Goal: Information Seeking & Learning: Compare options

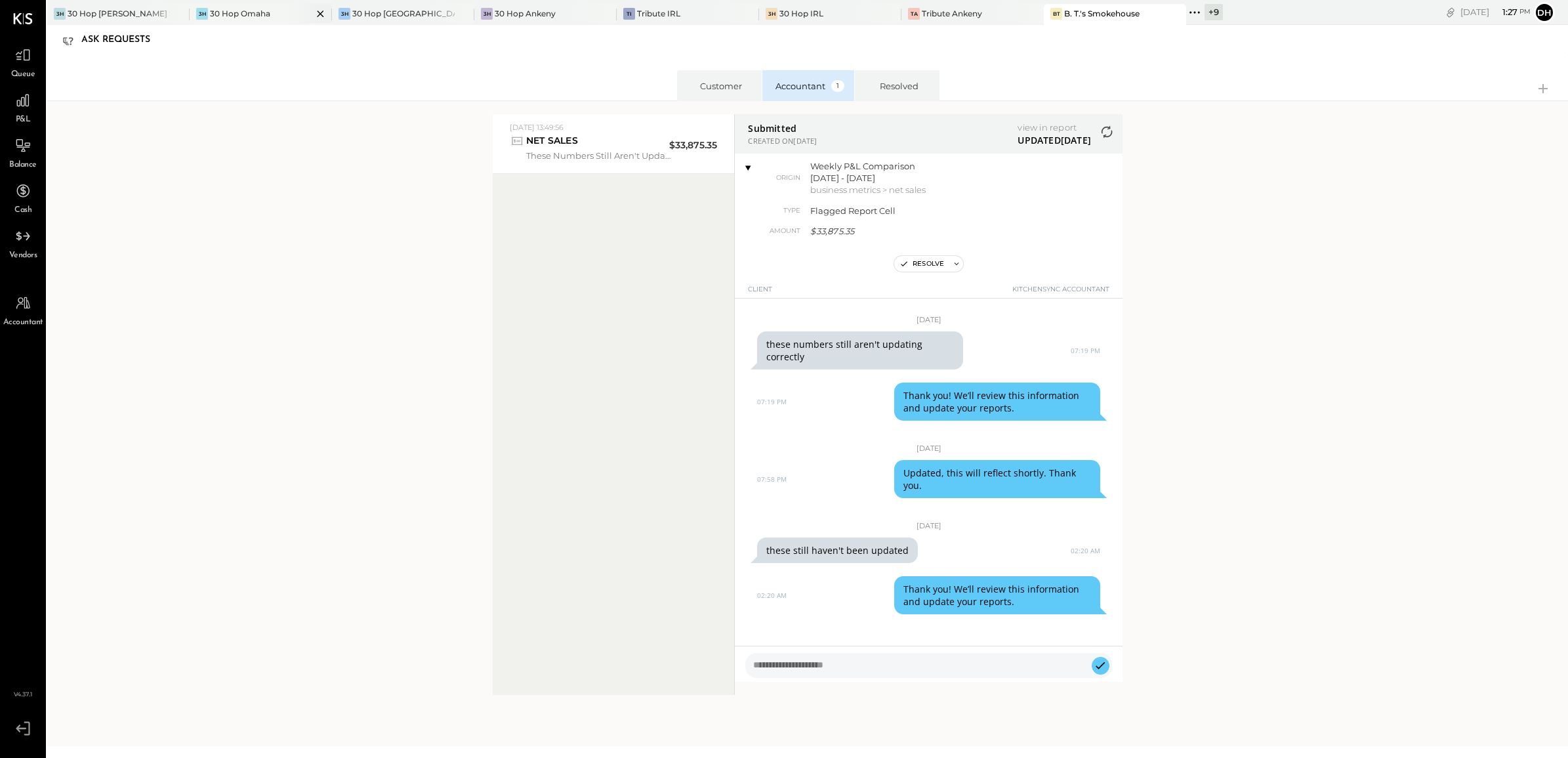
click at [230, 14] on div "30 Hop Omaha" at bounding box center [240, 13] width 60 height 11
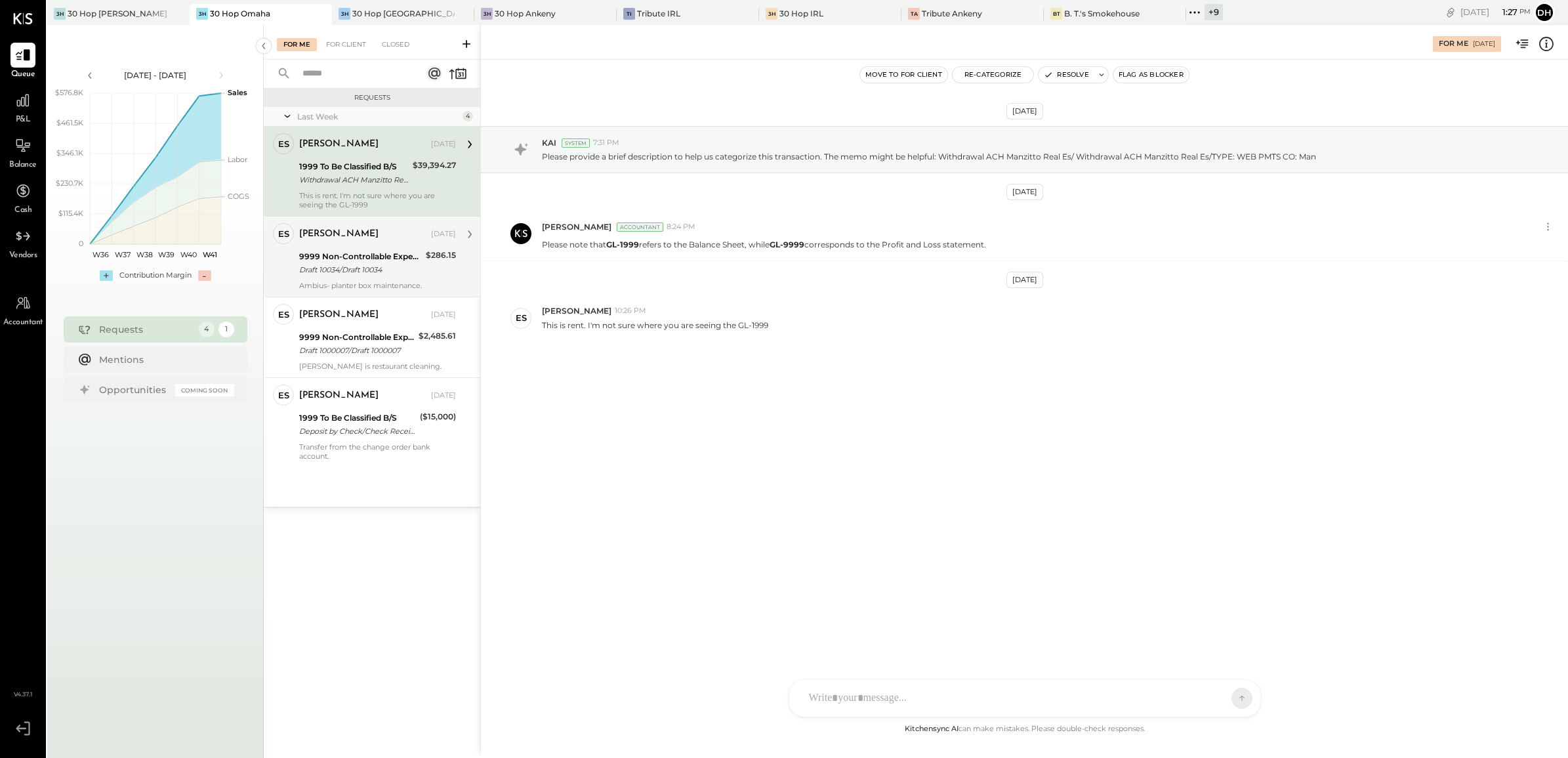
click at [343, 277] on div "9999 Non-Controllable Expenses:Other Income and Expenses:To Be Classified P&L D…" at bounding box center [360, 262] width 123 height 29
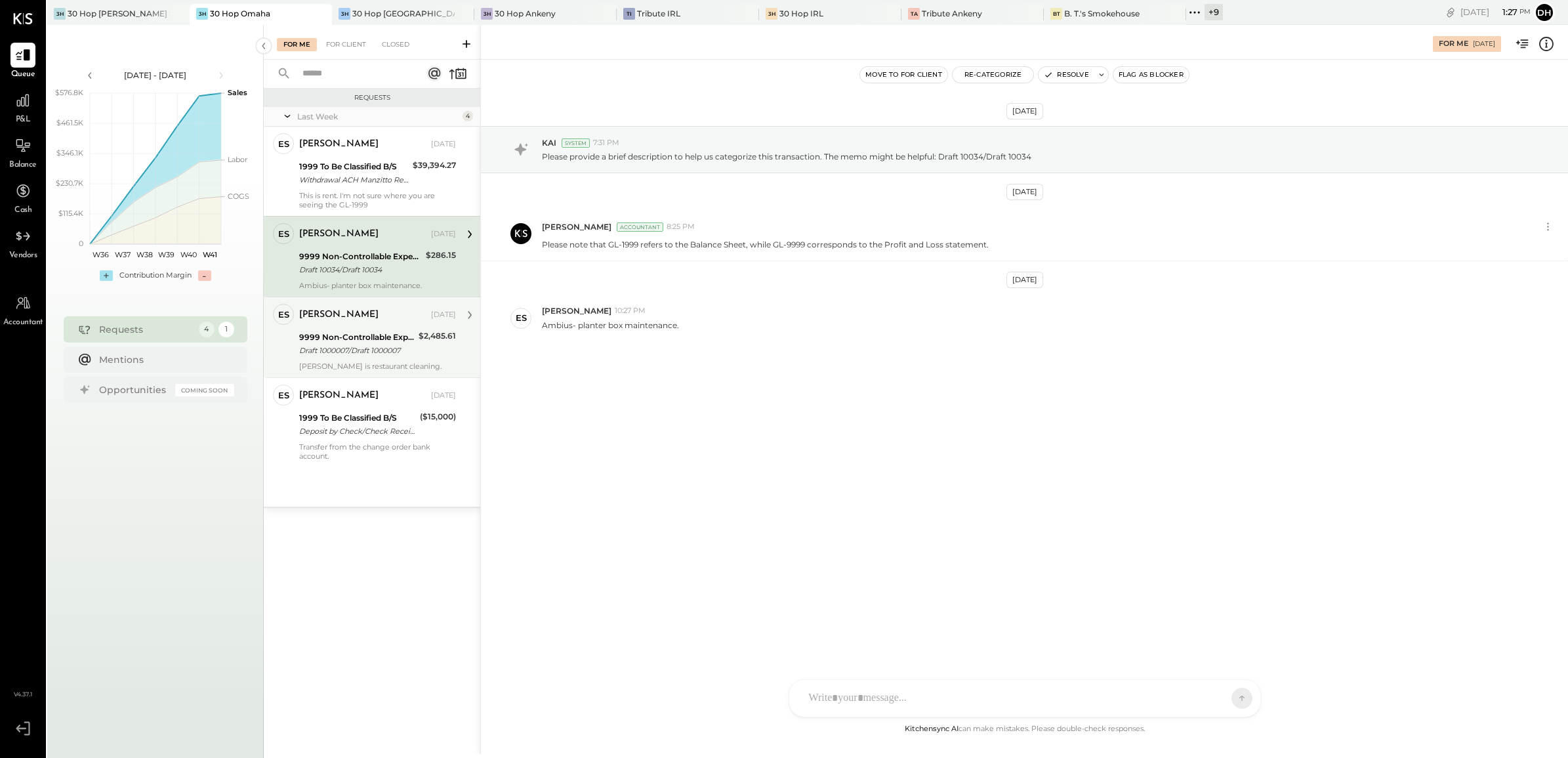
click at [366, 339] on div "9999 Non-Controllable Expenses:Other Income and Expenses:To Be Classified P&L" at bounding box center [357, 337] width 116 height 13
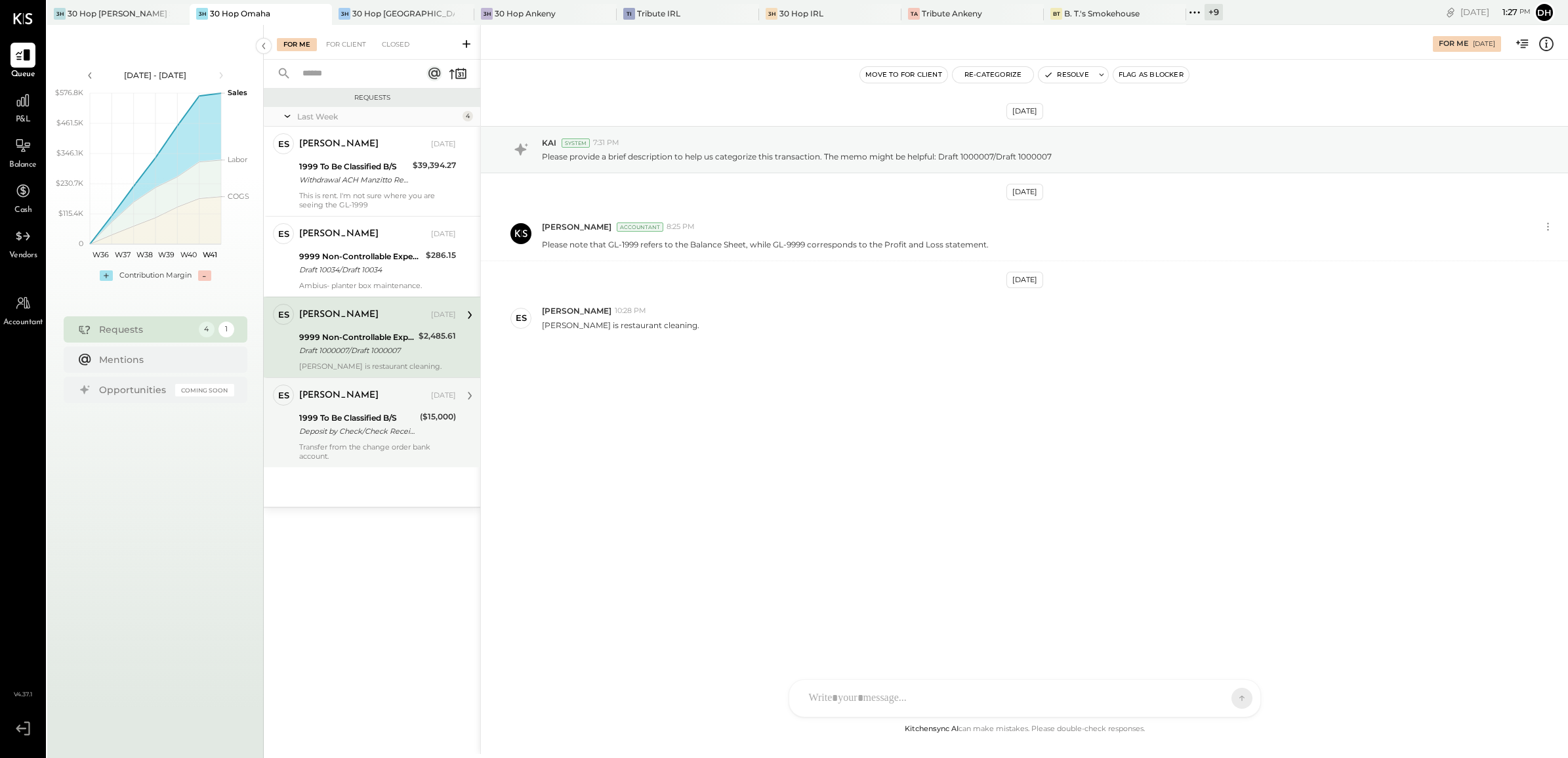
click at [343, 420] on div "1999 To Be Classified B/S" at bounding box center [357, 418] width 117 height 13
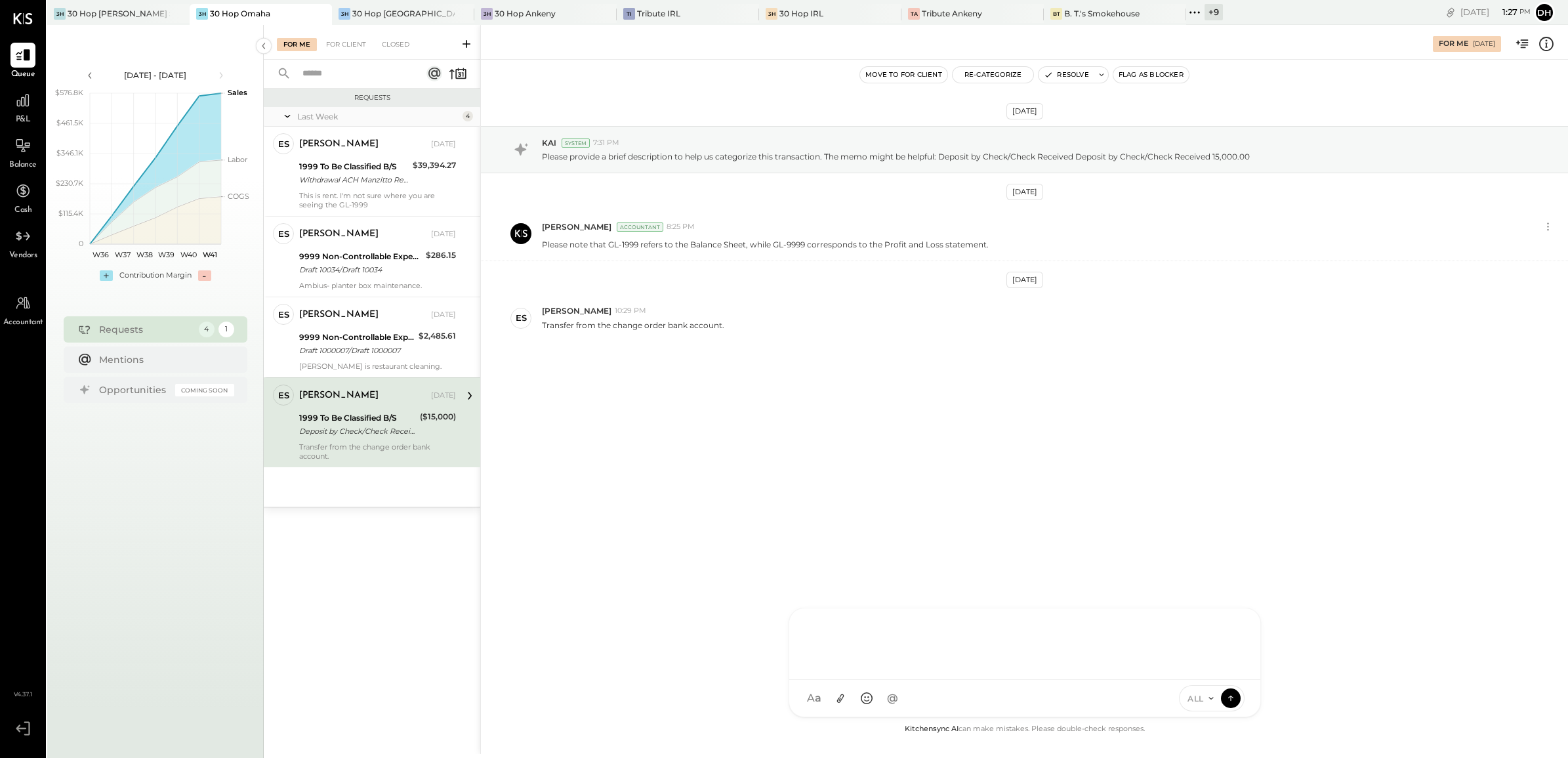
click at [890, 690] on div "AM [PERSON_NAME] [PERSON_NAME] DB [PERSON_NAME] ES [PERSON_NAME] BF [PERSON_NAM…" at bounding box center [1024, 662] width 472 height 110
click at [1235, 693] on icon at bounding box center [1231, 698] width 12 height 13
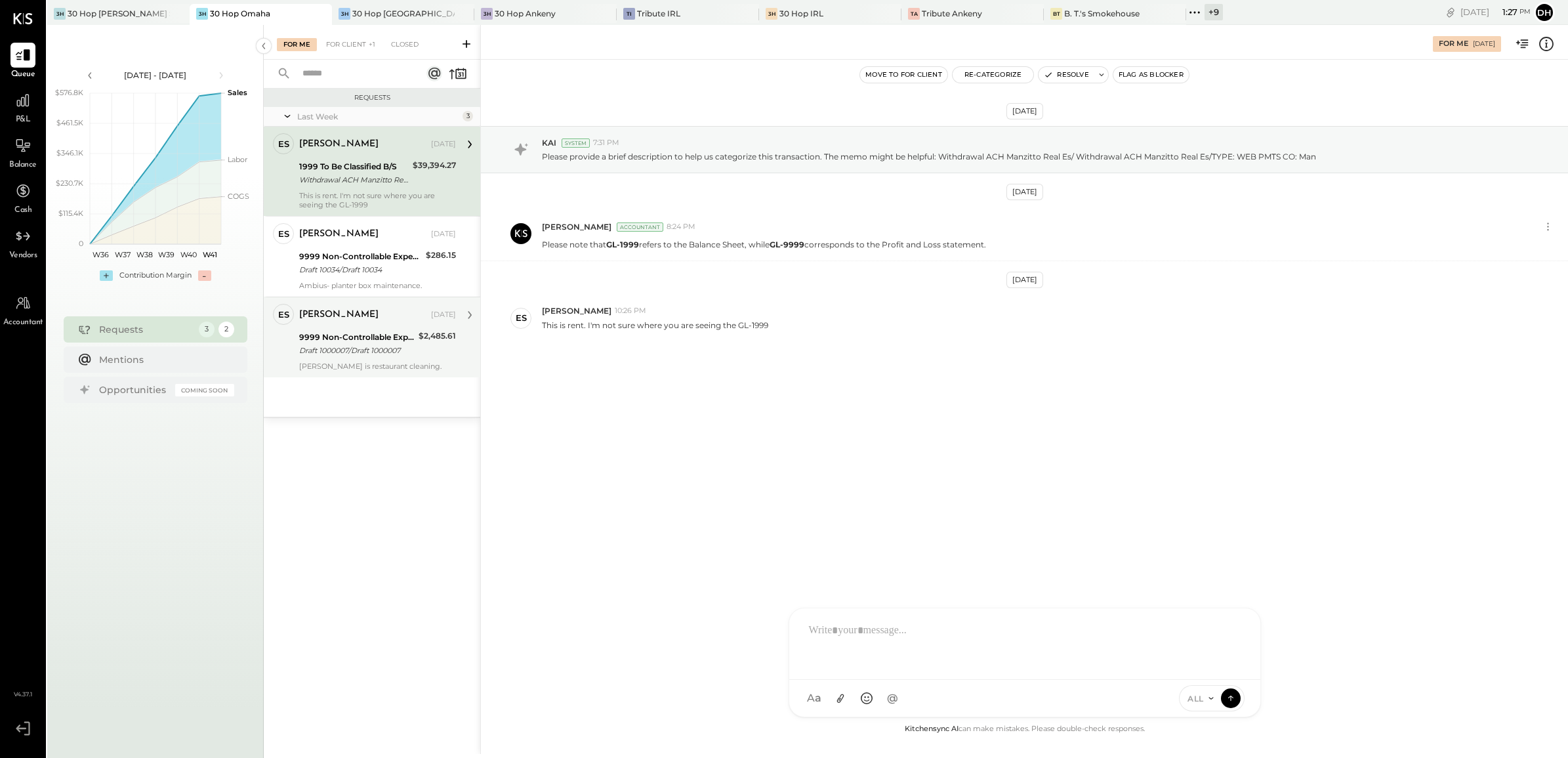
click at [371, 351] on div "Draft 1000007/Draft 1000007" at bounding box center [357, 351] width 116 height 13
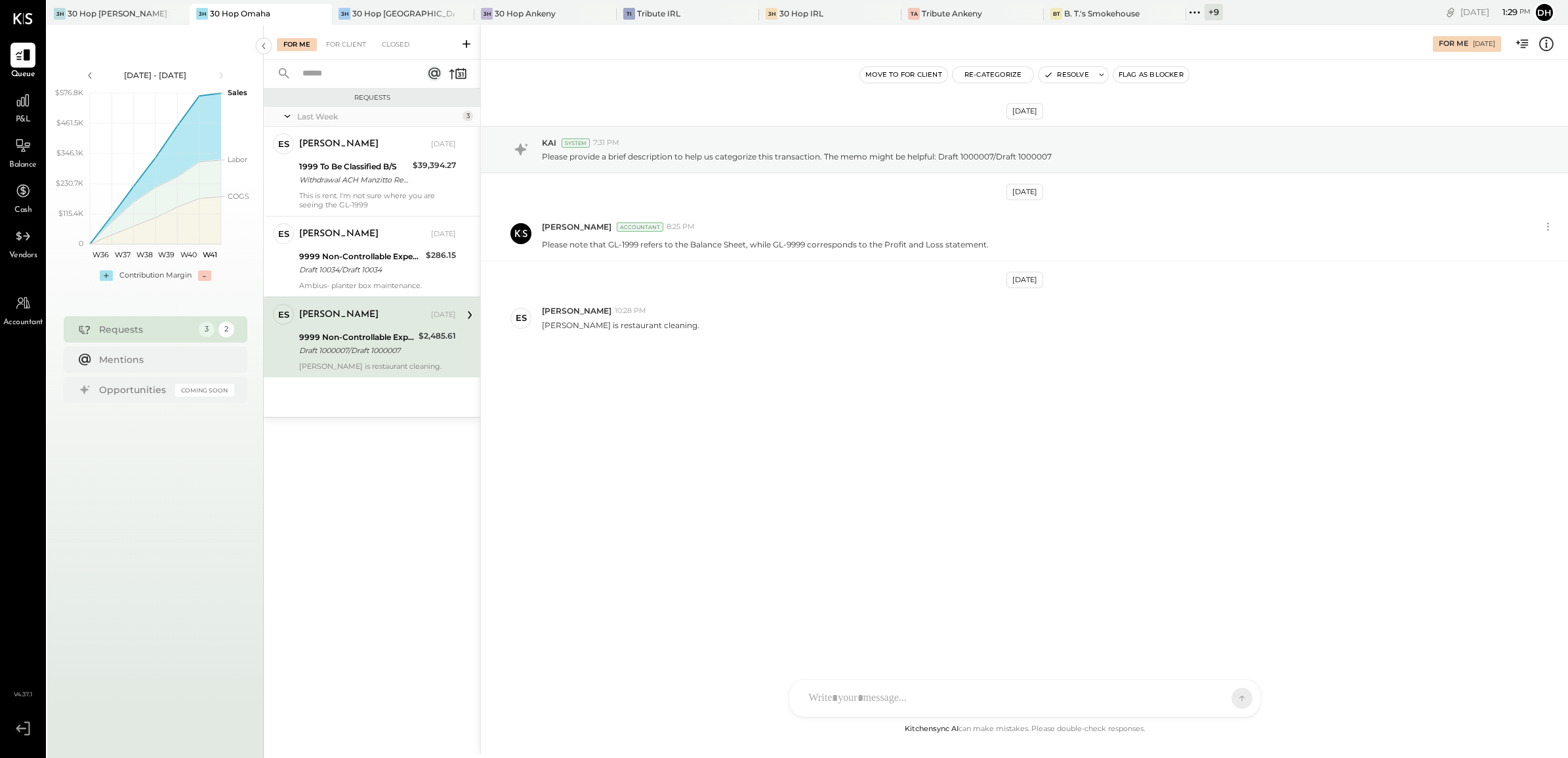
click at [358, 328] on div "[PERSON_NAME] [DATE] 9999 Non-Controllable Expenses:Other Income and Expenses:T…" at bounding box center [377, 337] width 157 height 67
click at [911, 692] on div "AM [PERSON_NAME] [PERSON_NAME] DB [PERSON_NAME] ES [PERSON_NAME] BF [PERSON_NAM…" at bounding box center [1024, 698] width 472 height 38
click at [1231, 698] on icon at bounding box center [1231, 698] width 12 height 13
click at [379, 271] on div "Draft 10034/Draft 10034" at bounding box center [360, 270] width 123 height 13
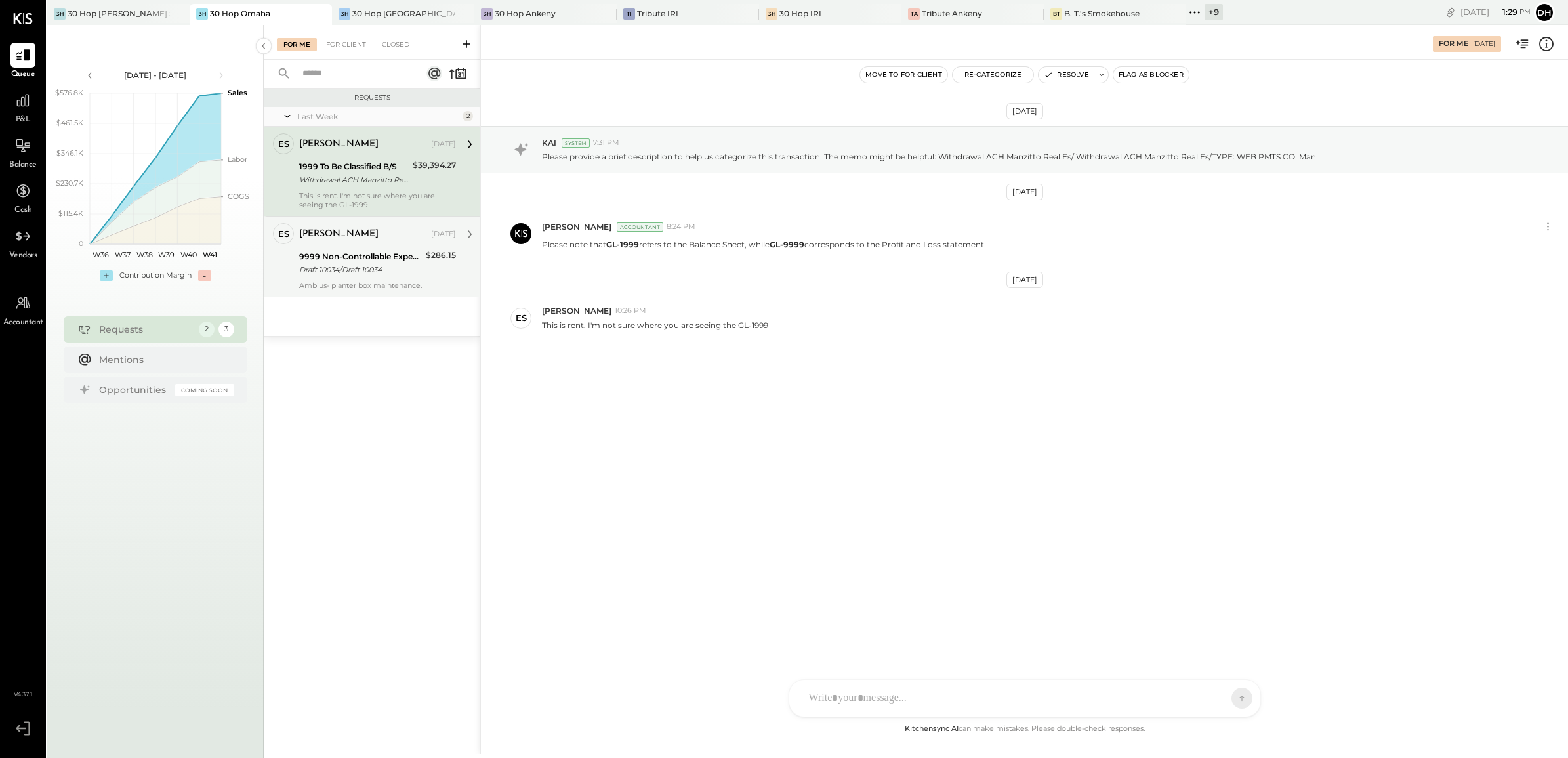
click at [394, 257] on div "9999 Non-Controllable Expenses:Other Income and Expenses:To Be Classified P&L" at bounding box center [360, 256] width 123 height 13
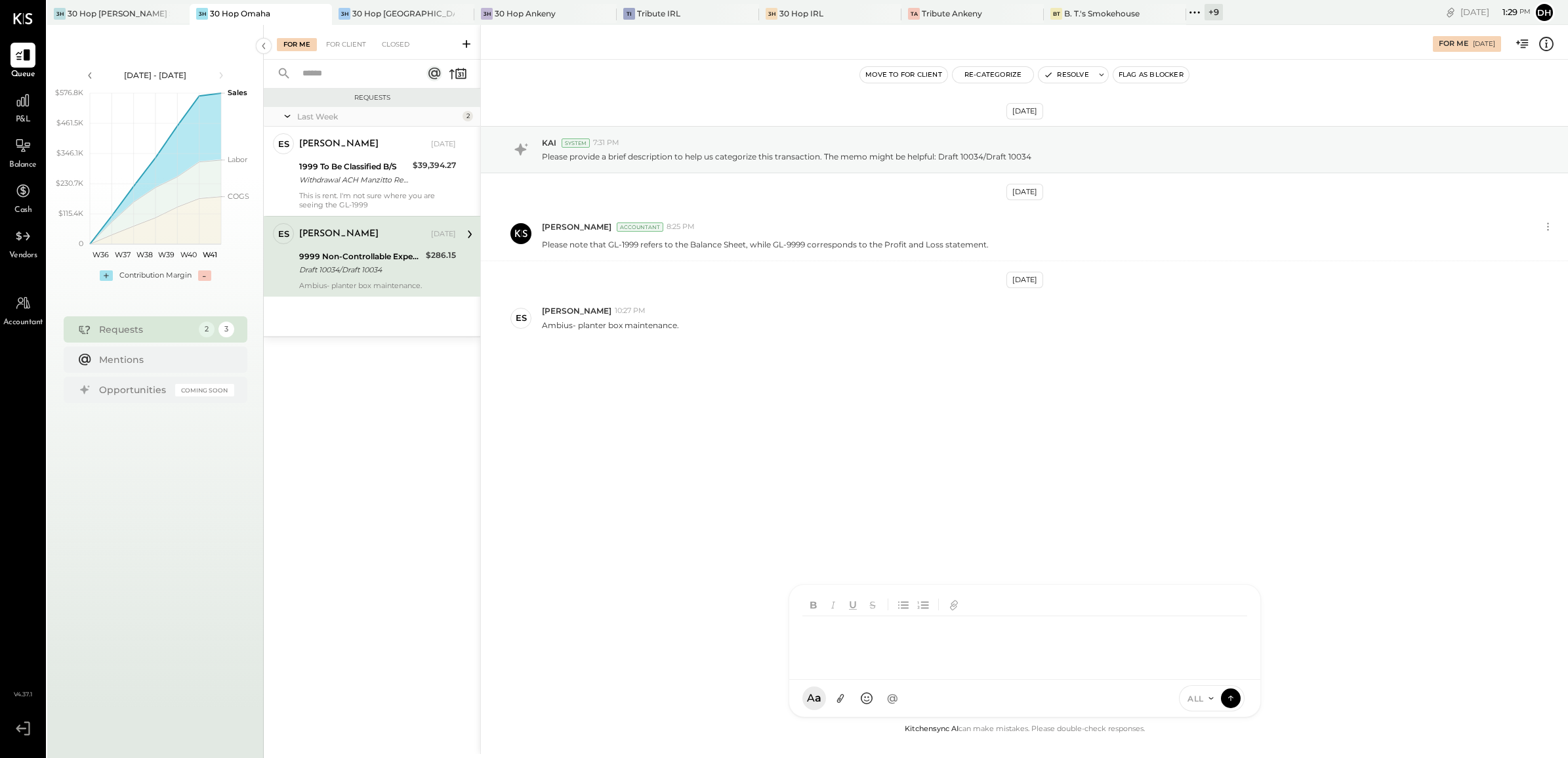
click at [919, 689] on div "AM [PERSON_NAME] [PERSON_NAME] DB [PERSON_NAME] ES [PERSON_NAME] BF [PERSON_NAM…" at bounding box center [1024, 650] width 472 height 134
click at [1225, 696] on icon at bounding box center [1231, 698] width 12 height 13
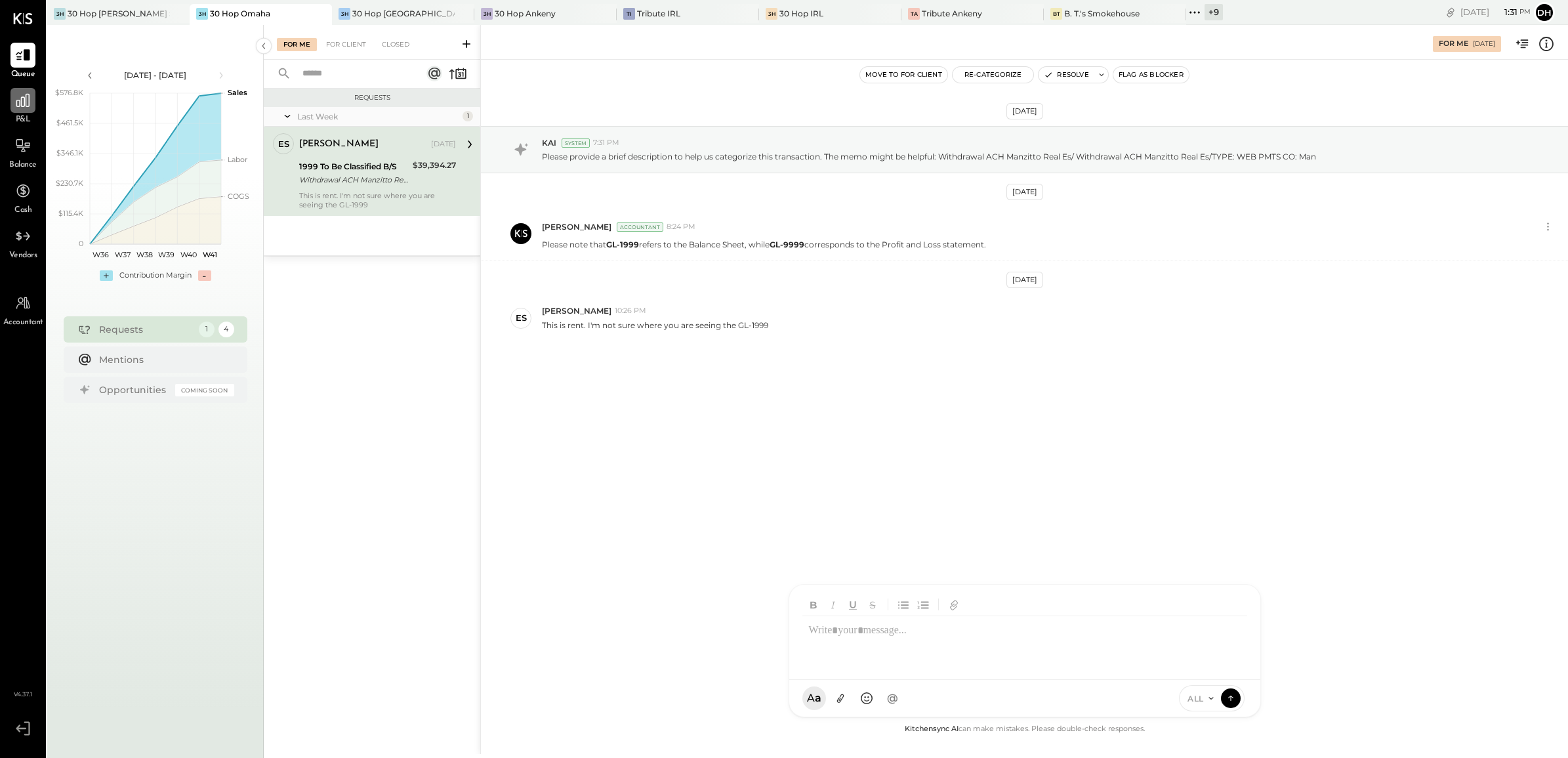
click at [29, 102] on icon at bounding box center [23, 100] width 17 height 17
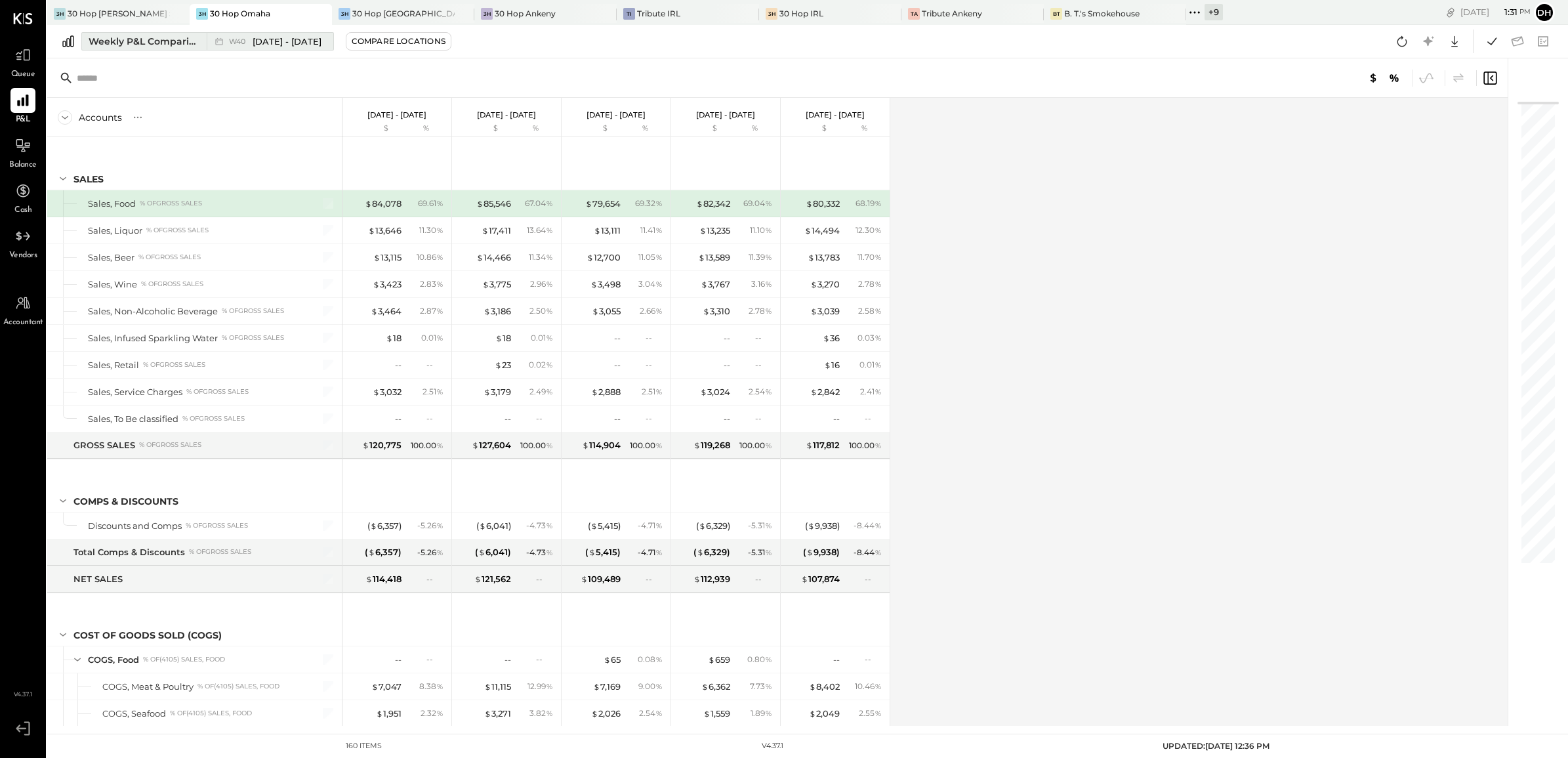
click at [157, 40] on div "Weekly P&L Comparison" at bounding box center [143, 41] width 110 height 13
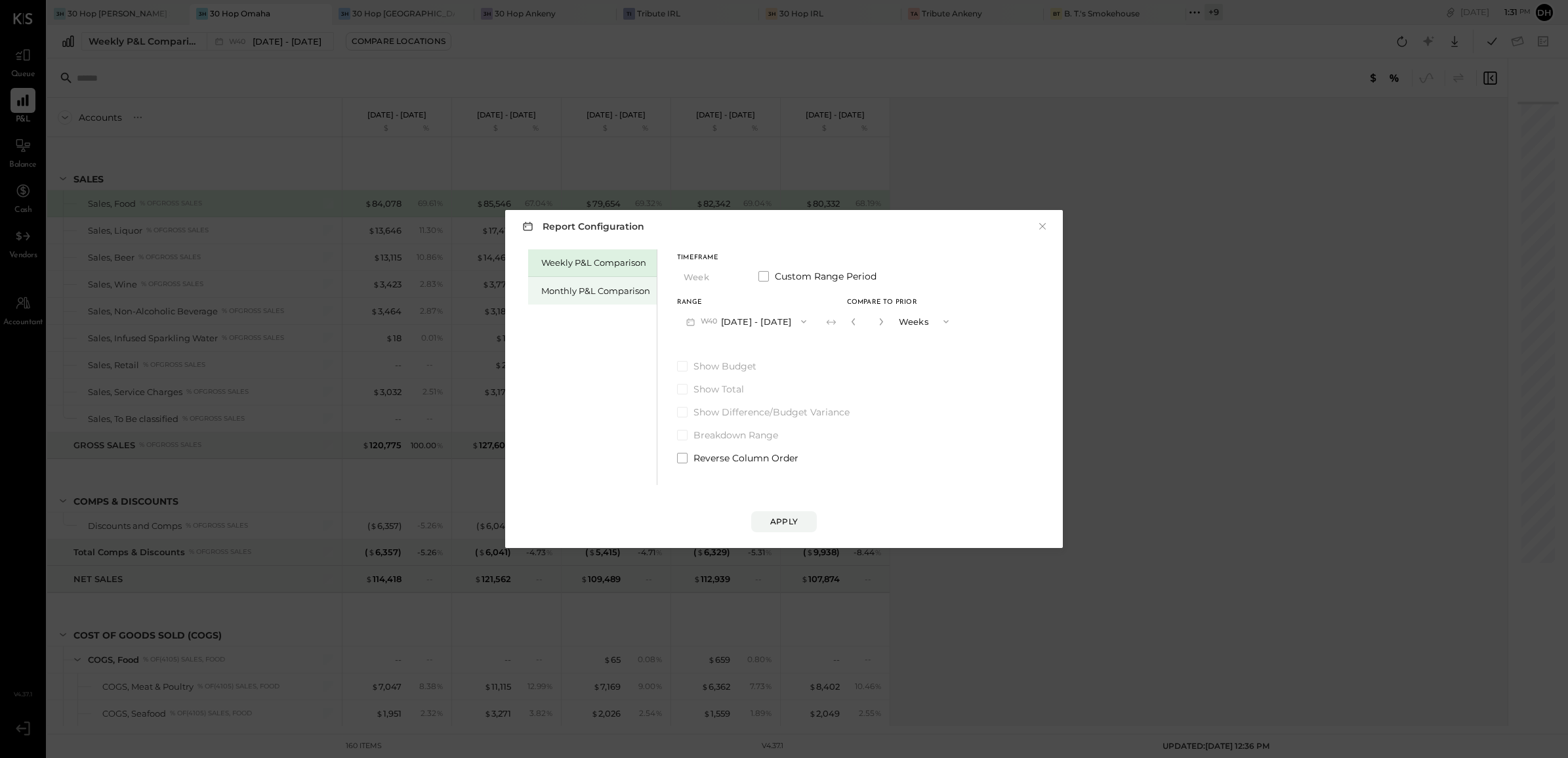
click at [556, 289] on div "Monthly P&L Comparison" at bounding box center [596, 291] width 109 height 13
click at [800, 319] on button "M10 [DATE] - [DATE]" at bounding box center [744, 321] width 136 height 25
click at [756, 348] on span "[DATE] - [DATE]" at bounding box center [741, 351] width 62 height 11
click at [879, 320] on button "Compare" at bounding box center [857, 324] width 66 height 21
click at [879, 325] on icon "button" at bounding box center [881, 322] width 3 height 7
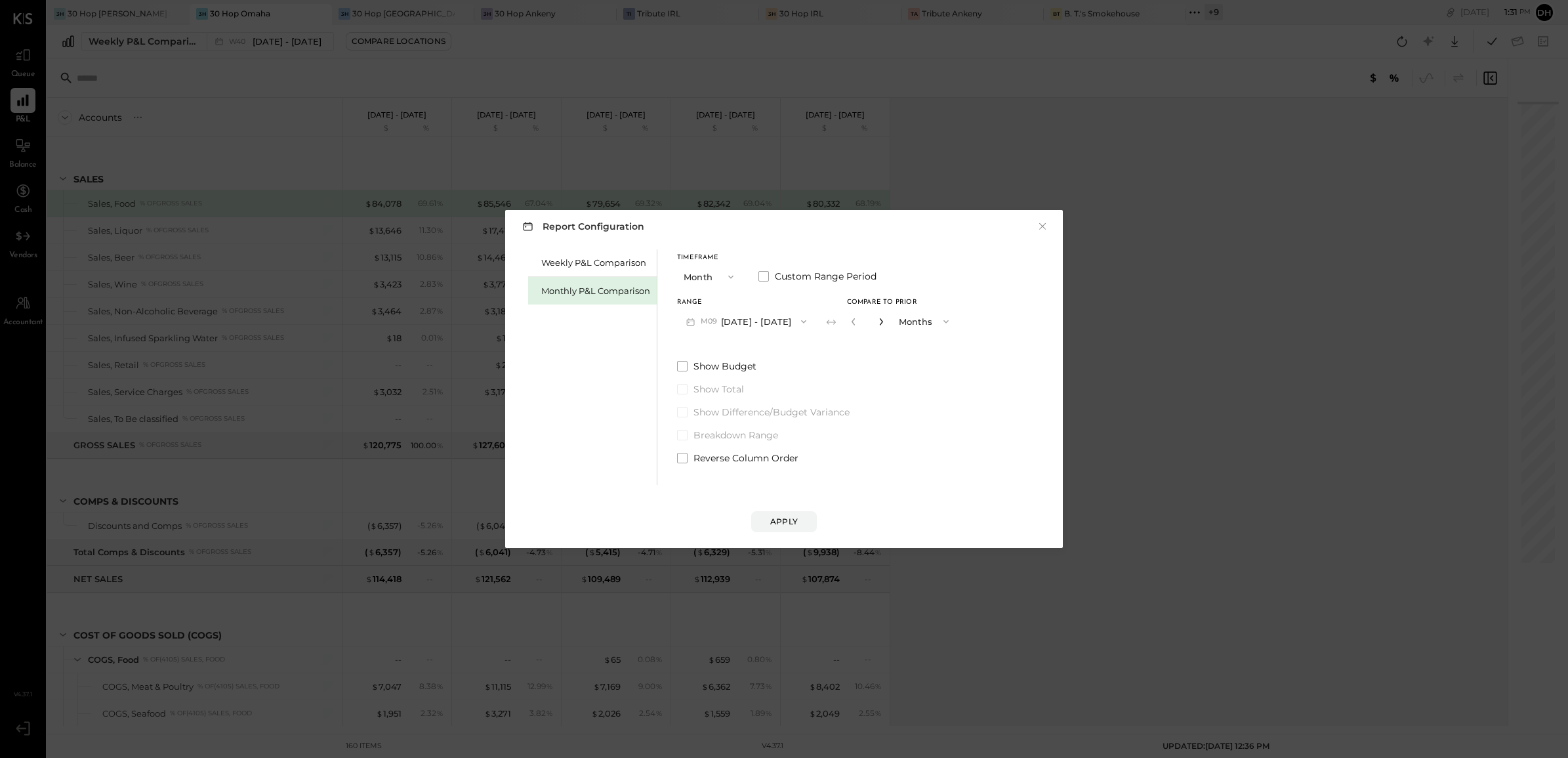
click at [879, 325] on icon "button" at bounding box center [881, 322] width 3 height 7
type input "*"
click at [776, 523] on div "Apply" at bounding box center [784, 521] width 27 height 11
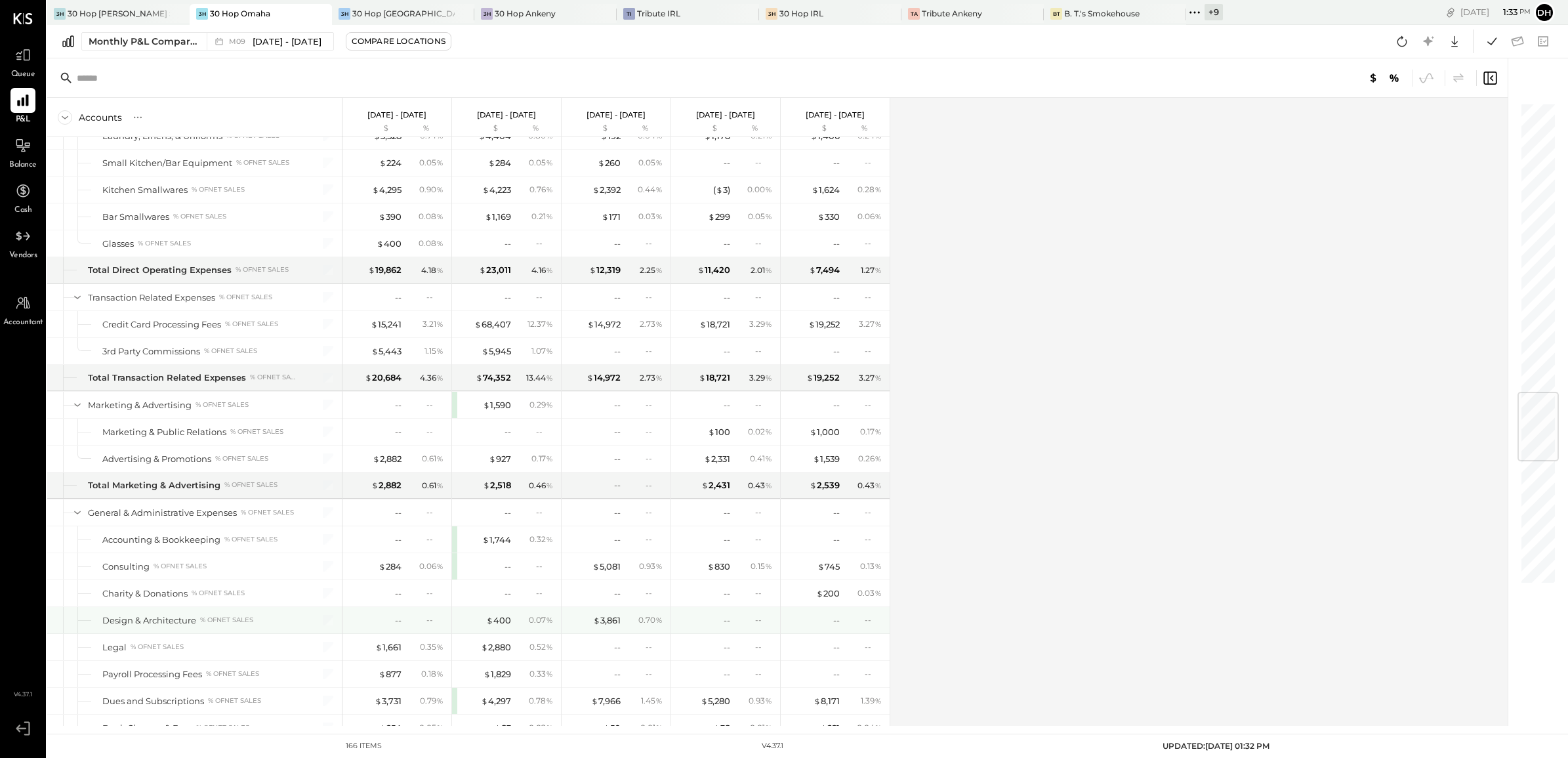
scroll to position [2461, 0]
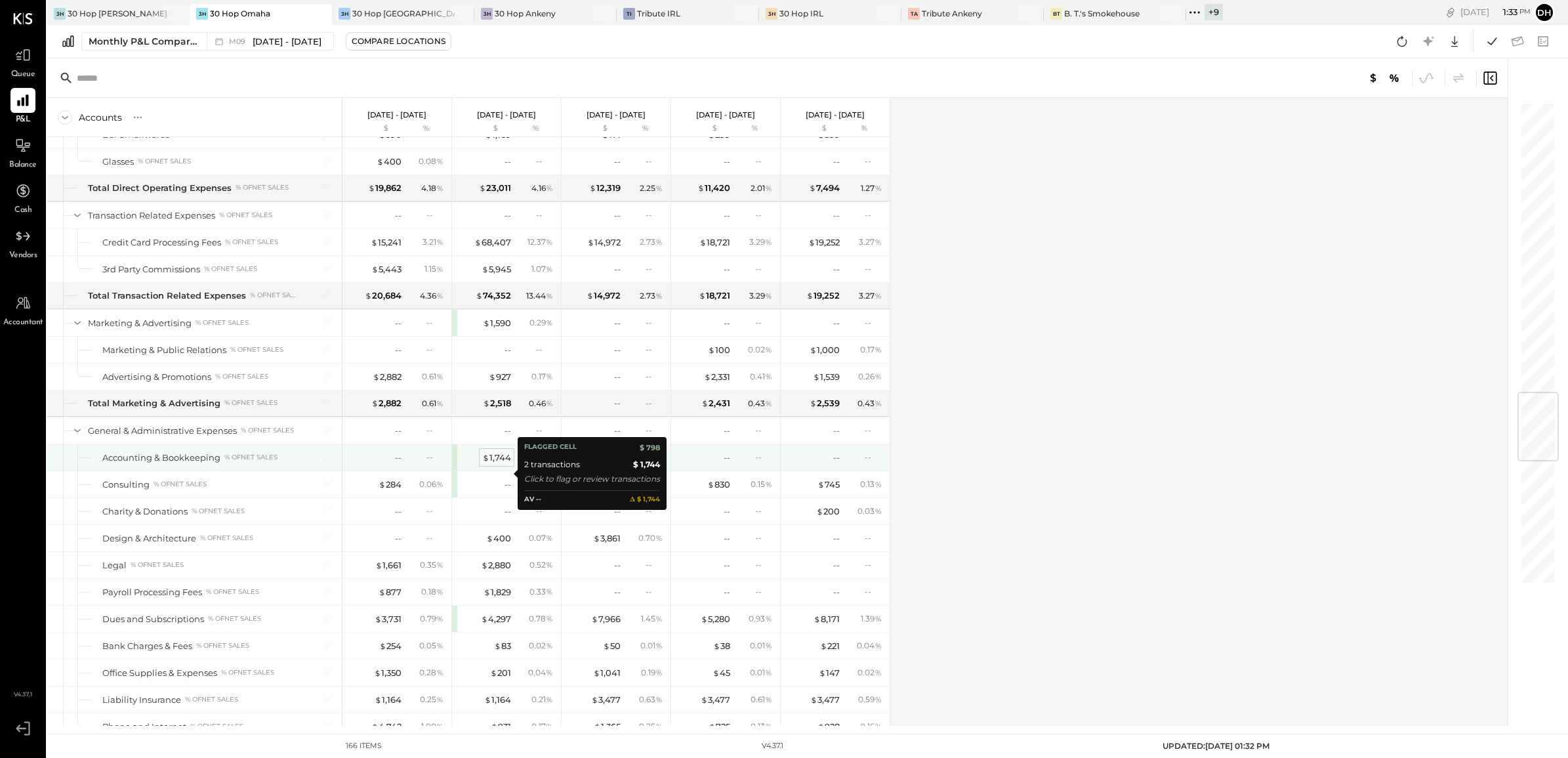
click at [496, 464] on div "$ 1,744" at bounding box center [496, 458] width 29 height 13
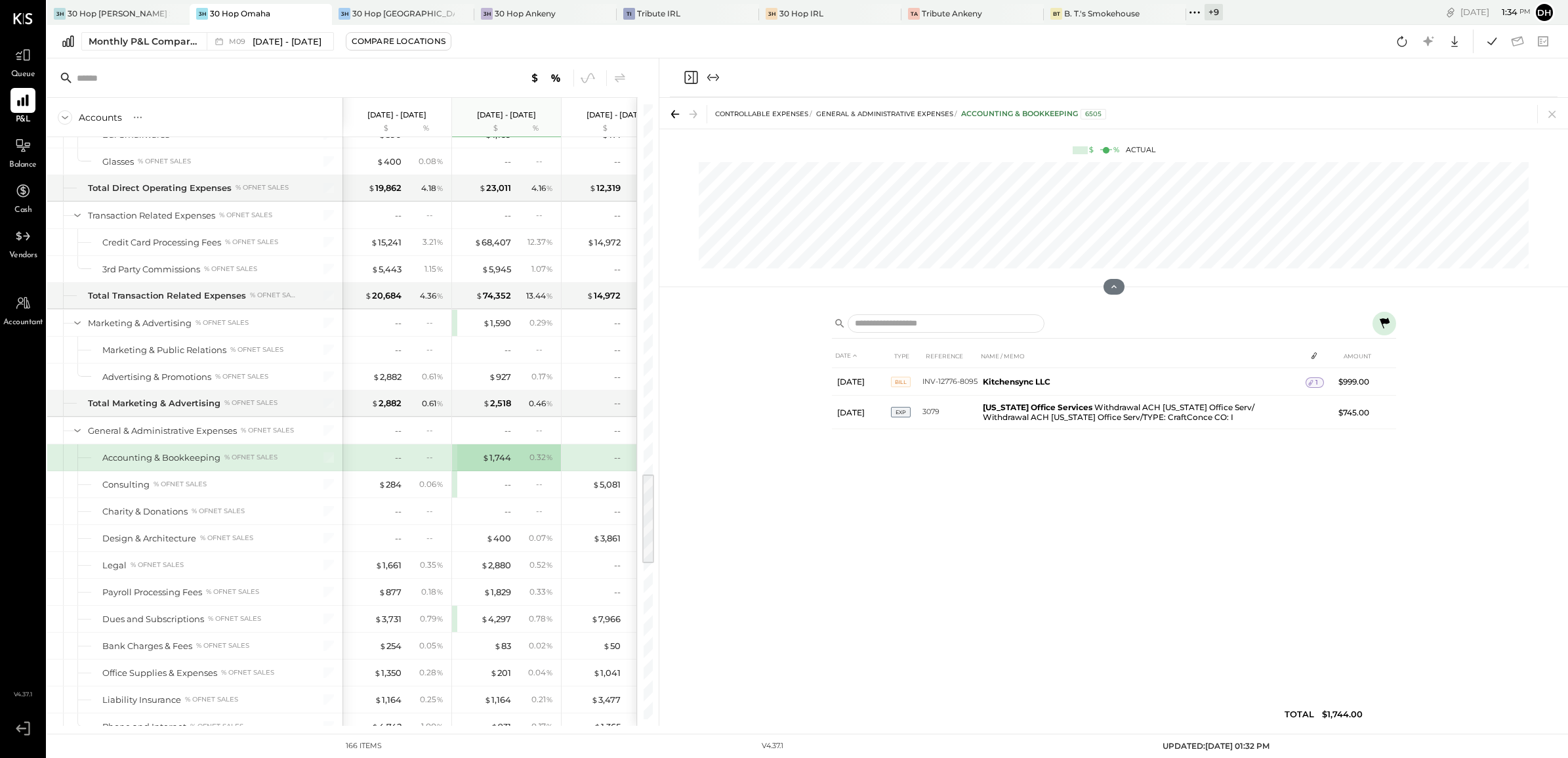
drag, startPoint x: 1558, startPoint y: 110, endPoint x: 1565, endPoint y: 113, distance: 7.6
click at [1557, 110] on icon at bounding box center [1552, 114] width 19 height 19
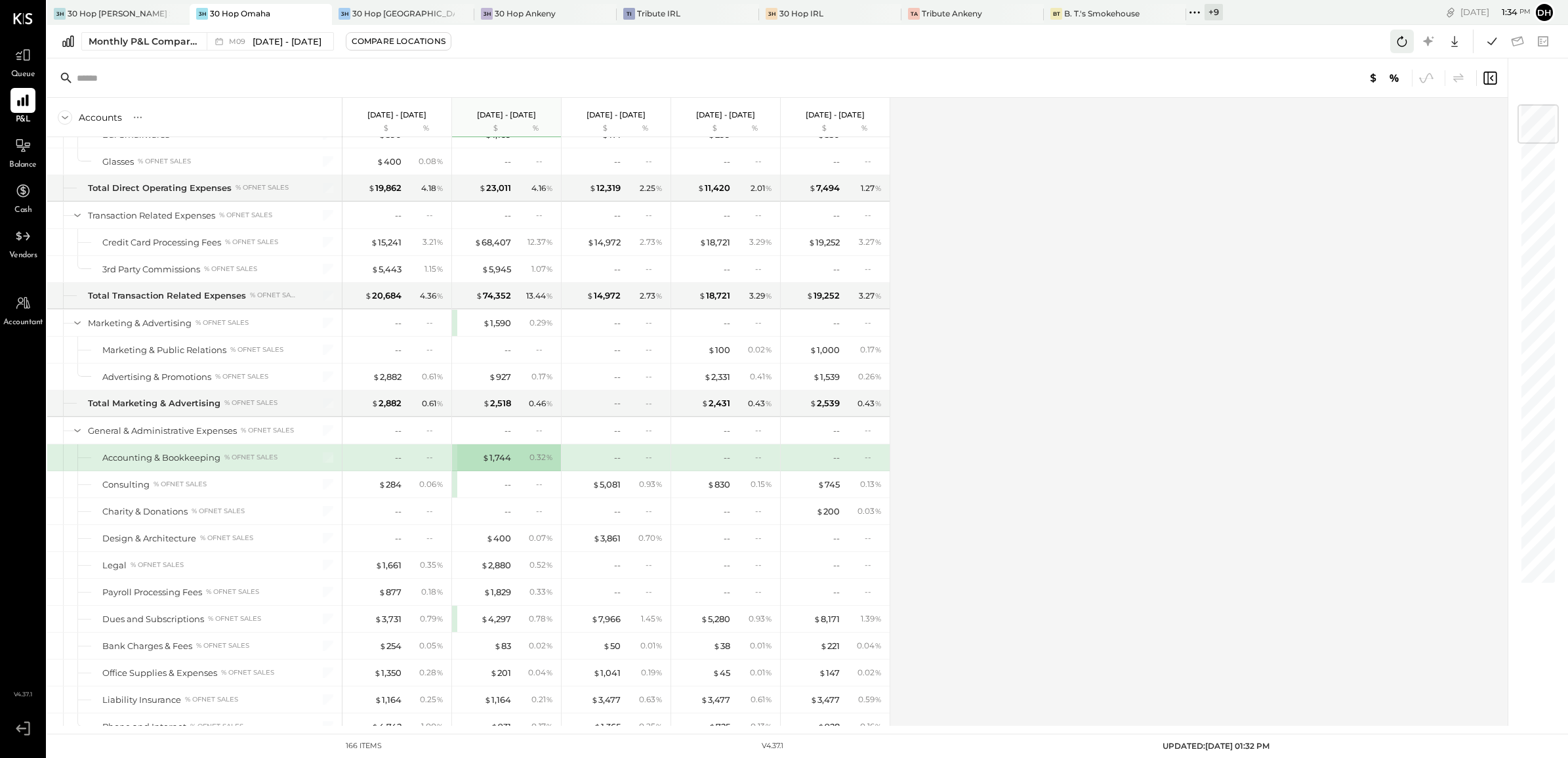
click at [1405, 41] on icon at bounding box center [1402, 41] width 17 height 17
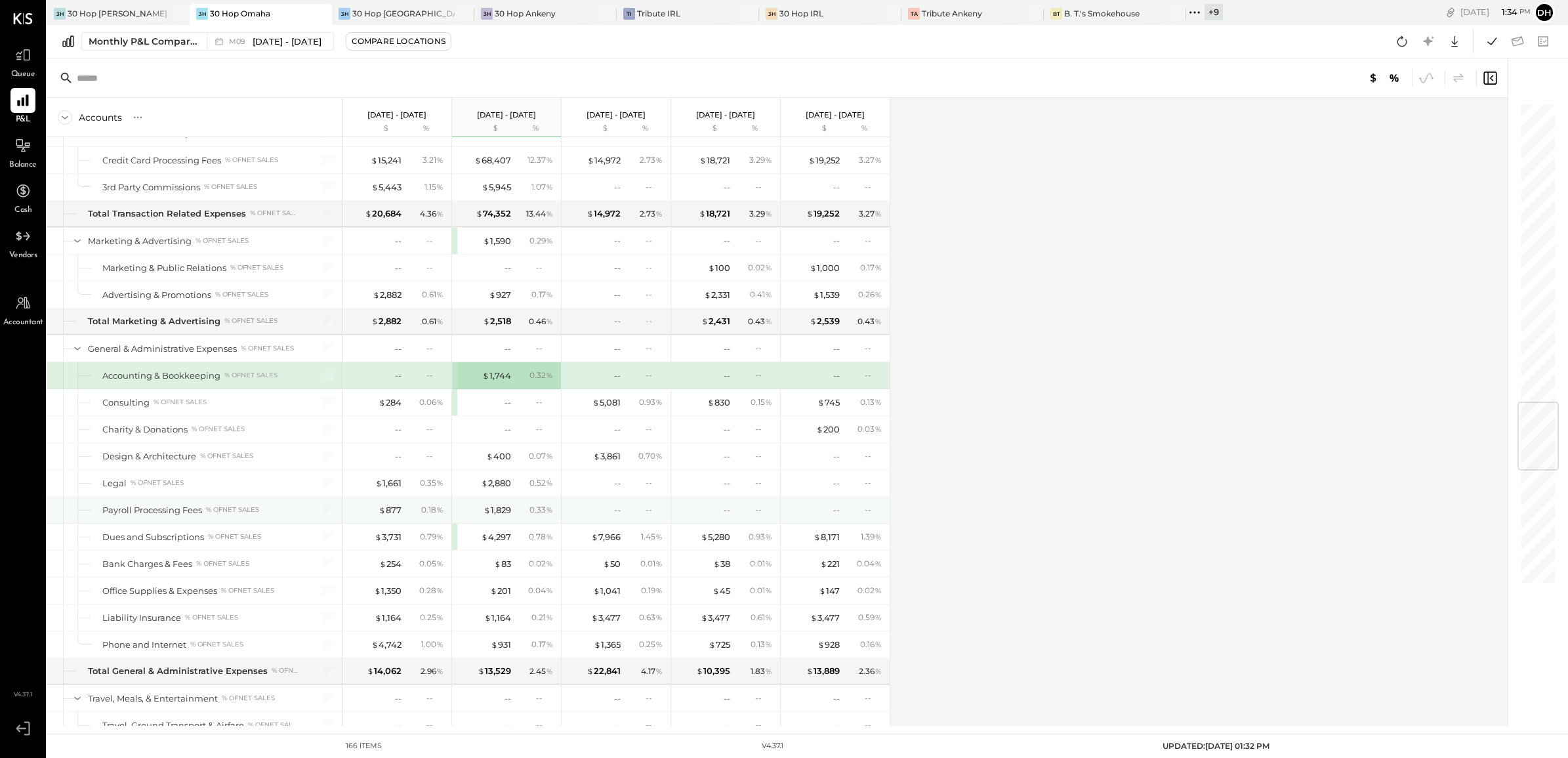
scroll to position [2625, 0]
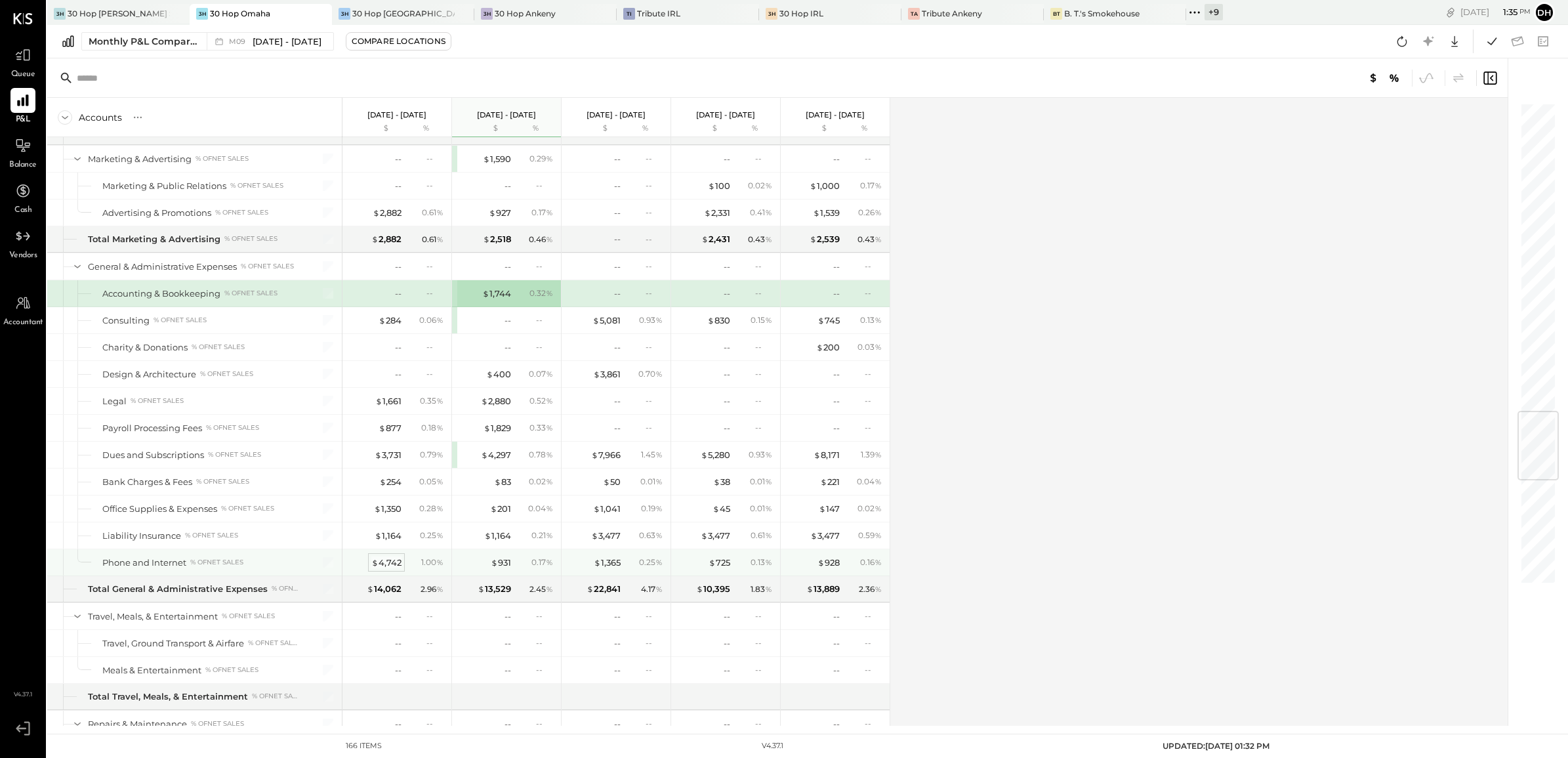
click at [382, 569] on div "$ 4,742" at bounding box center [386, 563] width 30 height 13
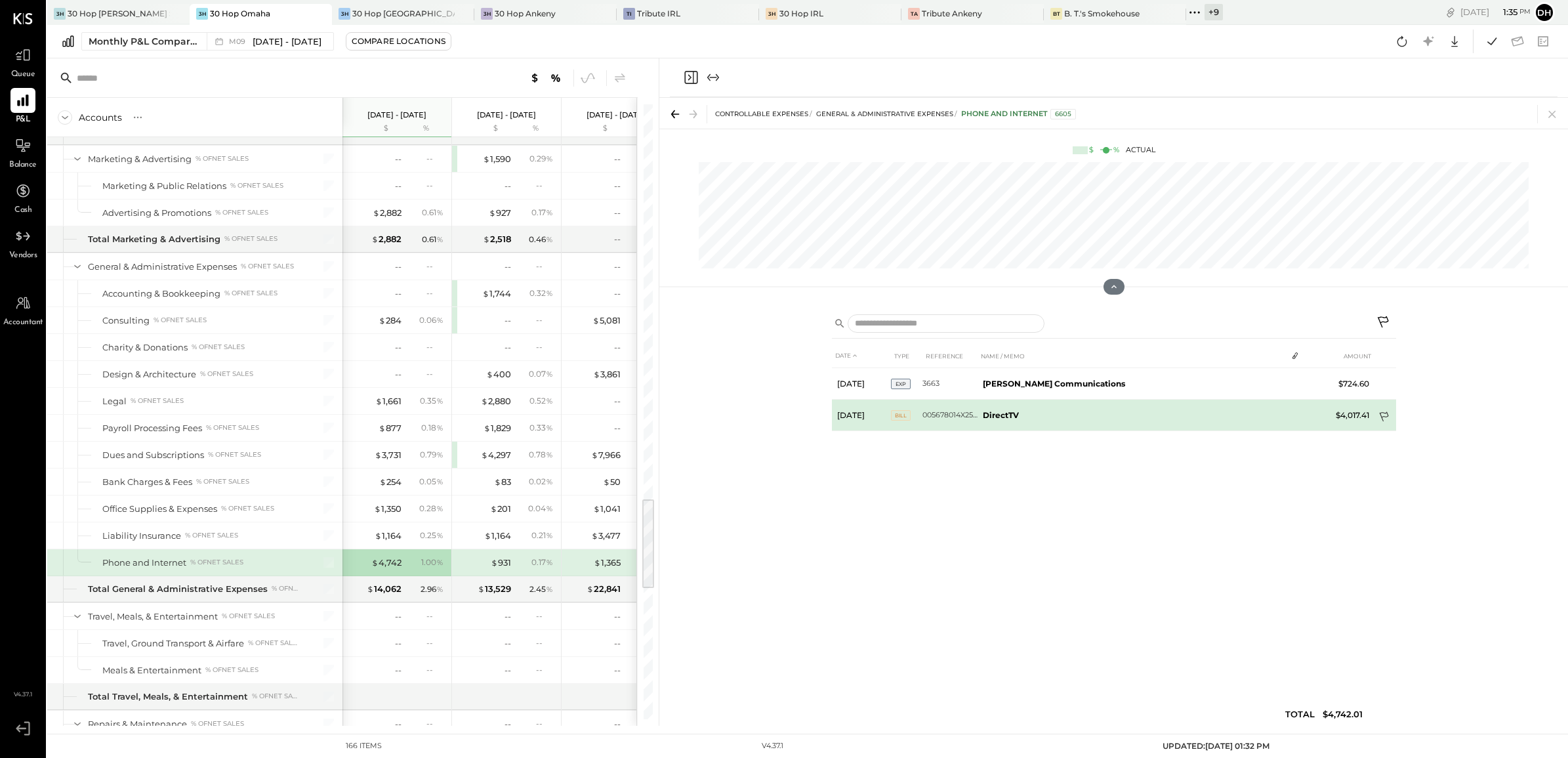
click at [1381, 413] on icon at bounding box center [1385, 418] width 13 height 13
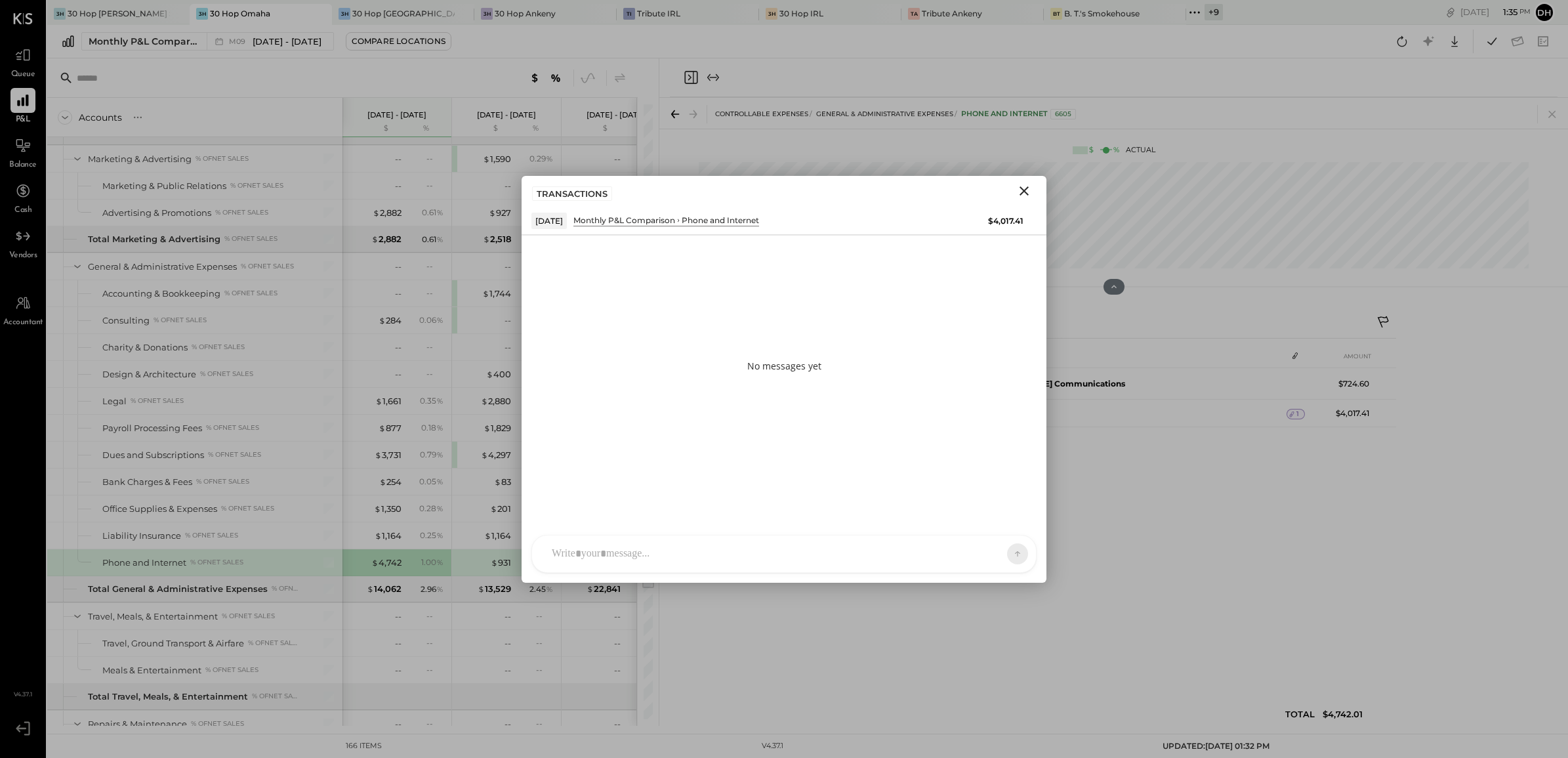
click at [638, 553] on div "AM [PERSON_NAME] [PERSON_NAME] DB [PERSON_NAME] ES [PERSON_NAME] BF [PERSON_NAM…" at bounding box center [784, 553] width 505 height 38
click at [1007, 476] on icon at bounding box center [1007, 478] width 9 height 9
click at [1007, 533] on icon at bounding box center [1008, 533] width 10 height 10
drag, startPoint x: 954, startPoint y: 486, endPoint x: 443, endPoint y: 481, distance: 511.0
click at [443, 481] on div "Accounts S % GL [DATE] - [DATE] $ % [DATE] - [DATE] $ % [DATE] - [DATE] $ % [DA…" at bounding box center [808, 392] width 1521 height 668
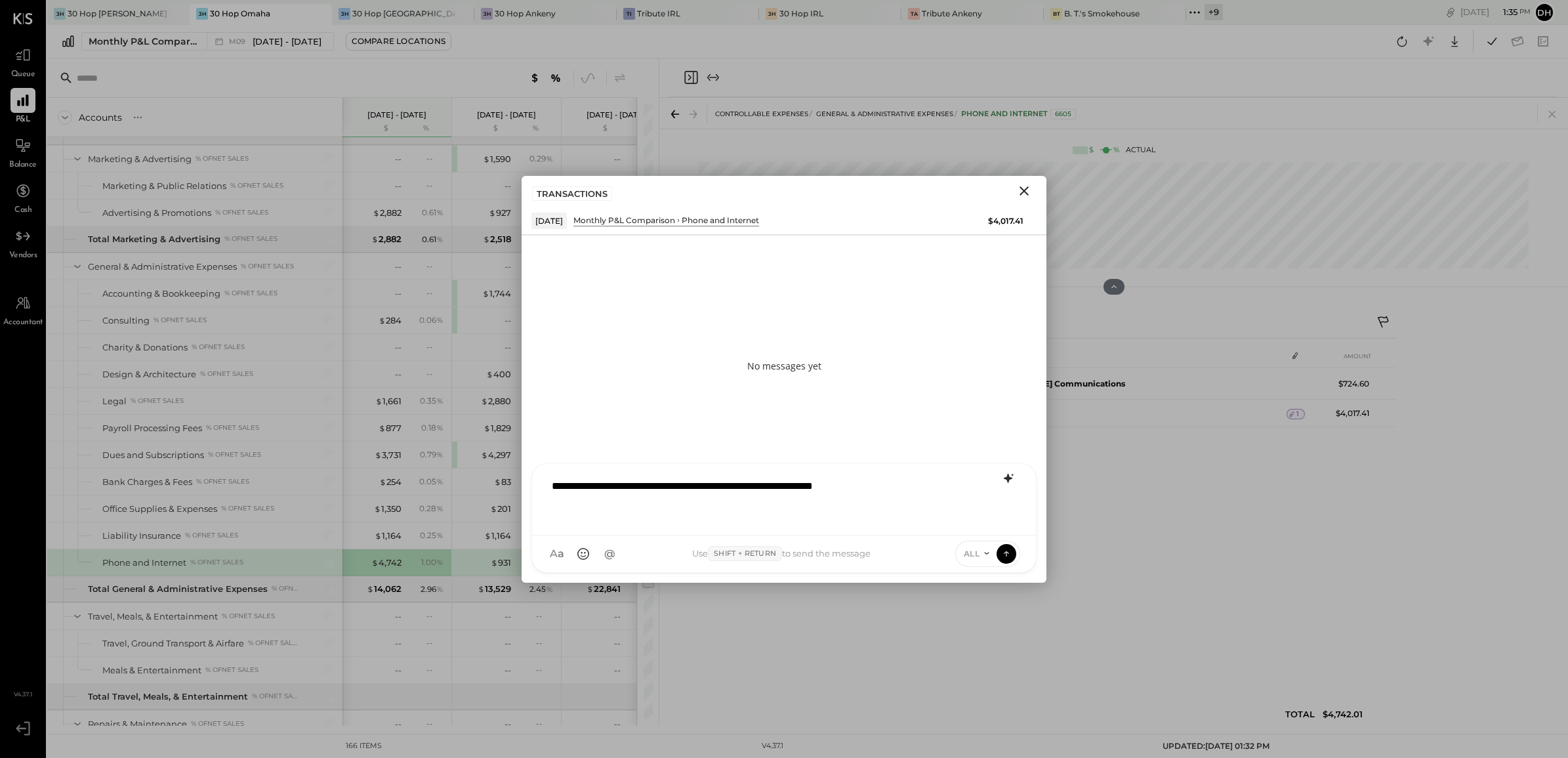
click at [938, 484] on div "**********" at bounding box center [784, 498] width 478 height 52
click at [1002, 552] on icon at bounding box center [1006, 553] width 12 height 13
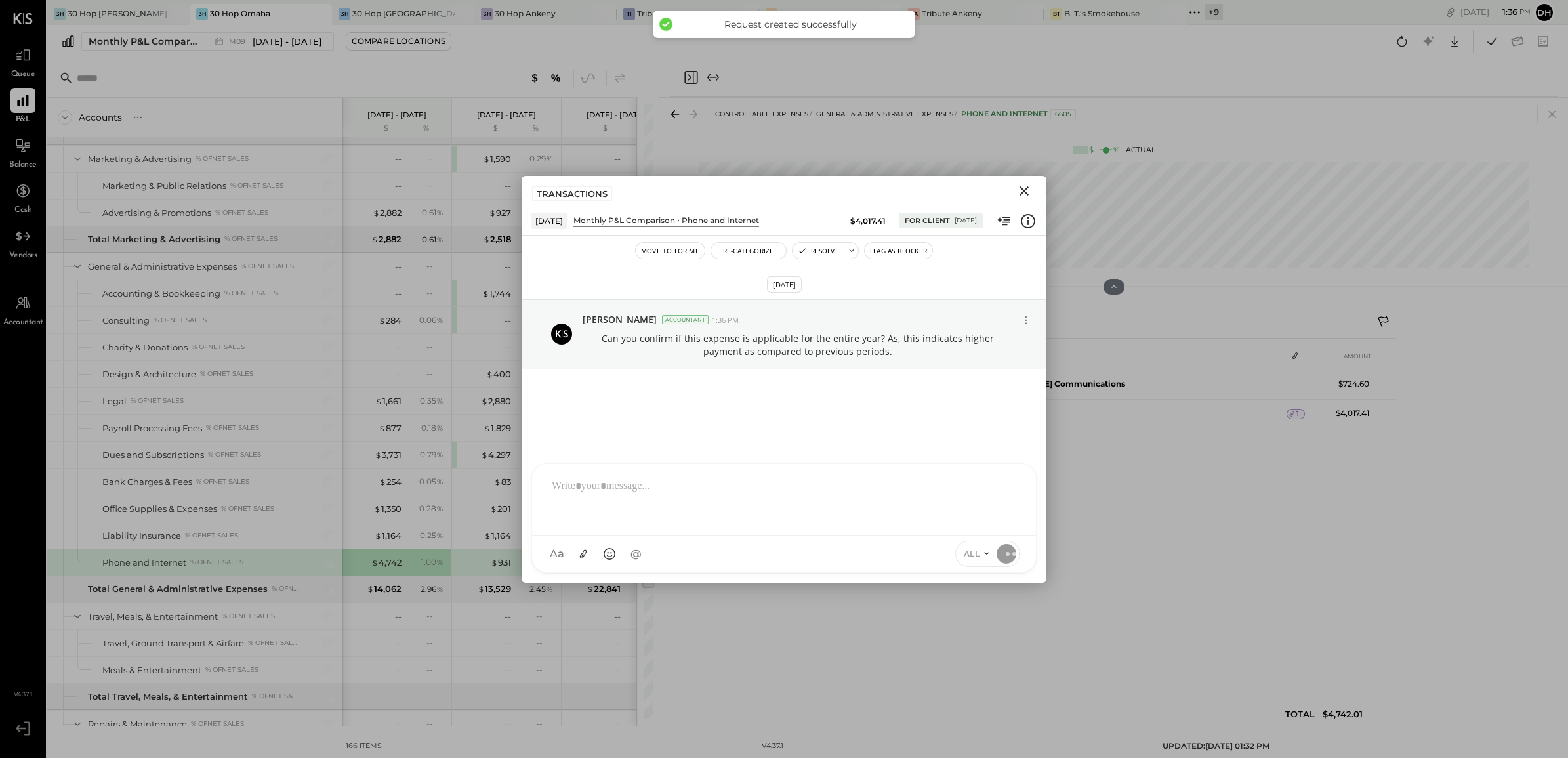
click at [1023, 186] on icon "Close" at bounding box center [1024, 191] width 16 height 16
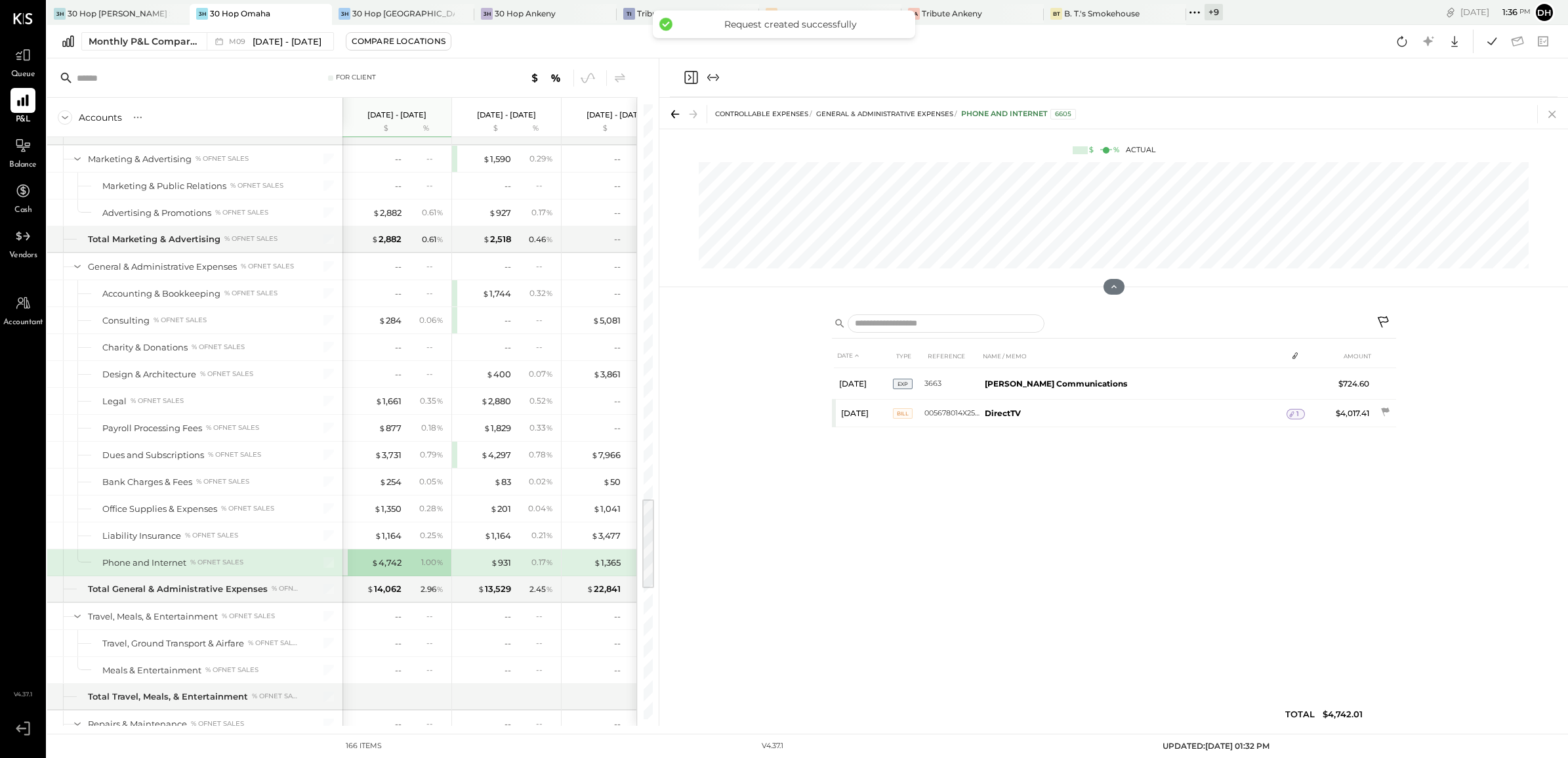
click at [1549, 113] on icon at bounding box center [1552, 114] width 19 height 19
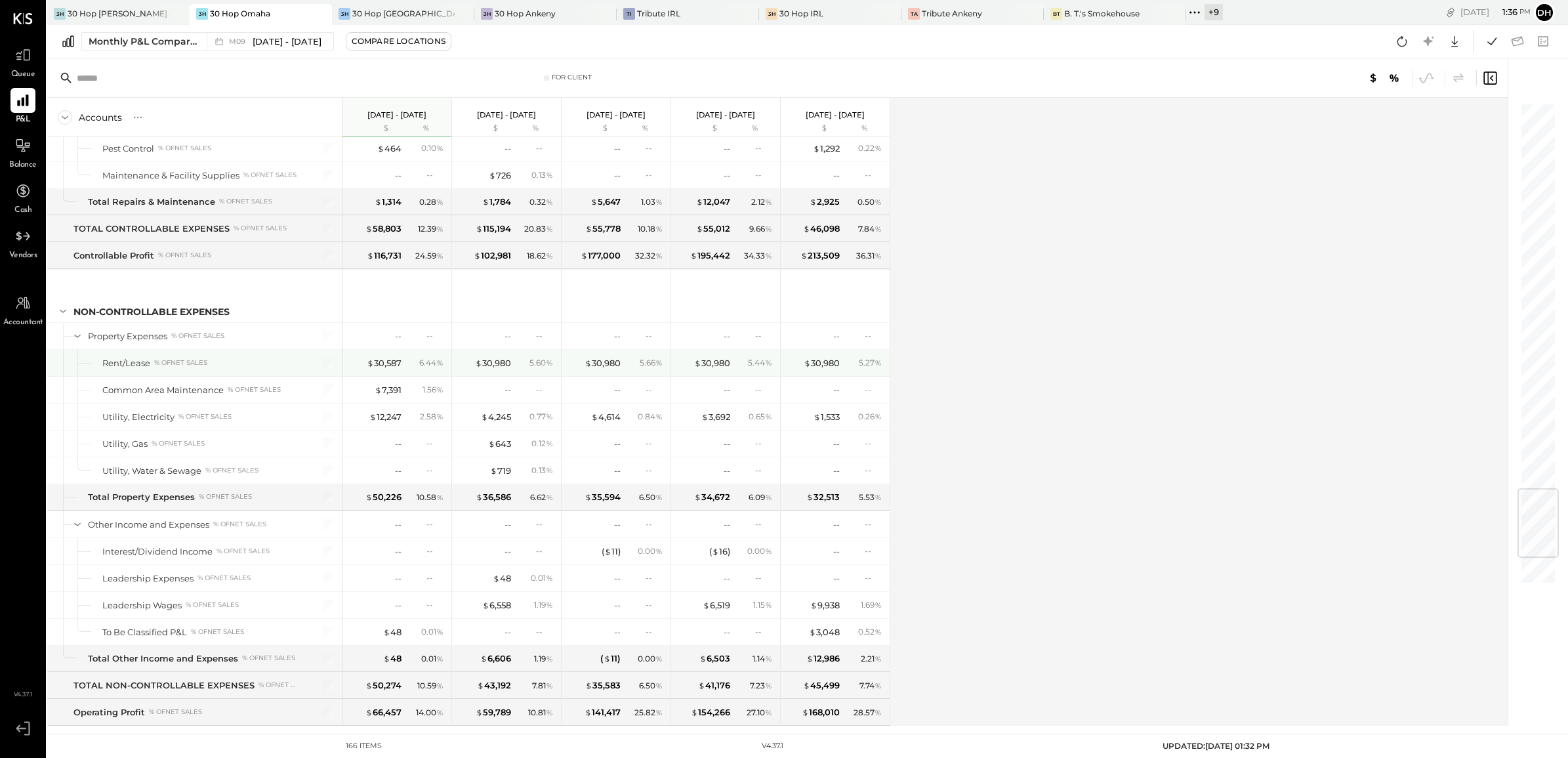
scroll to position [3363, 0]
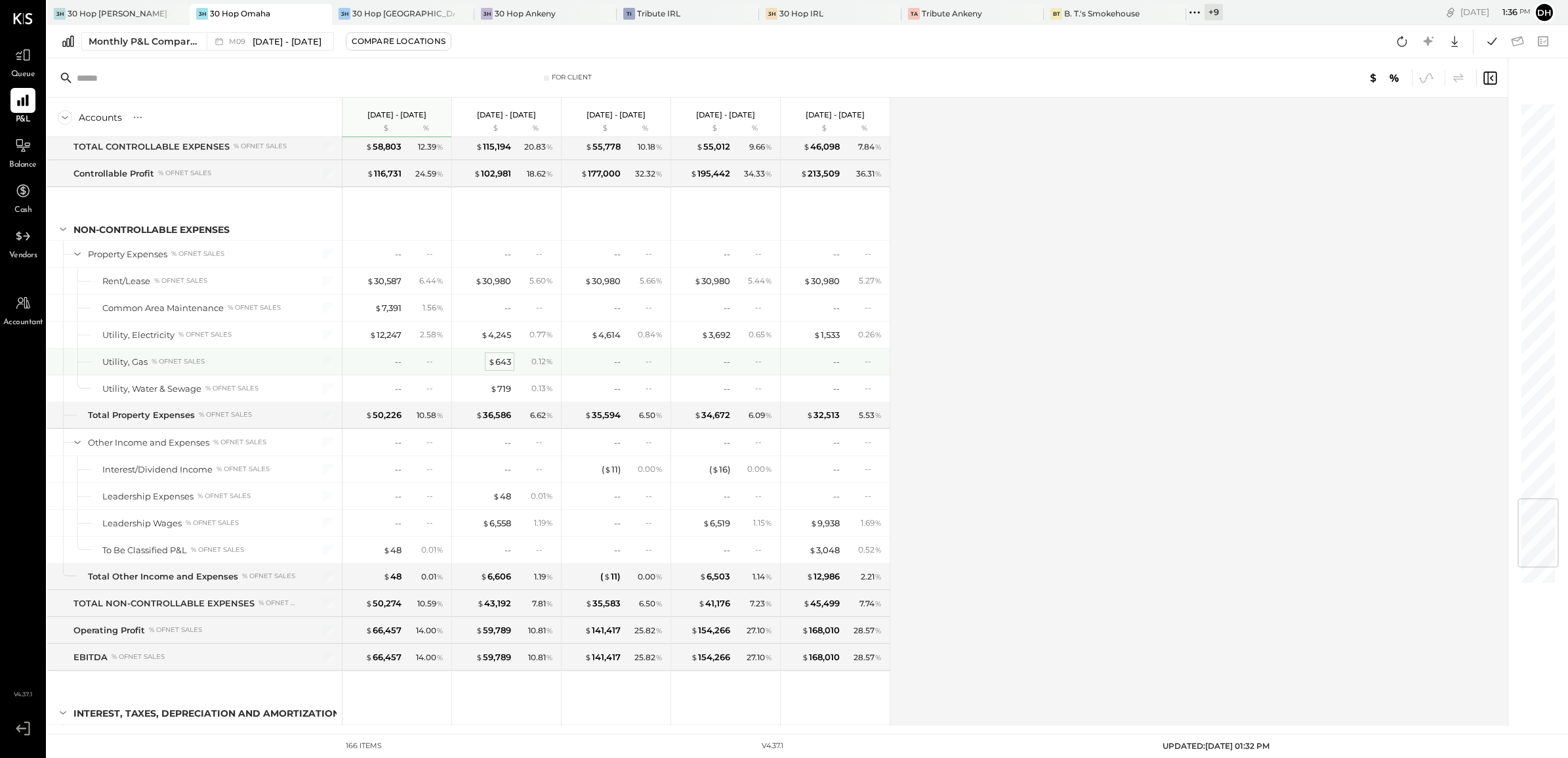
click at [493, 367] on span "$" at bounding box center [491, 361] width 7 height 11
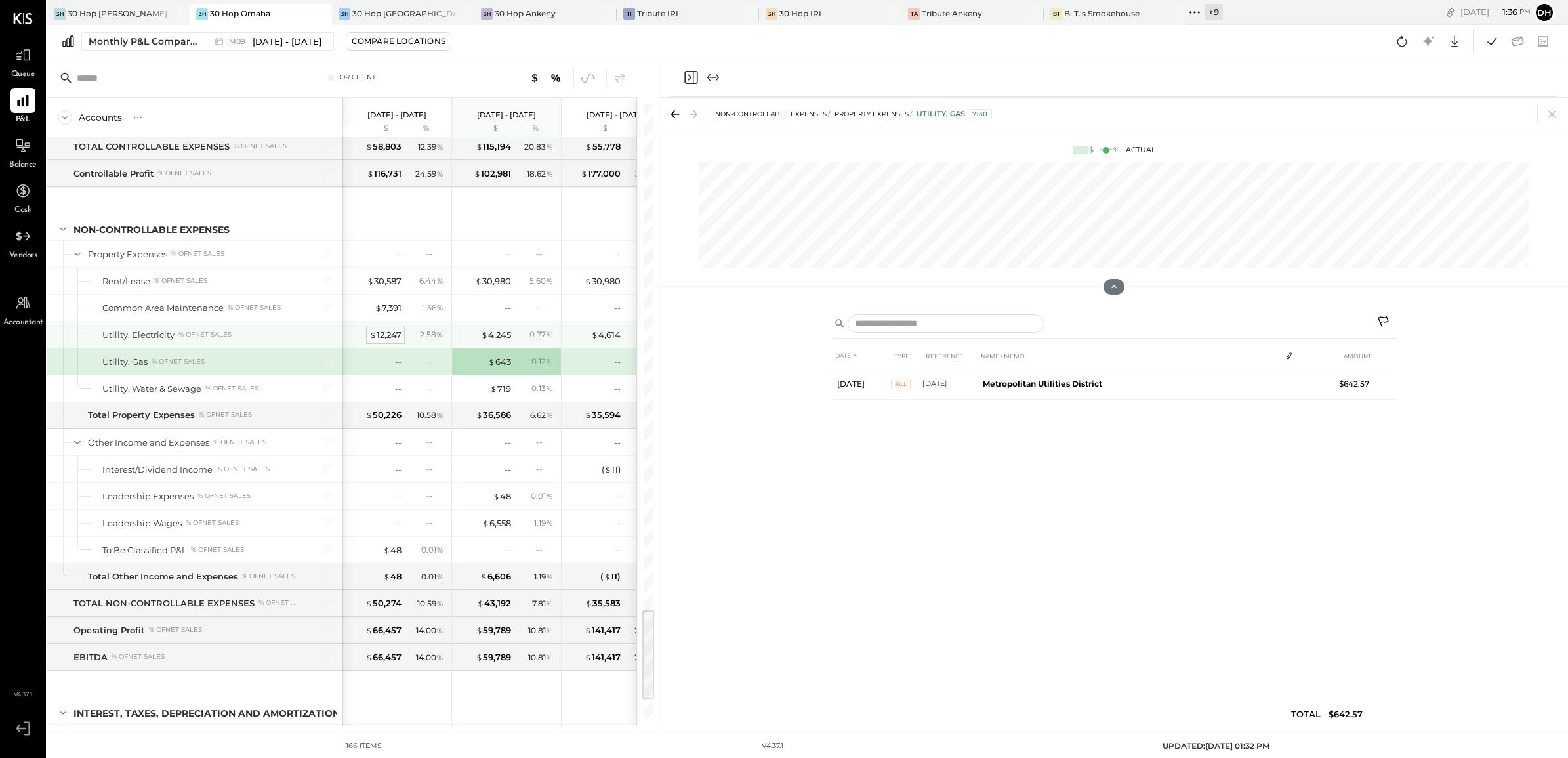
click at [395, 341] on div "$ 12,247" at bounding box center [385, 335] width 32 height 13
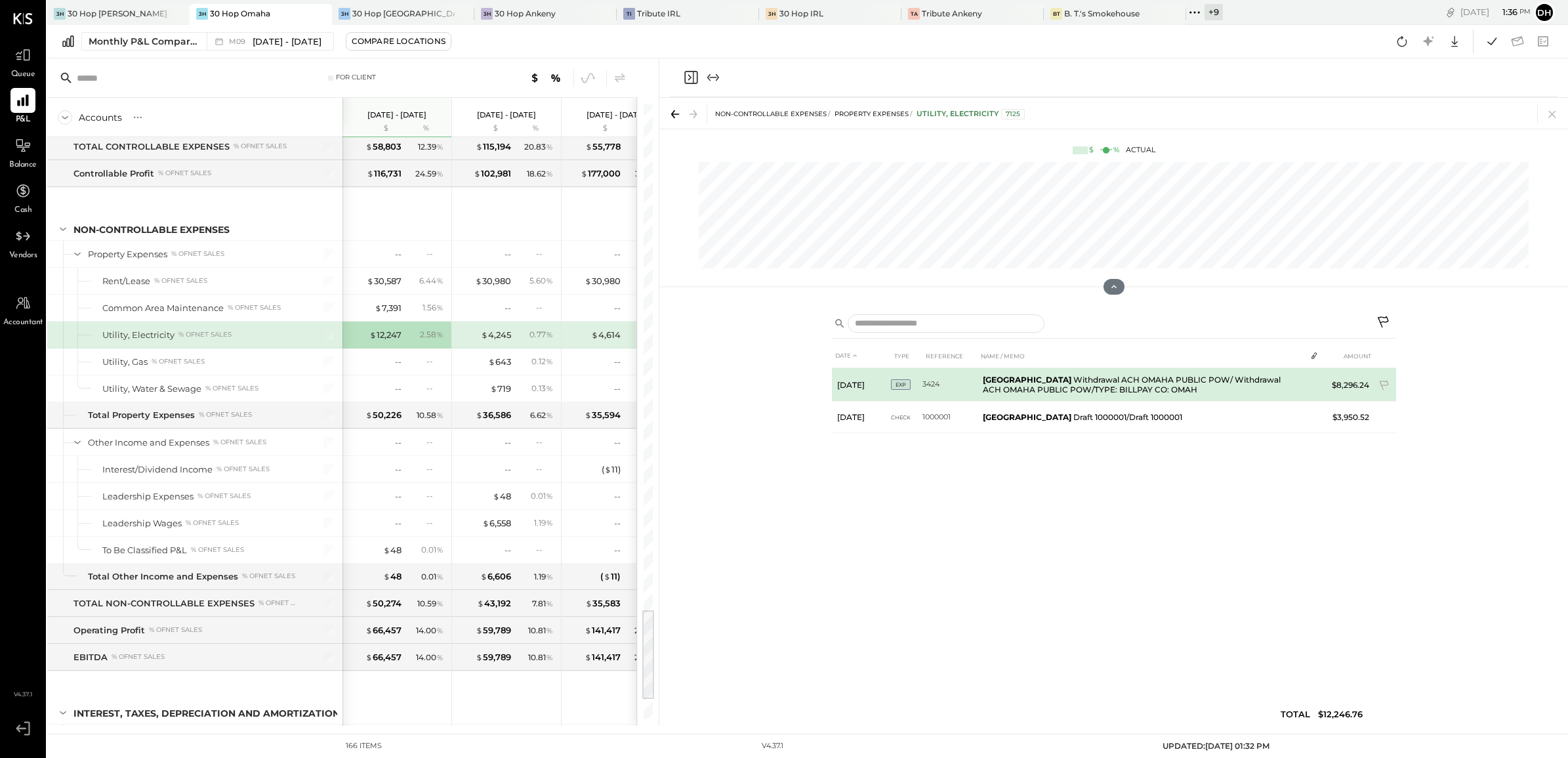
click at [1209, 384] on td "Omaha Public Power District Withdrawal ACH OMAHA PUBLIC POW/ Withdrawal ACH OMA…" at bounding box center [1142, 385] width 328 height 33
click at [1384, 381] on icon at bounding box center [1385, 387] width 13 height 13
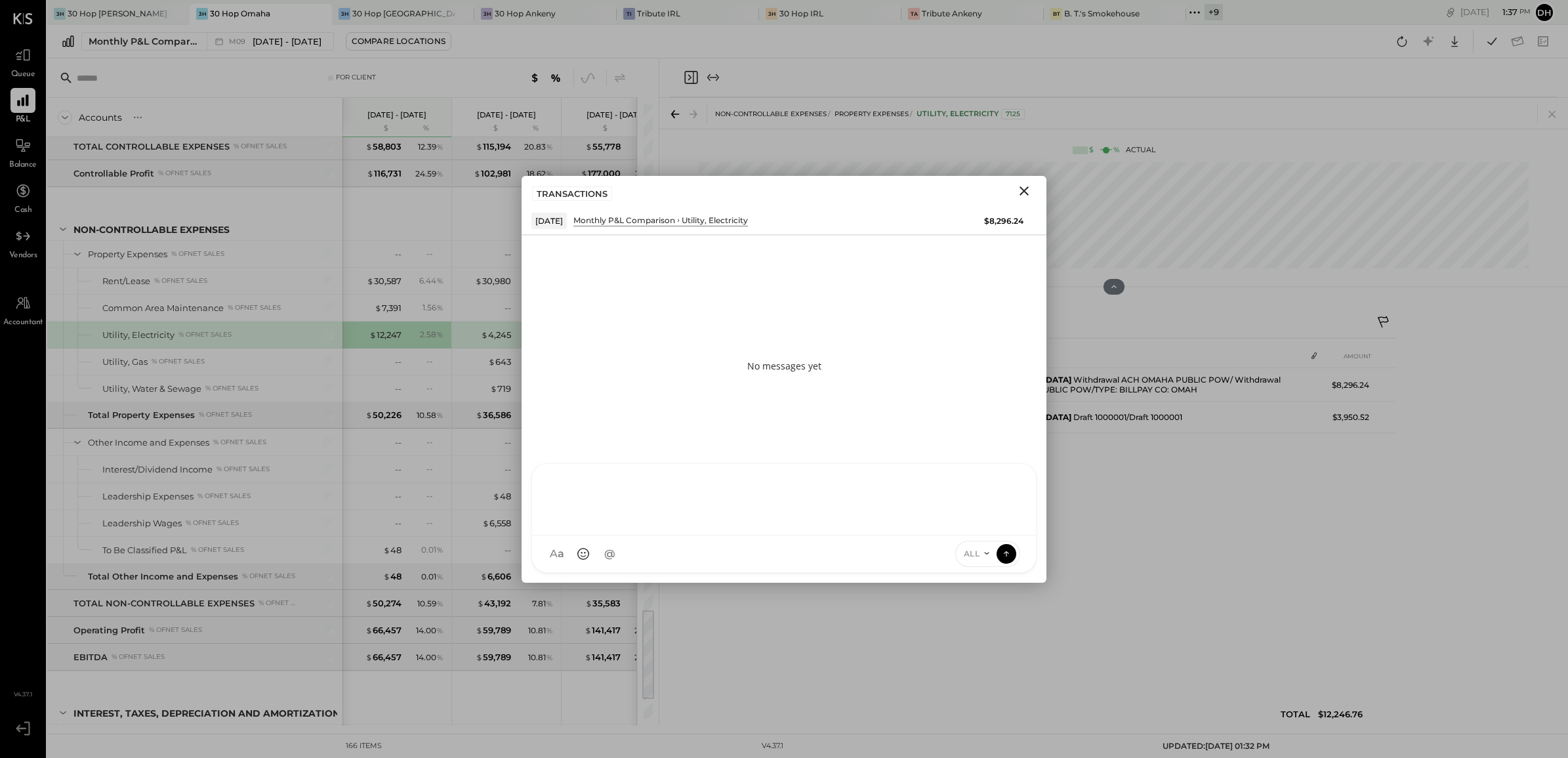
click at [693, 535] on div at bounding box center [784, 500] width 504 height 72
click at [725, 473] on div "**********" at bounding box center [784, 498] width 478 height 52
click at [707, 507] on div "**********" at bounding box center [784, 498] width 478 height 52
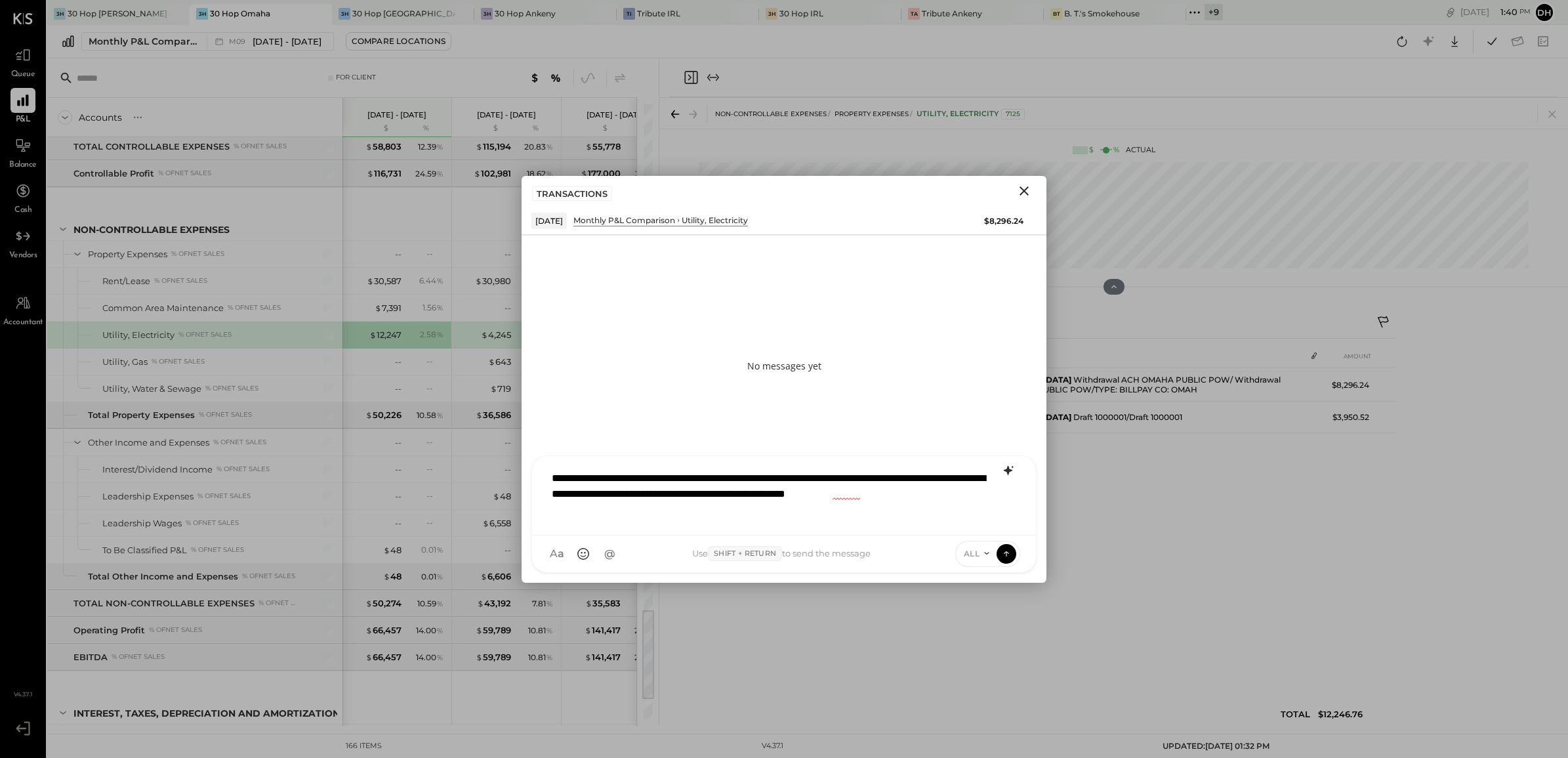
click at [1009, 469] on icon at bounding box center [1007, 470] width 9 height 9
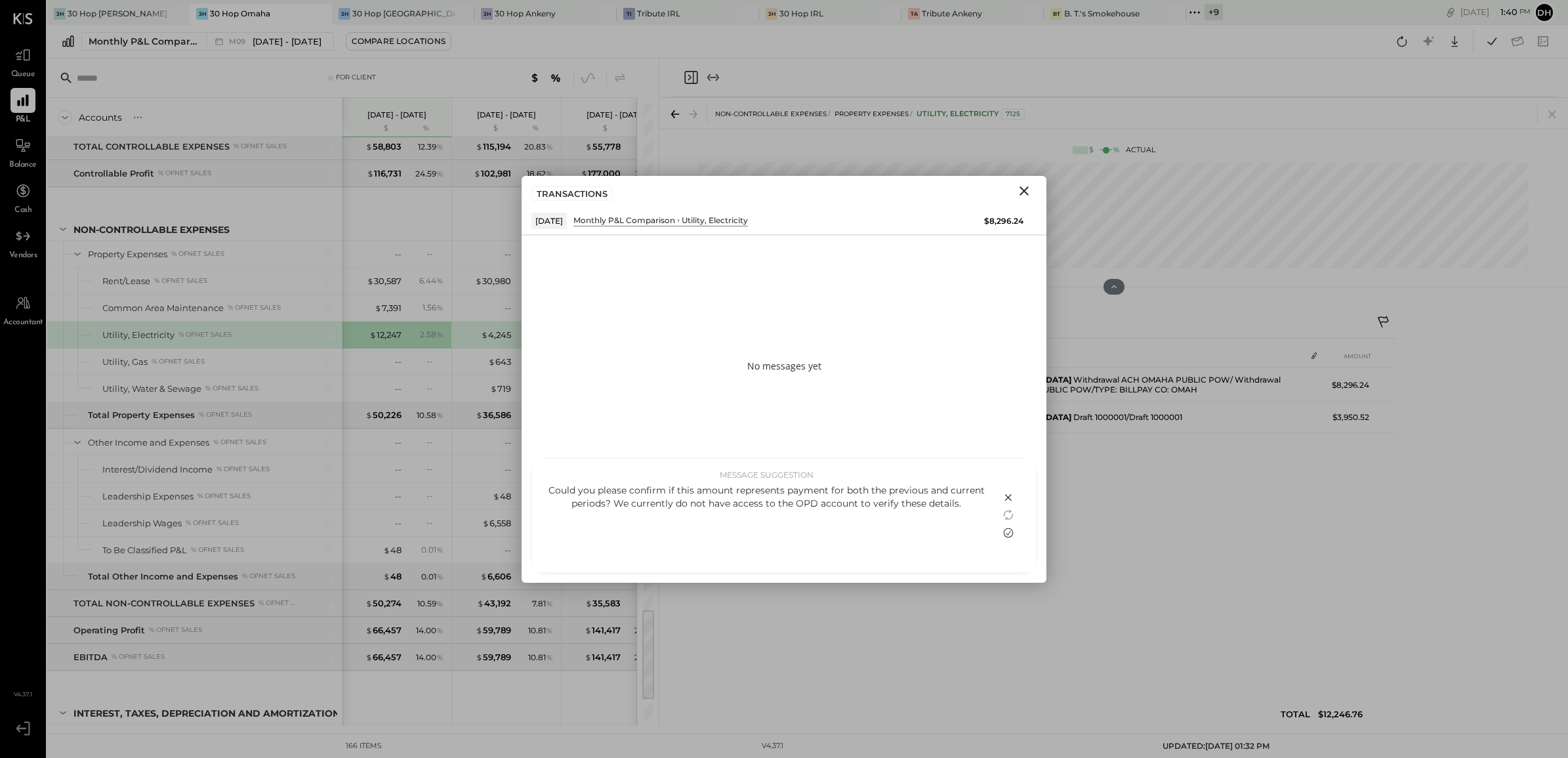
click at [1014, 533] on icon at bounding box center [1008, 533] width 16 height 16
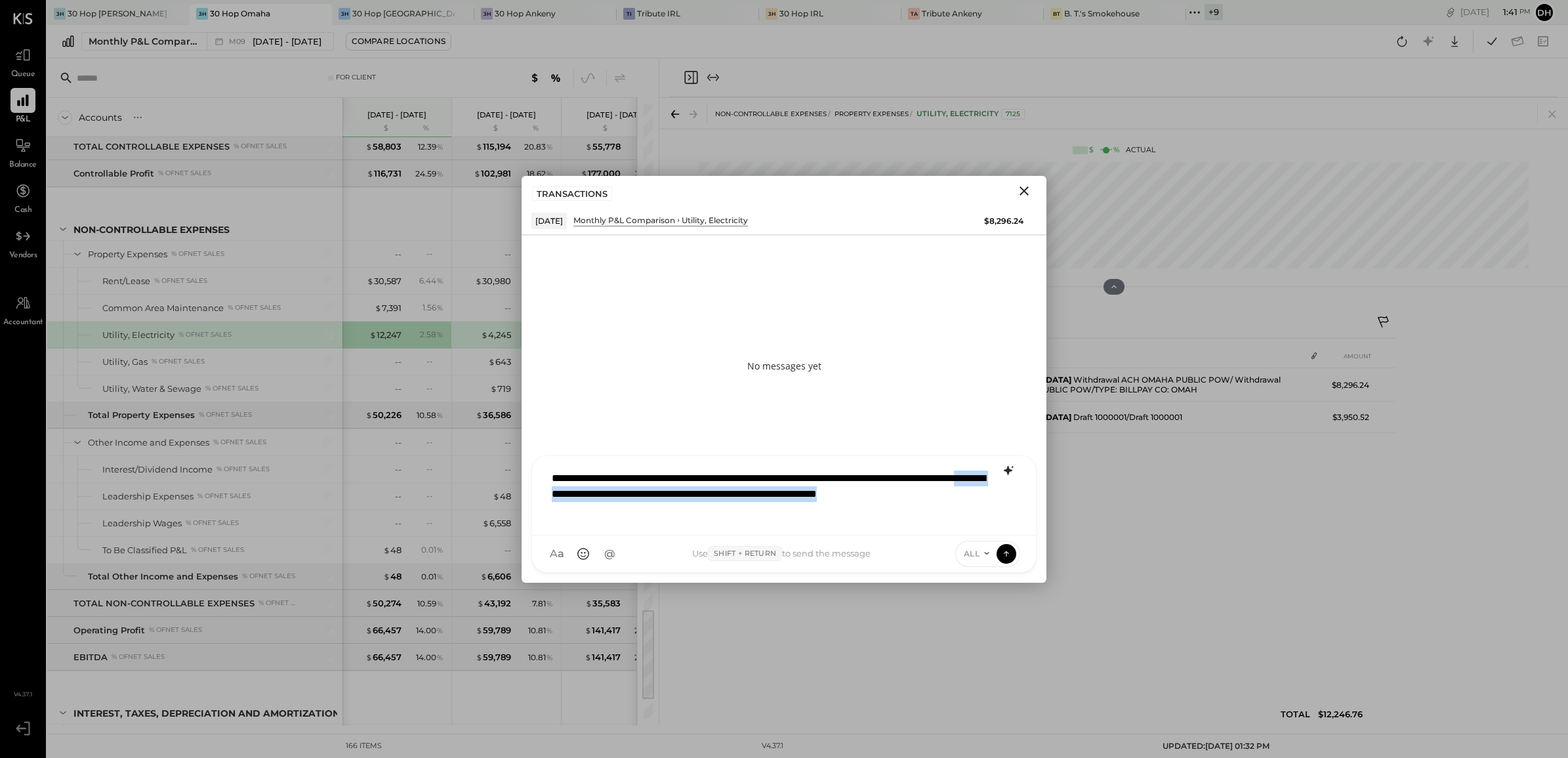
drag, startPoint x: 666, startPoint y: 486, endPoint x: 704, endPoint y: 510, distance: 44.9
click at [704, 510] on div "**********" at bounding box center [784, 494] width 478 height 60
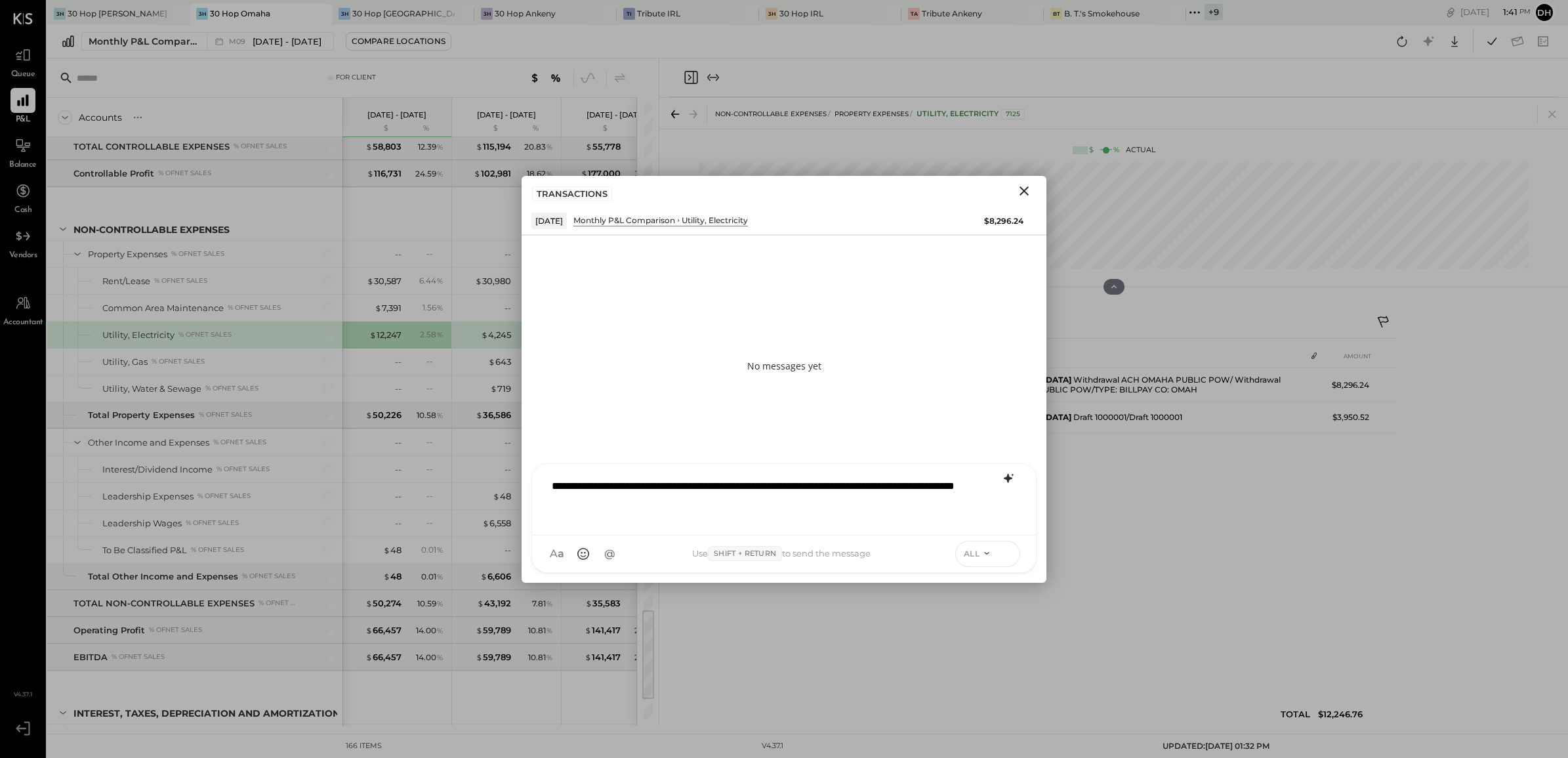
click at [996, 549] on button at bounding box center [1006, 553] width 20 height 20
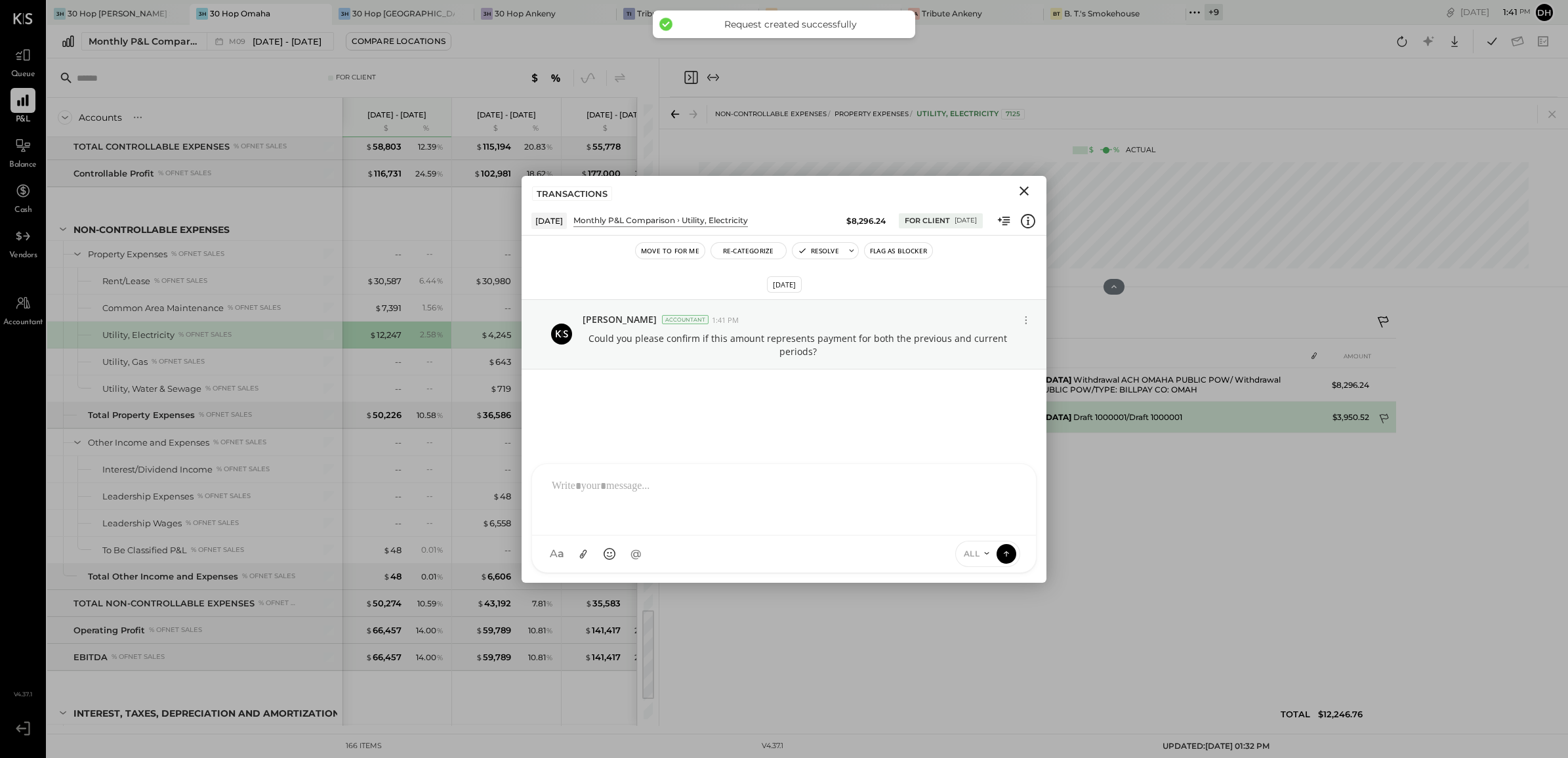
click at [1384, 413] on icon at bounding box center [1385, 420] width 13 height 13
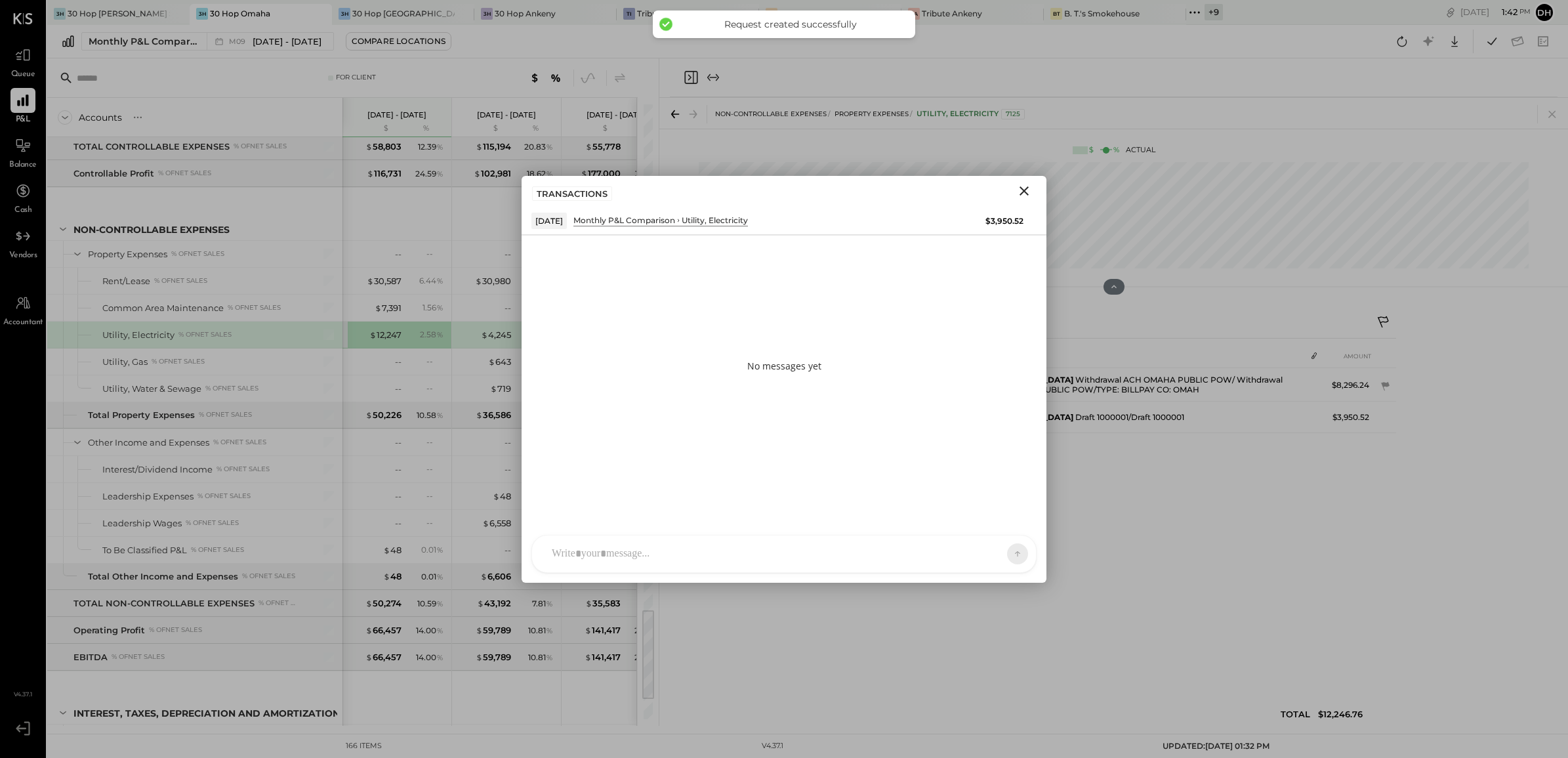
click at [630, 550] on div "AM [PERSON_NAME] [PERSON_NAME] DB [PERSON_NAME] ES [PERSON_NAME] BF [PERSON_NAM…" at bounding box center [784, 553] width 505 height 38
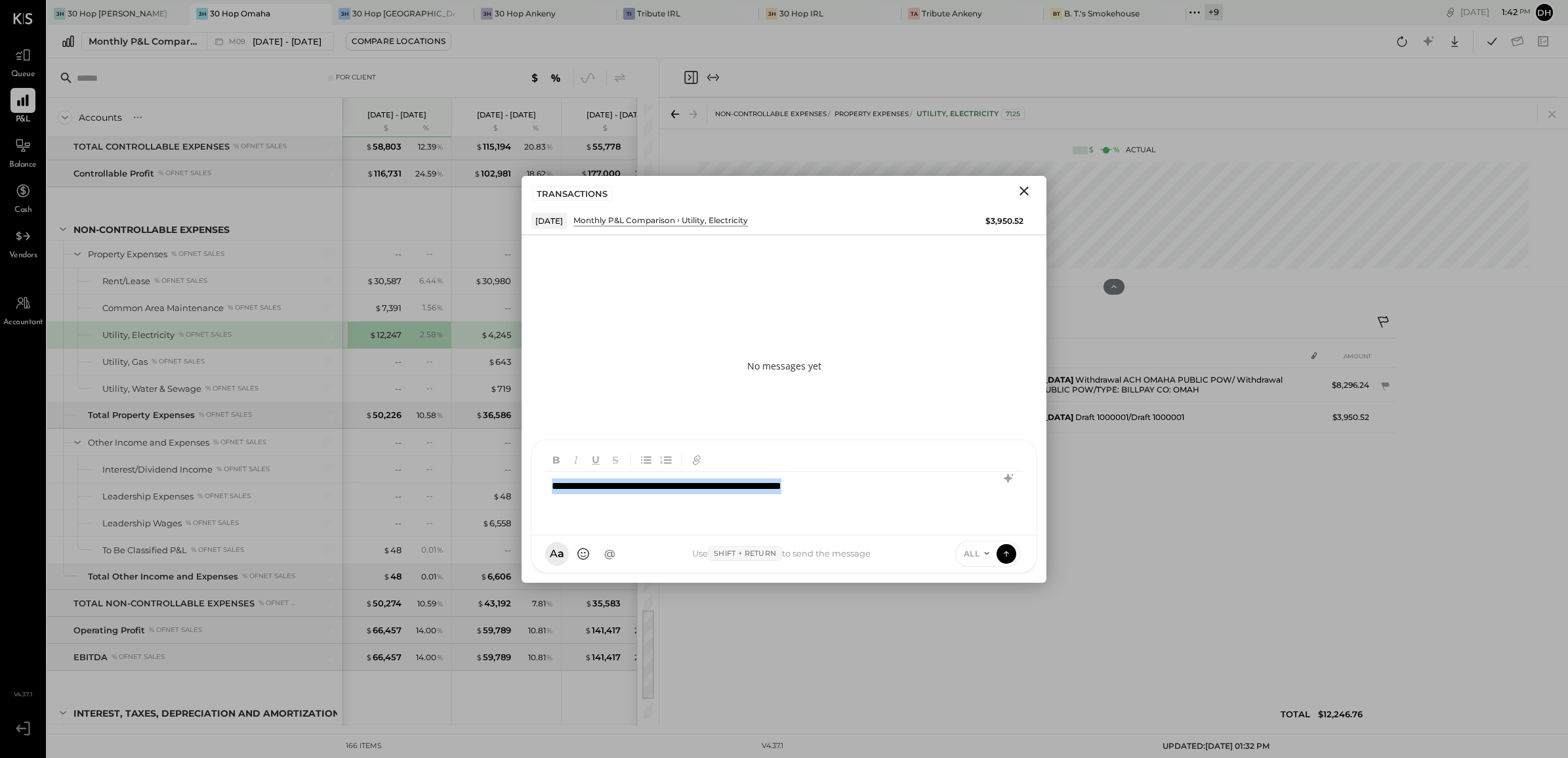
click at [1008, 486] on div "**********" at bounding box center [784, 498] width 478 height 52
click at [1009, 473] on icon at bounding box center [1008, 478] width 16 height 16
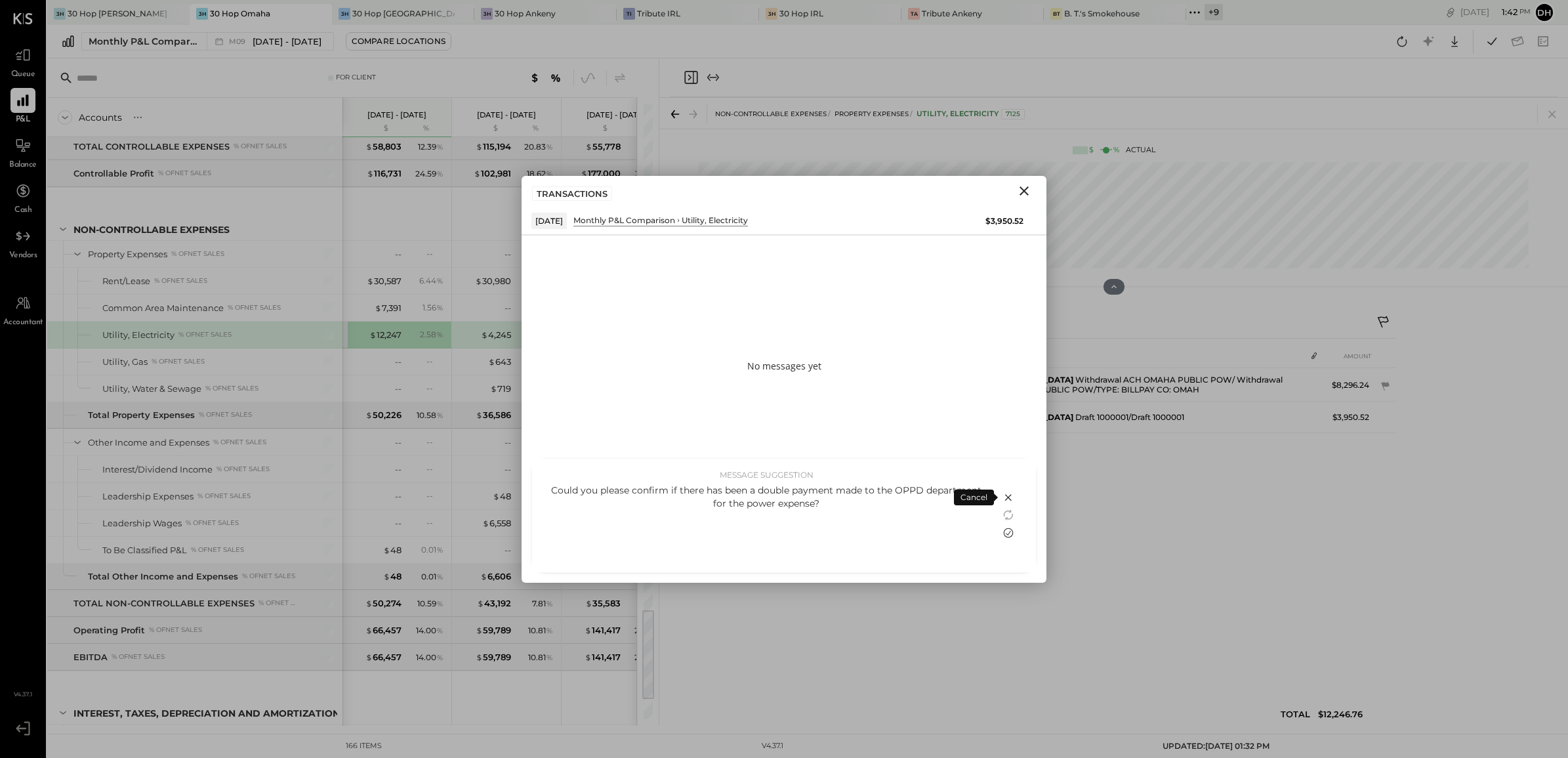
click at [1007, 535] on icon at bounding box center [1008, 533] width 10 height 10
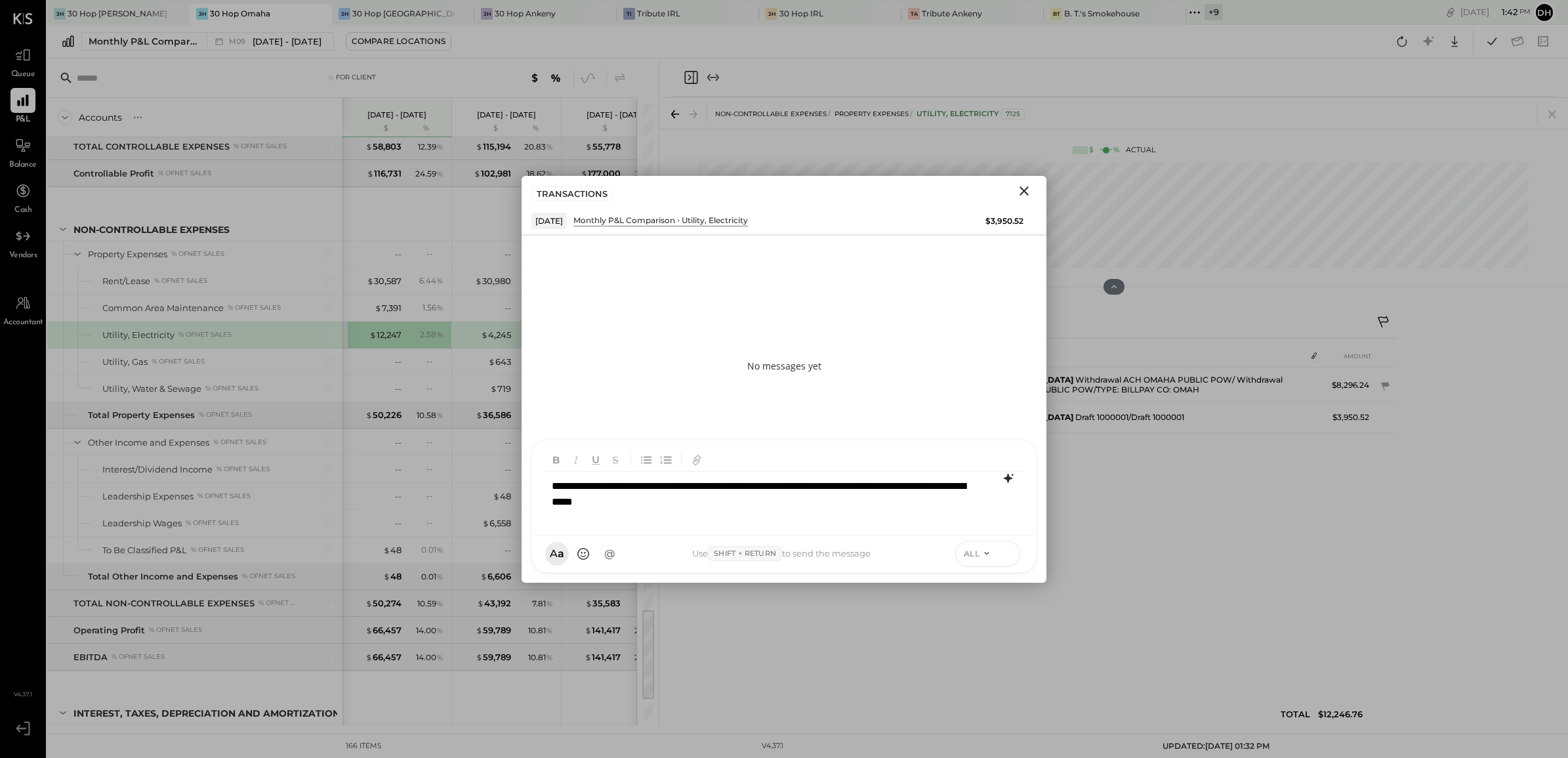
click at [1011, 553] on icon at bounding box center [1006, 553] width 12 height 13
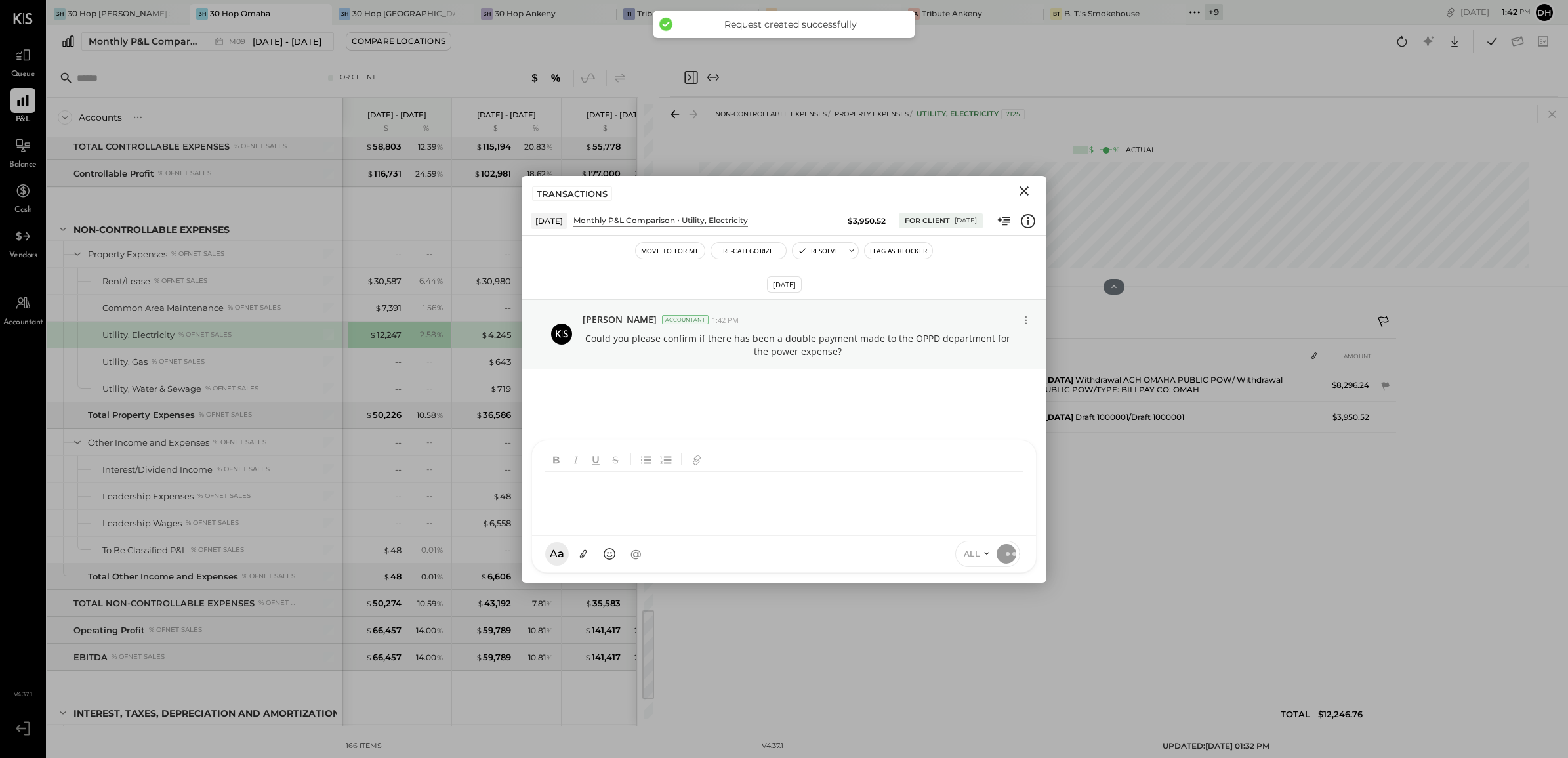
click at [1023, 193] on icon "Close" at bounding box center [1024, 191] width 16 height 16
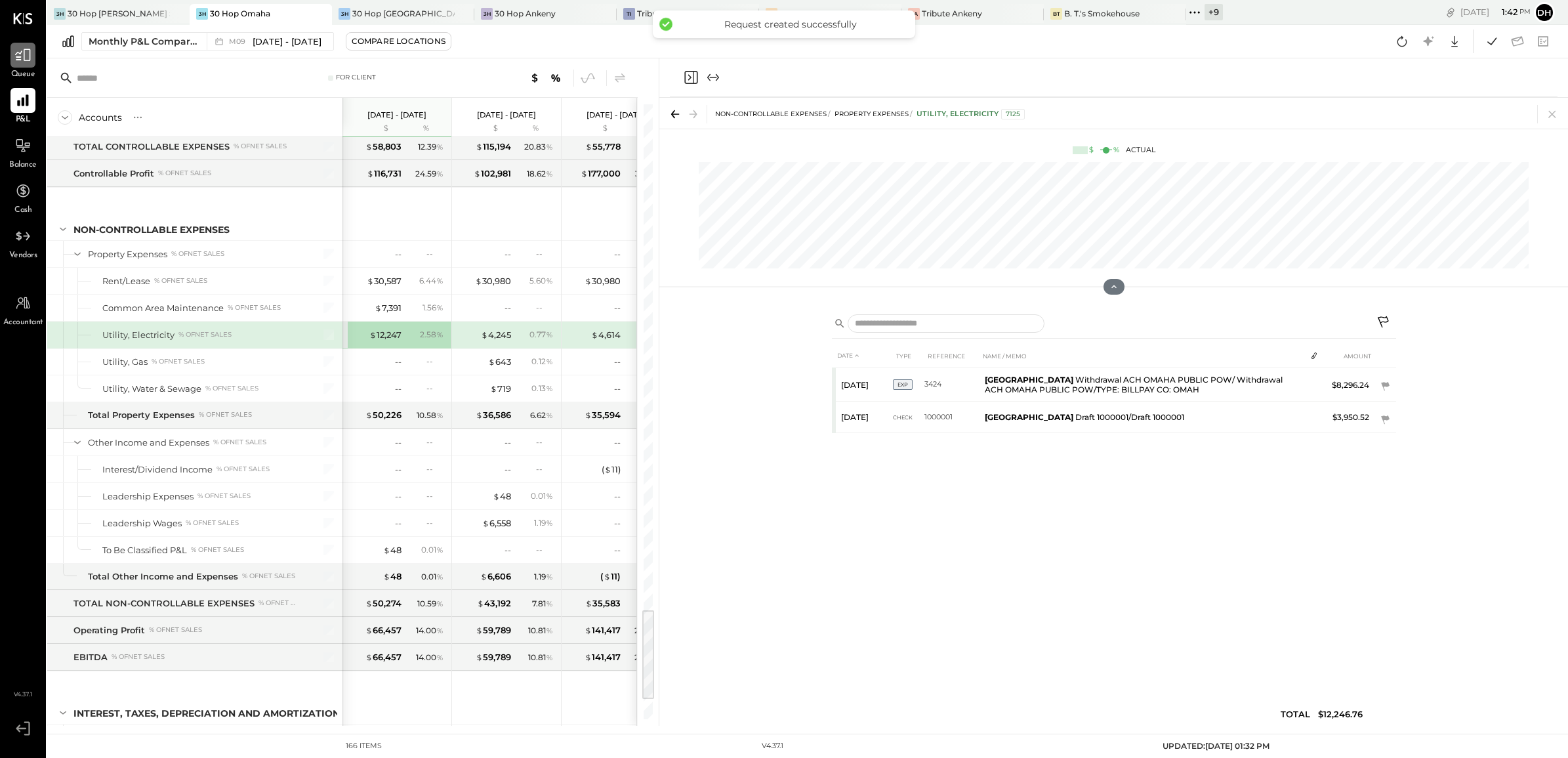
click at [24, 54] on icon at bounding box center [23, 55] width 16 height 13
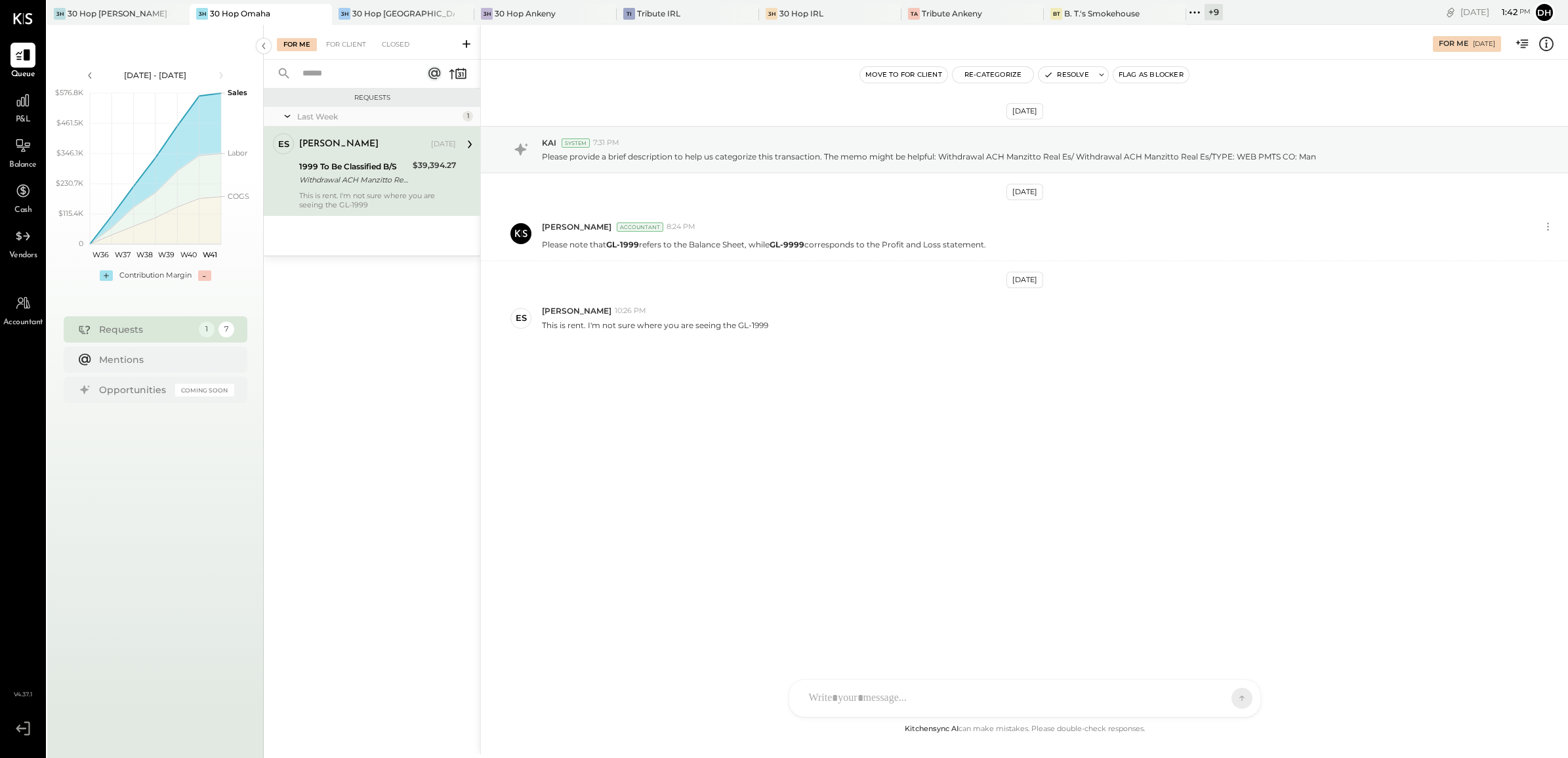
click at [463, 43] on icon at bounding box center [466, 44] width 8 height 8
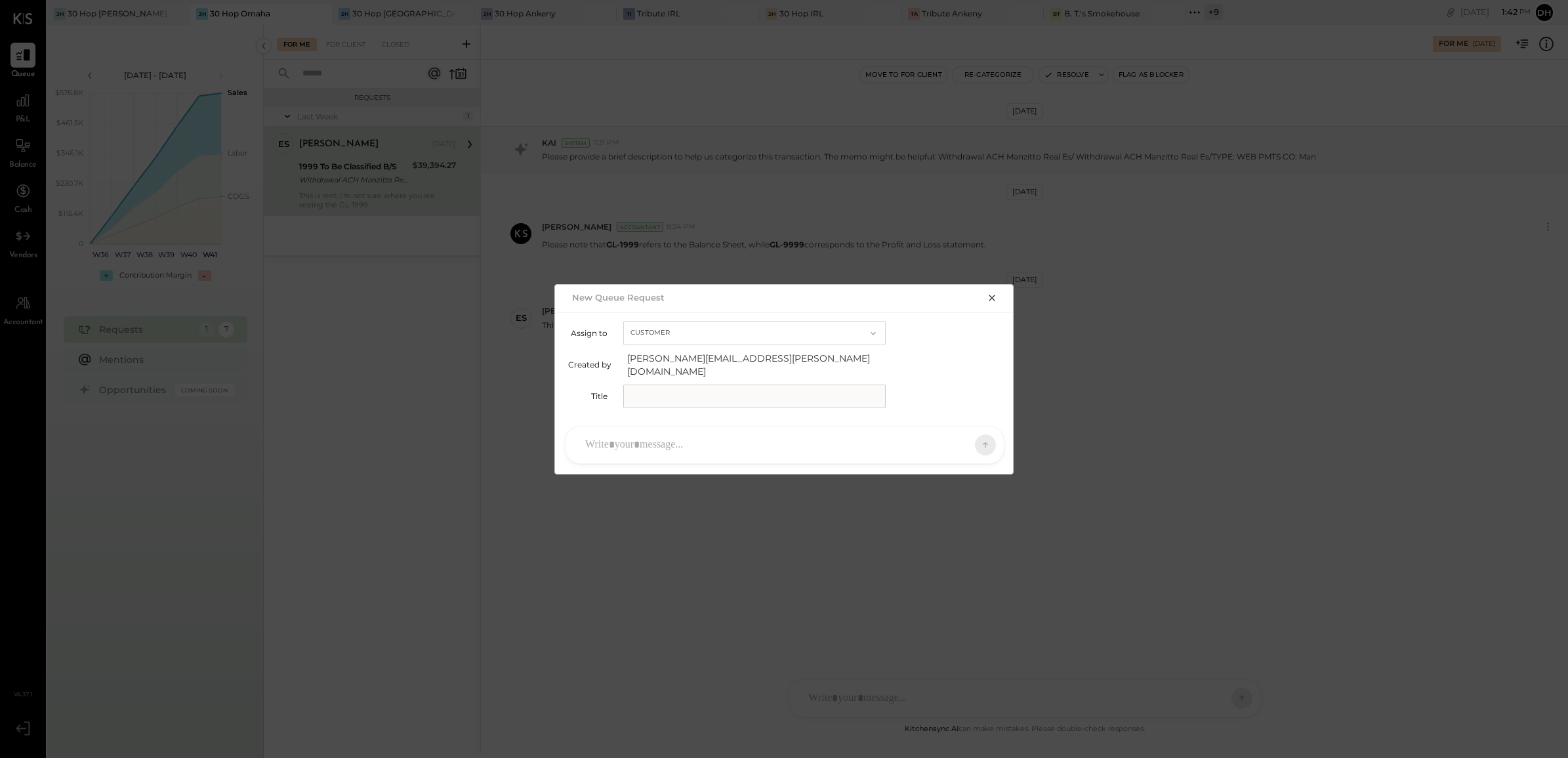
click at [710, 396] on input "text" at bounding box center [754, 397] width 262 height 24
type input "**********"
click at [681, 442] on div at bounding box center [772, 444] width 389 height 29
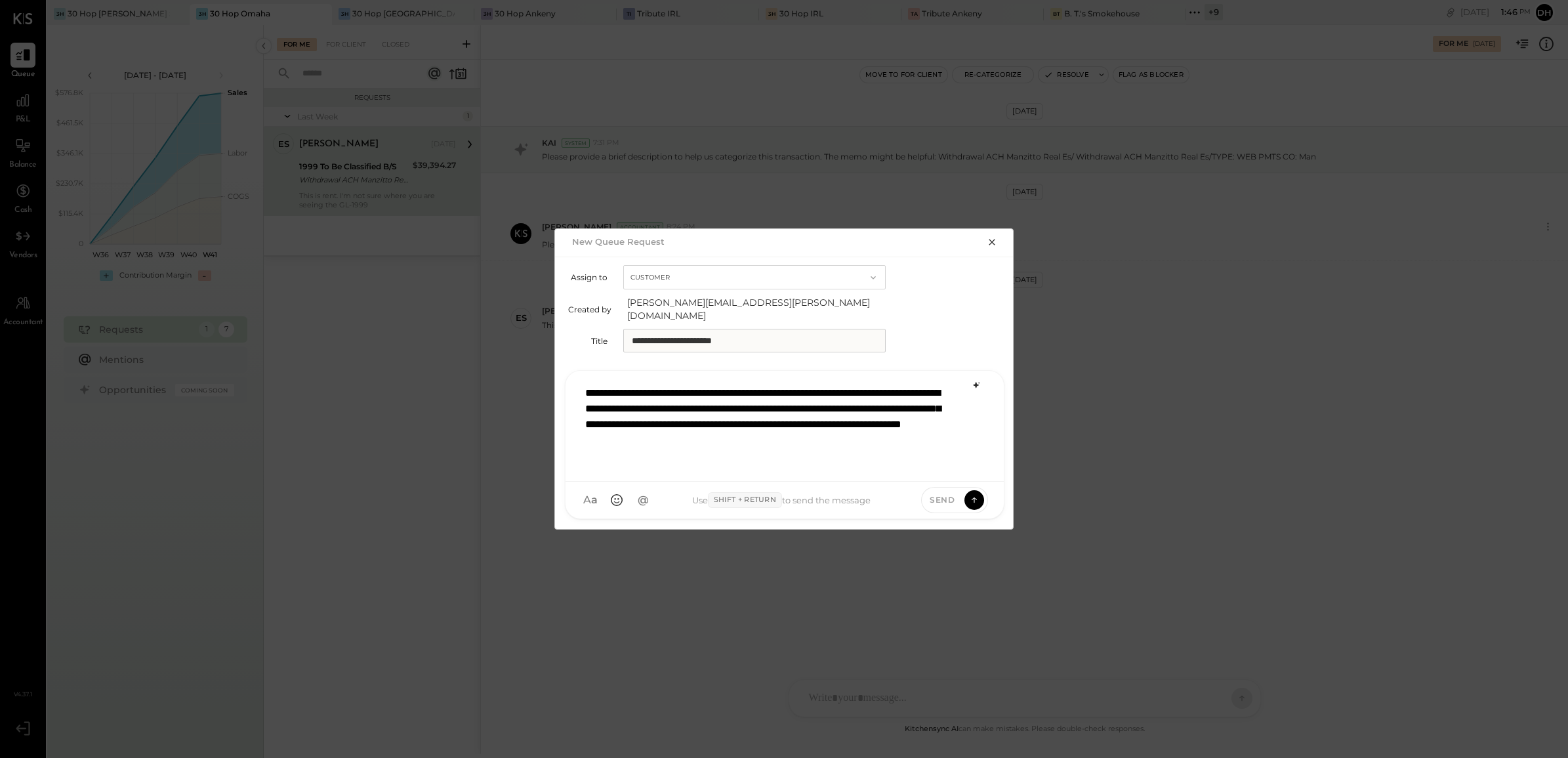
click at [975, 382] on icon at bounding box center [976, 385] width 6 height 6
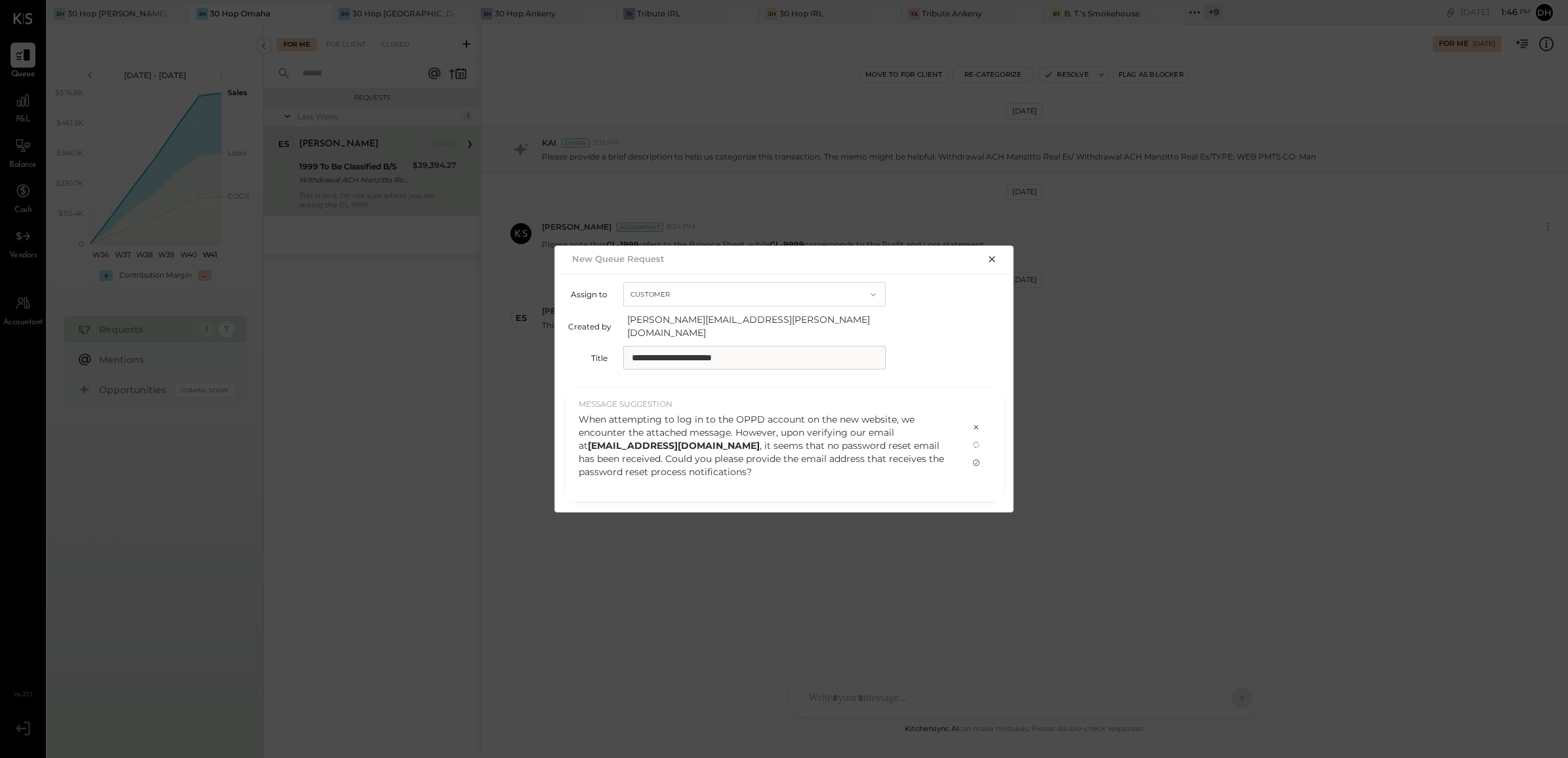
click at [976, 457] on icon at bounding box center [976, 462] width 11 height 11
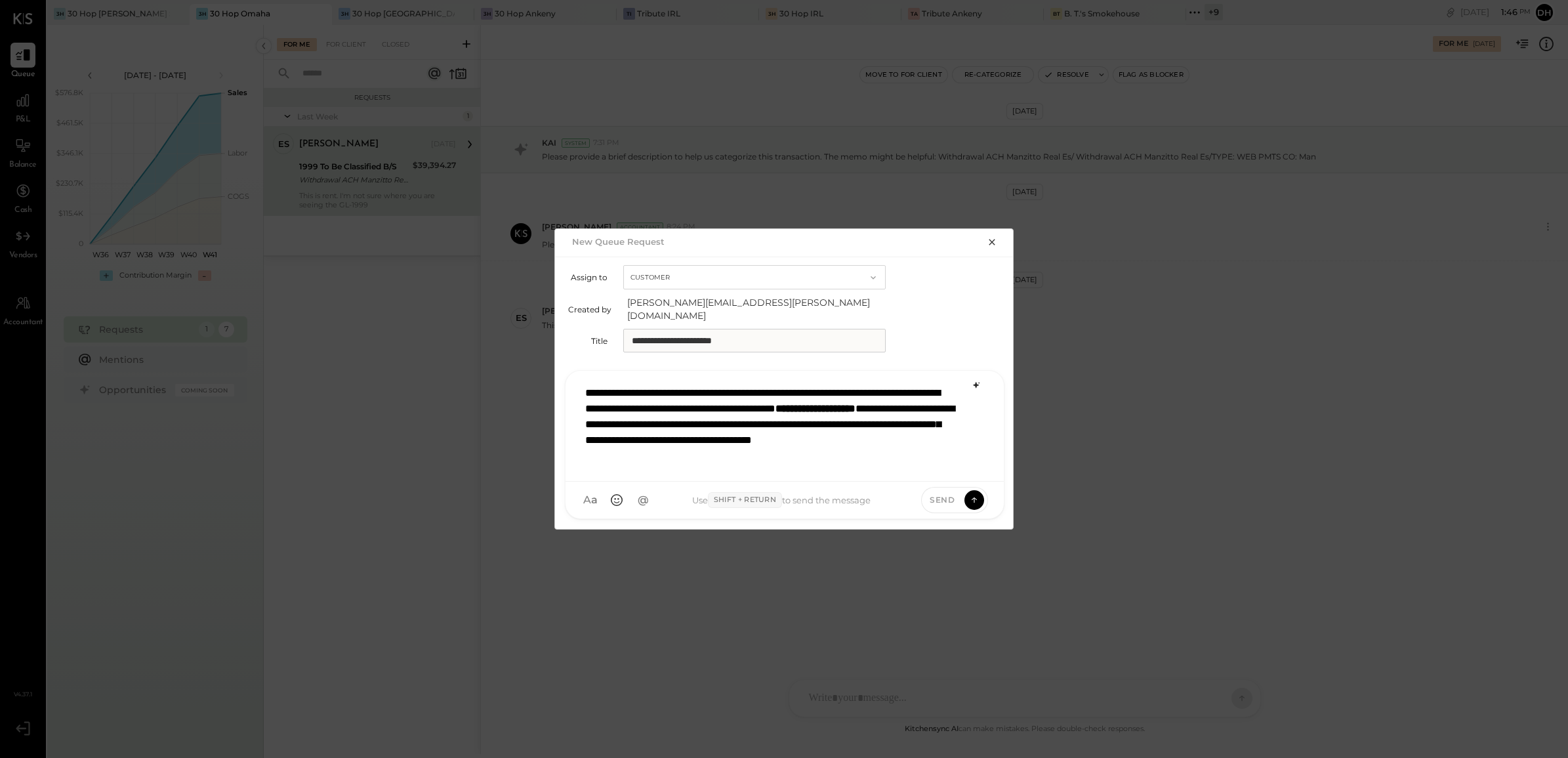
click at [624, 417] on div "**********" at bounding box center [784, 425] width 412 height 92
drag, startPoint x: 752, startPoint y: 417, endPoint x: 618, endPoint y: 415, distance: 134.0
click at [618, 415] on div "**********" at bounding box center [784, 425] width 412 height 92
click at [906, 432] on div "**********" at bounding box center [784, 425] width 412 height 92
drag, startPoint x: 752, startPoint y: 417, endPoint x: 618, endPoint y: 424, distance: 134.2
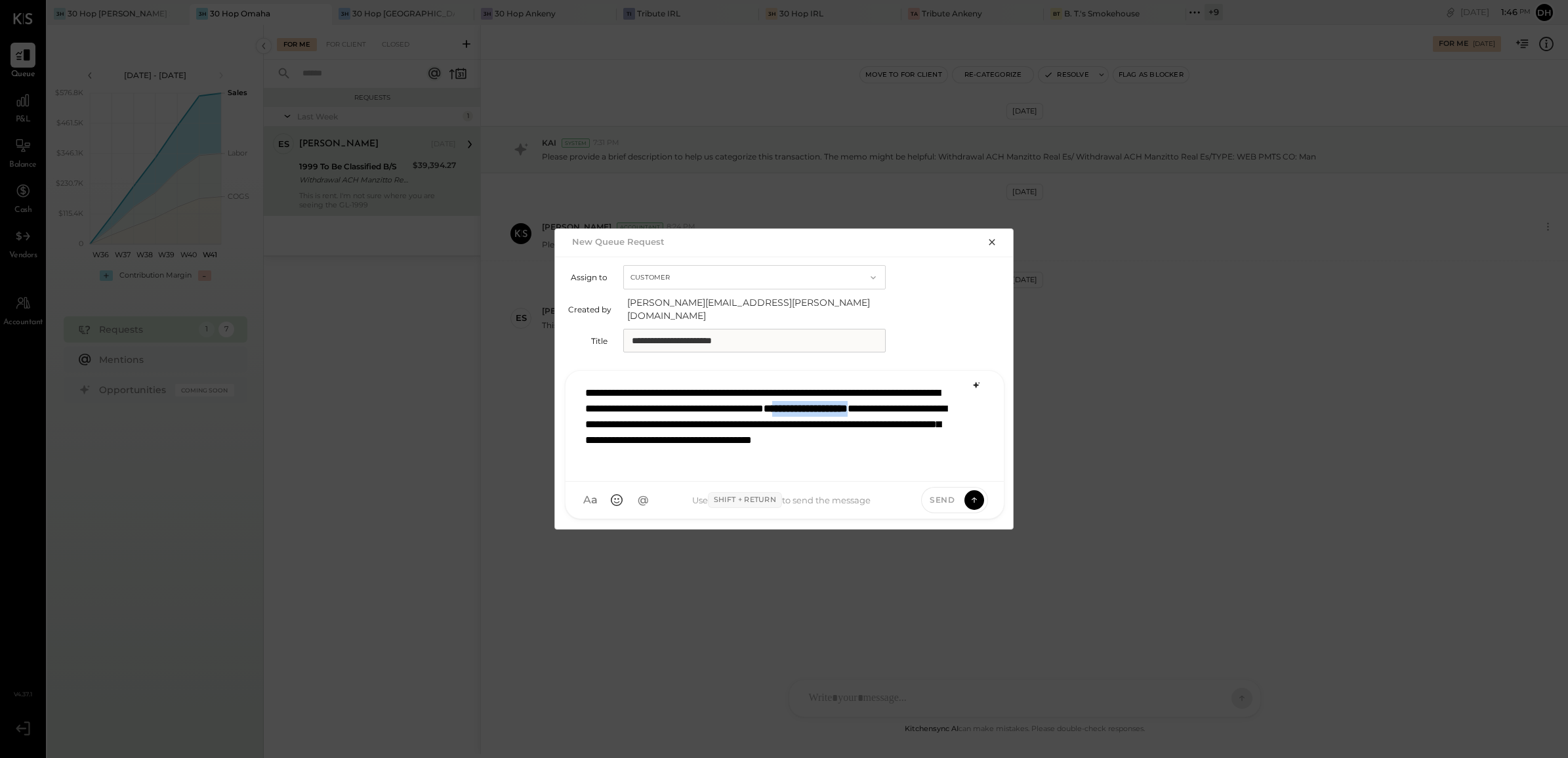
click at [618, 424] on div "**********" at bounding box center [784, 425] width 412 height 92
click at [889, 458] on div "**********" at bounding box center [784, 425] width 412 height 92
drag, startPoint x: 903, startPoint y: 433, endPoint x: 962, endPoint y: 434, distance: 59.0
click at [962, 434] on div "**********" at bounding box center [784, 425] width 412 height 92
drag, startPoint x: 646, startPoint y: 450, endPoint x: 616, endPoint y: 450, distance: 30.0
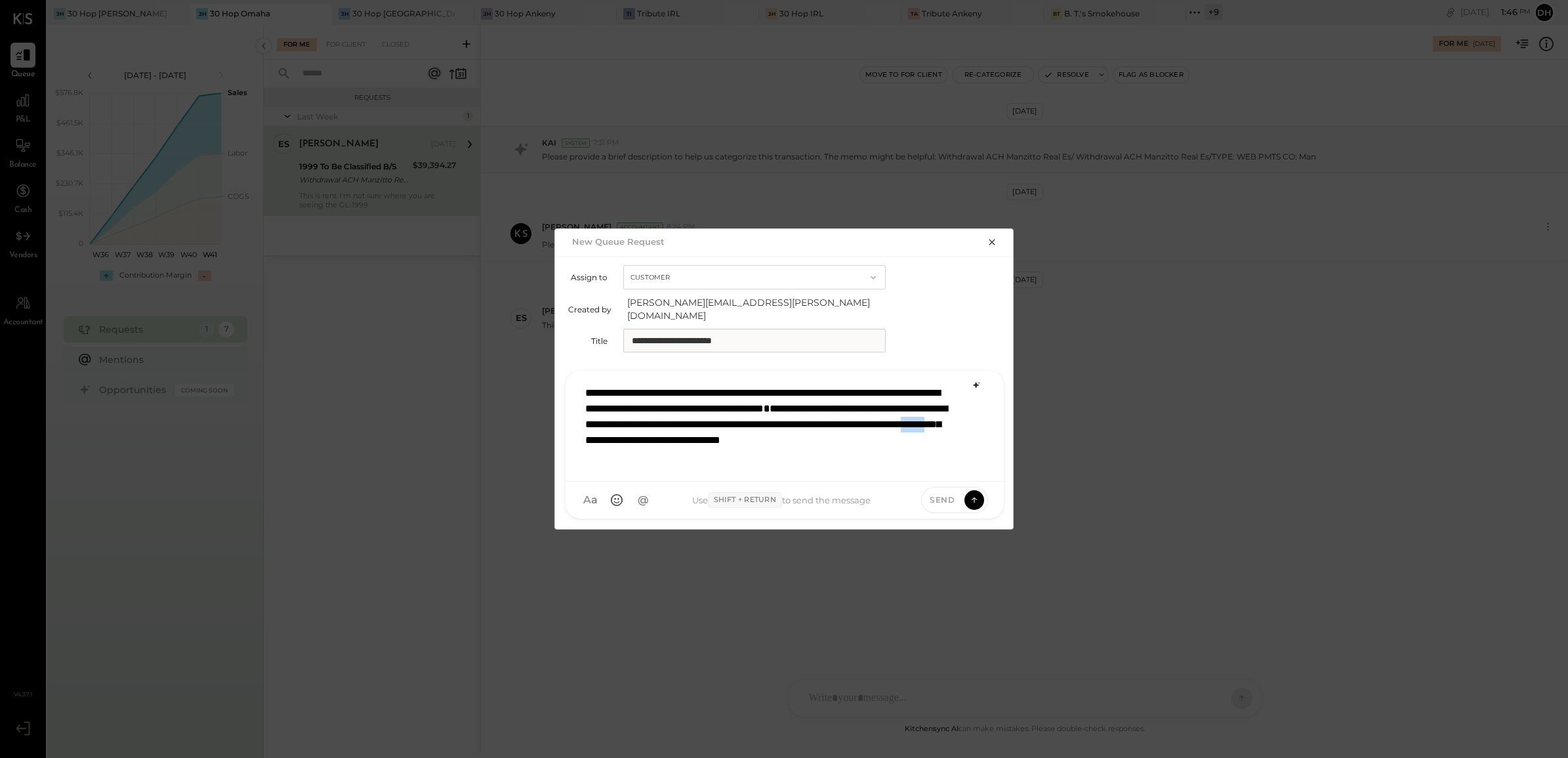
click at [616, 450] on div "**********" at bounding box center [784, 425] width 412 height 92
click at [899, 433] on div "**********" at bounding box center [784, 425] width 412 height 92
drag, startPoint x: 903, startPoint y: 433, endPoint x: 650, endPoint y: 450, distance: 253.6
click at [650, 450] on div "**********" at bounding box center [784, 425] width 412 height 92
click at [972, 494] on icon at bounding box center [974, 500] width 12 height 13
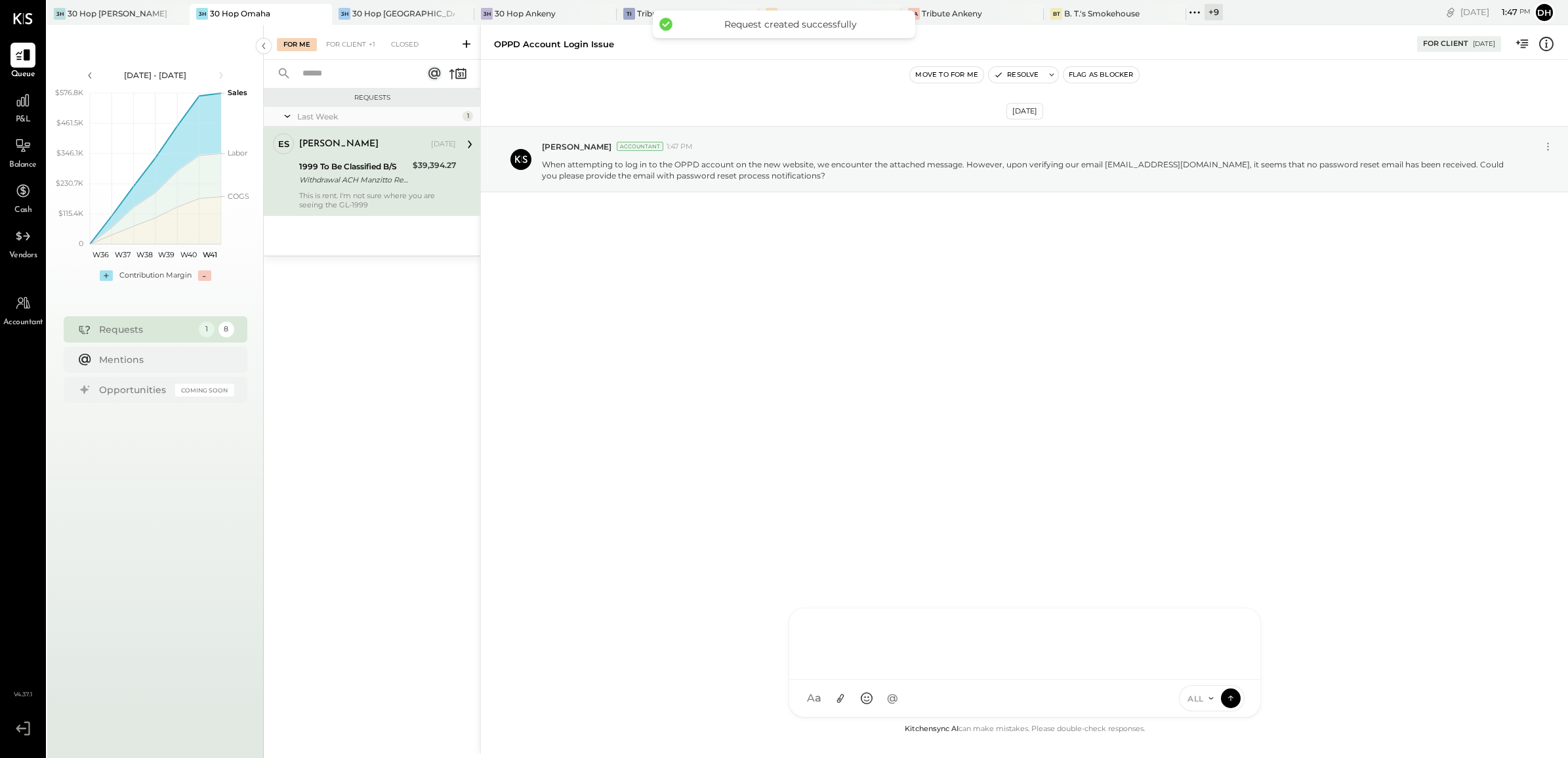
click at [1119, 696] on div "AM [PERSON_NAME] [PERSON_NAME] DB [PERSON_NAME] ES [PERSON_NAME] BF [PERSON_NAM…" at bounding box center [1024, 662] width 472 height 110
click at [834, 693] on icon at bounding box center [839, 698] width 14 height 14
click at [1231, 694] on icon at bounding box center [1231, 698] width 12 height 13
click at [770, 361] on div "[DATE] [PERSON_NAME] Accountant 1:47 PM When attempting to log in to the OPPD a…" at bounding box center [1024, 391] width 1087 height 662
click at [830, 587] on div at bounding box center [1025, 593] width 445 height 52
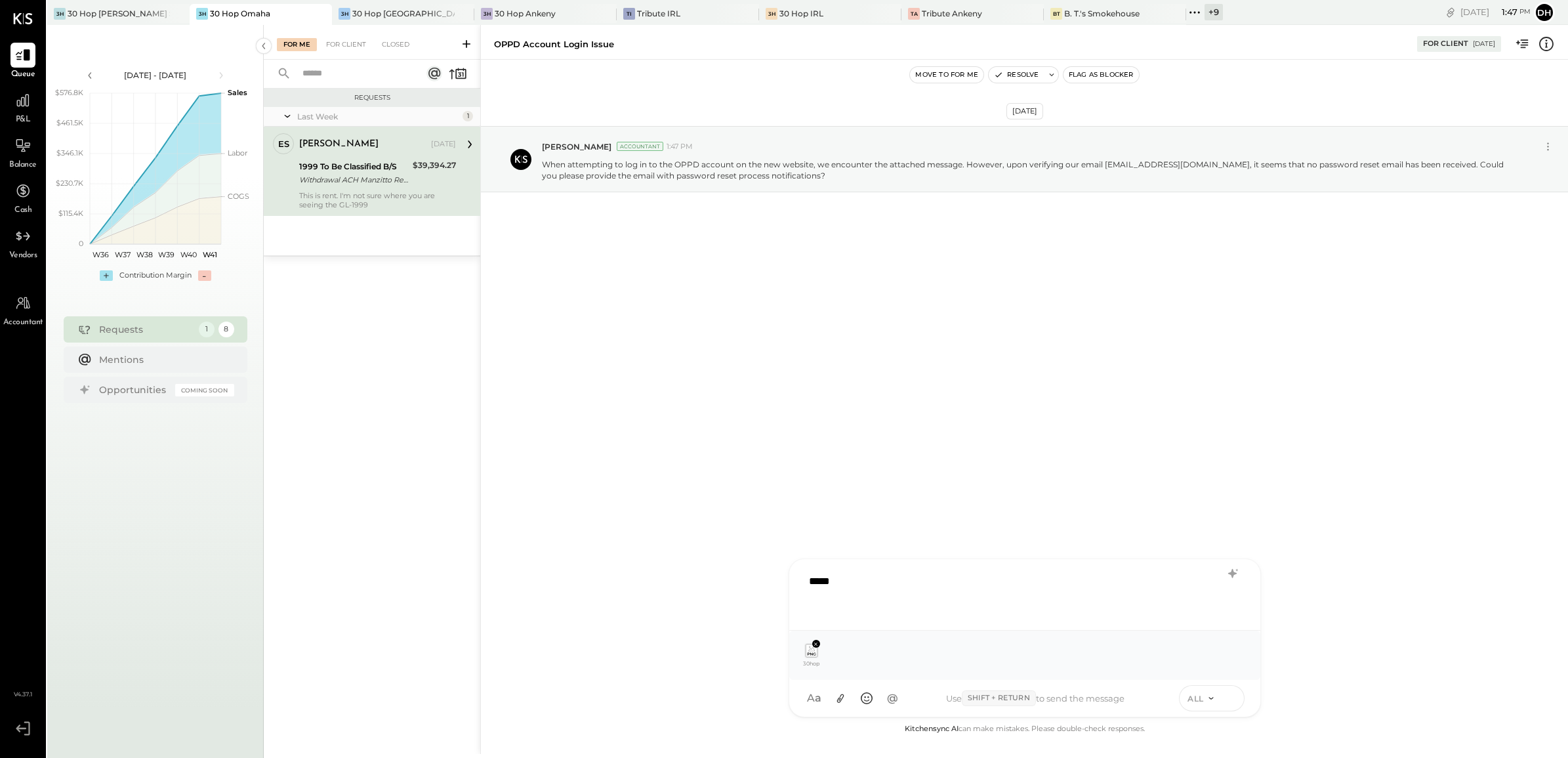
click at [1233, 698] on icon at bounding box center [1231, 698] width 12 height 13
click at [657, 256] on div "[DATE] [PERSON_NAME] Accountant 1:47 PM When attempting to log in to the OPPD a…" at bounding box center [1024, 191] width 1087 height 198
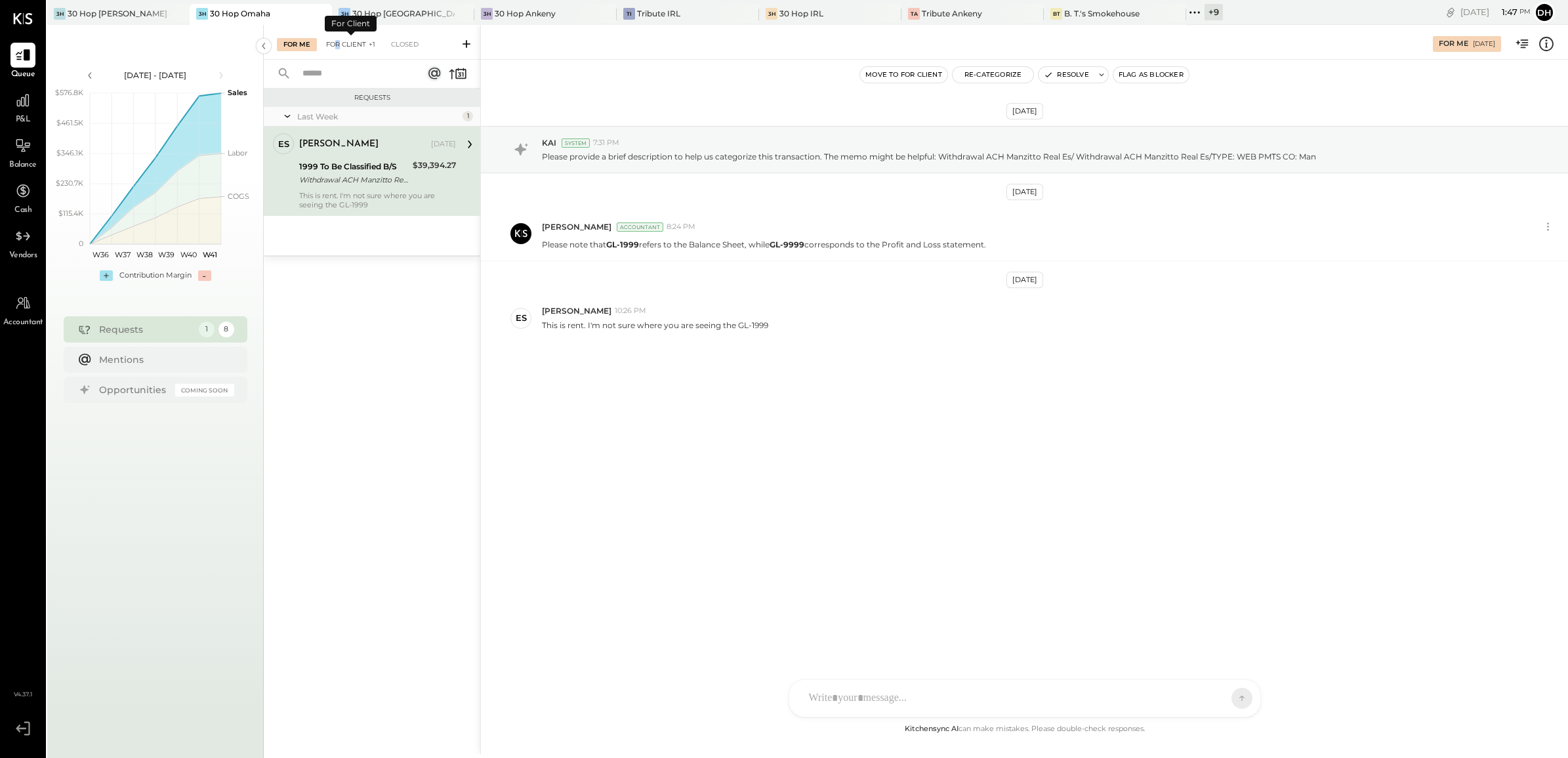
click at [339, 38] on div "For Client +1" at bounding box center [351, 45] width 62 height 13
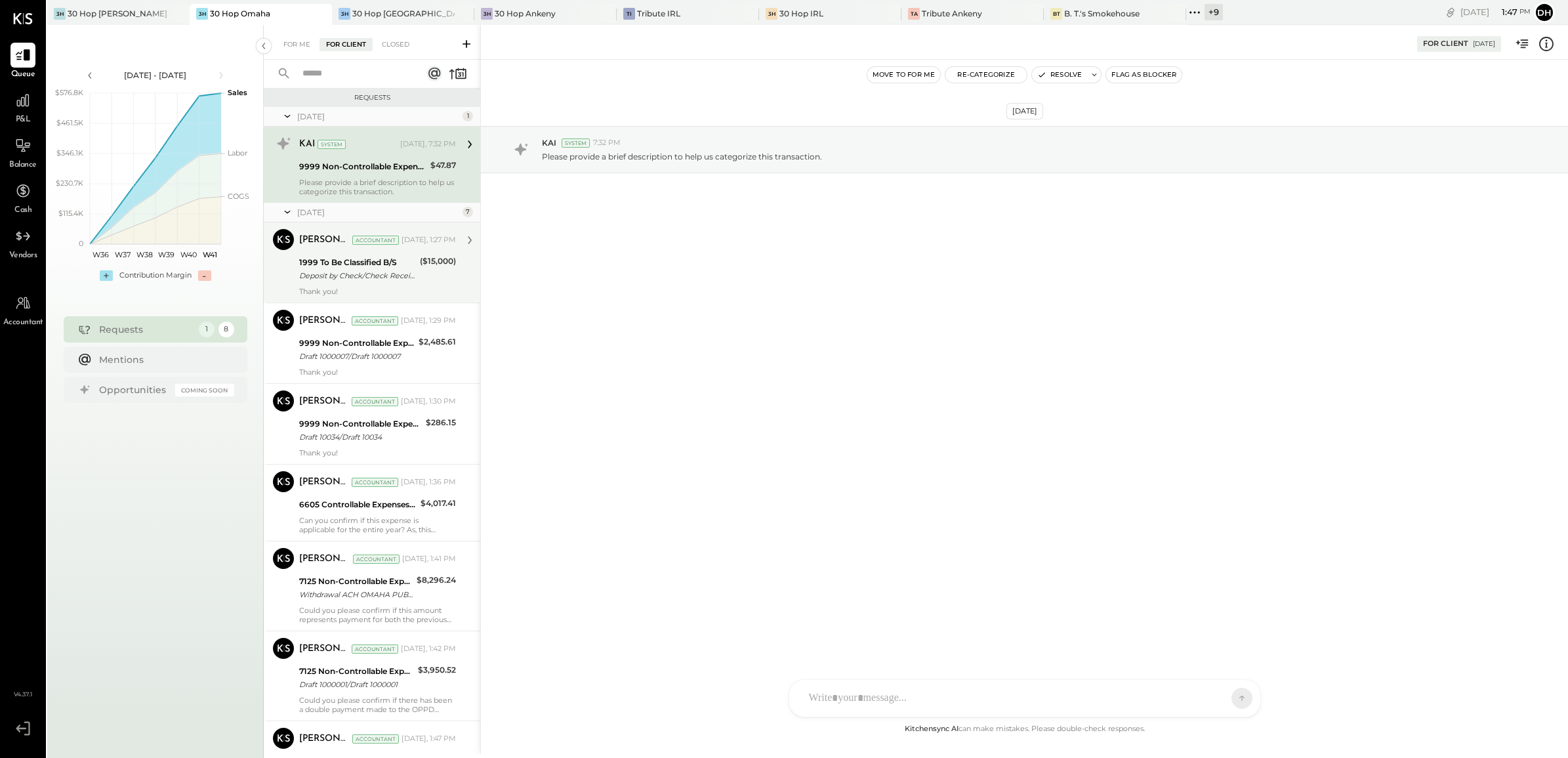
click at [355, 244] on div "[PERSON_NAME] Accountant" at bounding box center [349, 240] width 100 height 13
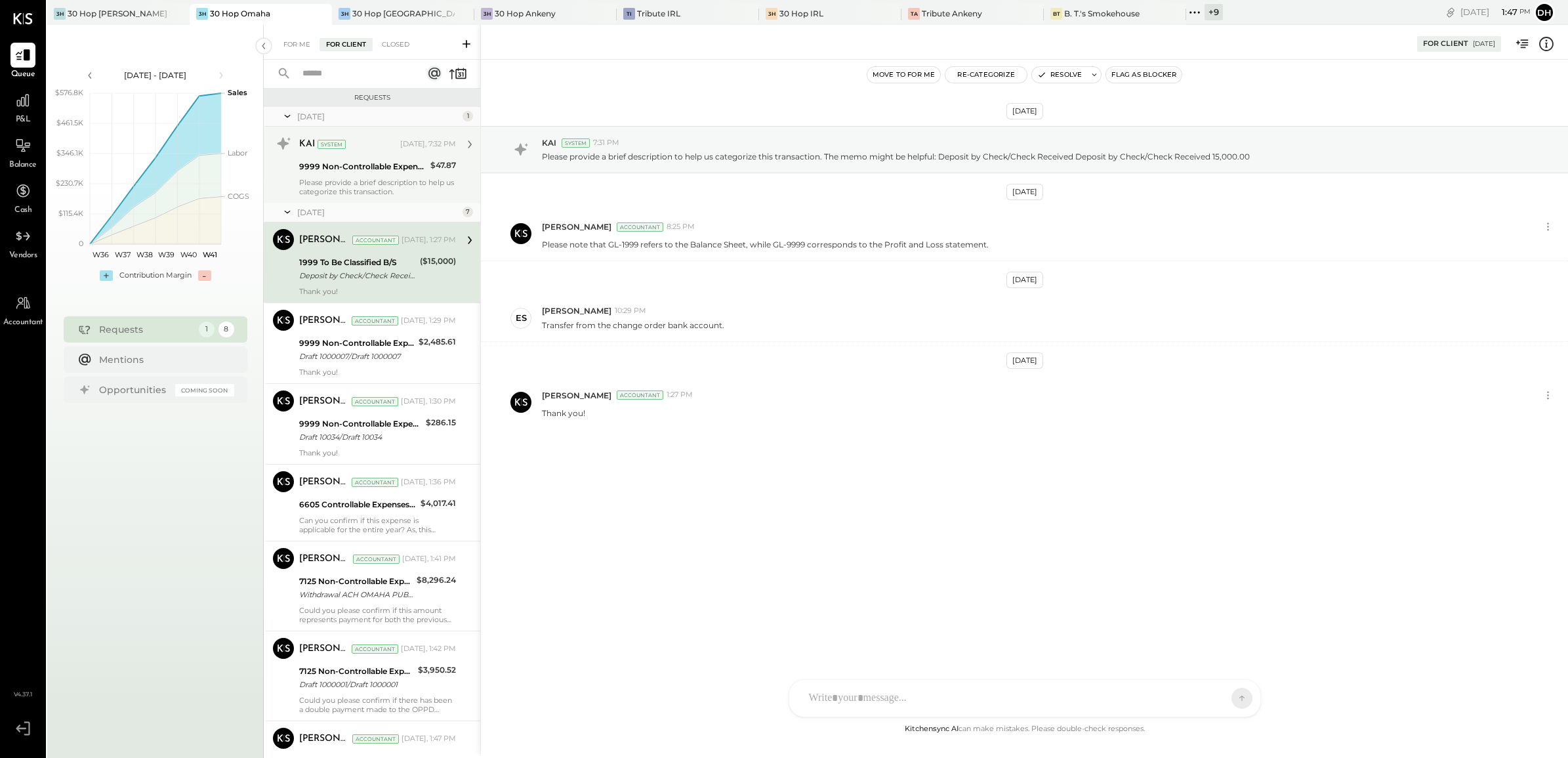
click at [327, 182] on div "Please provide a brief description to help us categorize this transaction." at bounding box center [377, 187] width 157 height 19
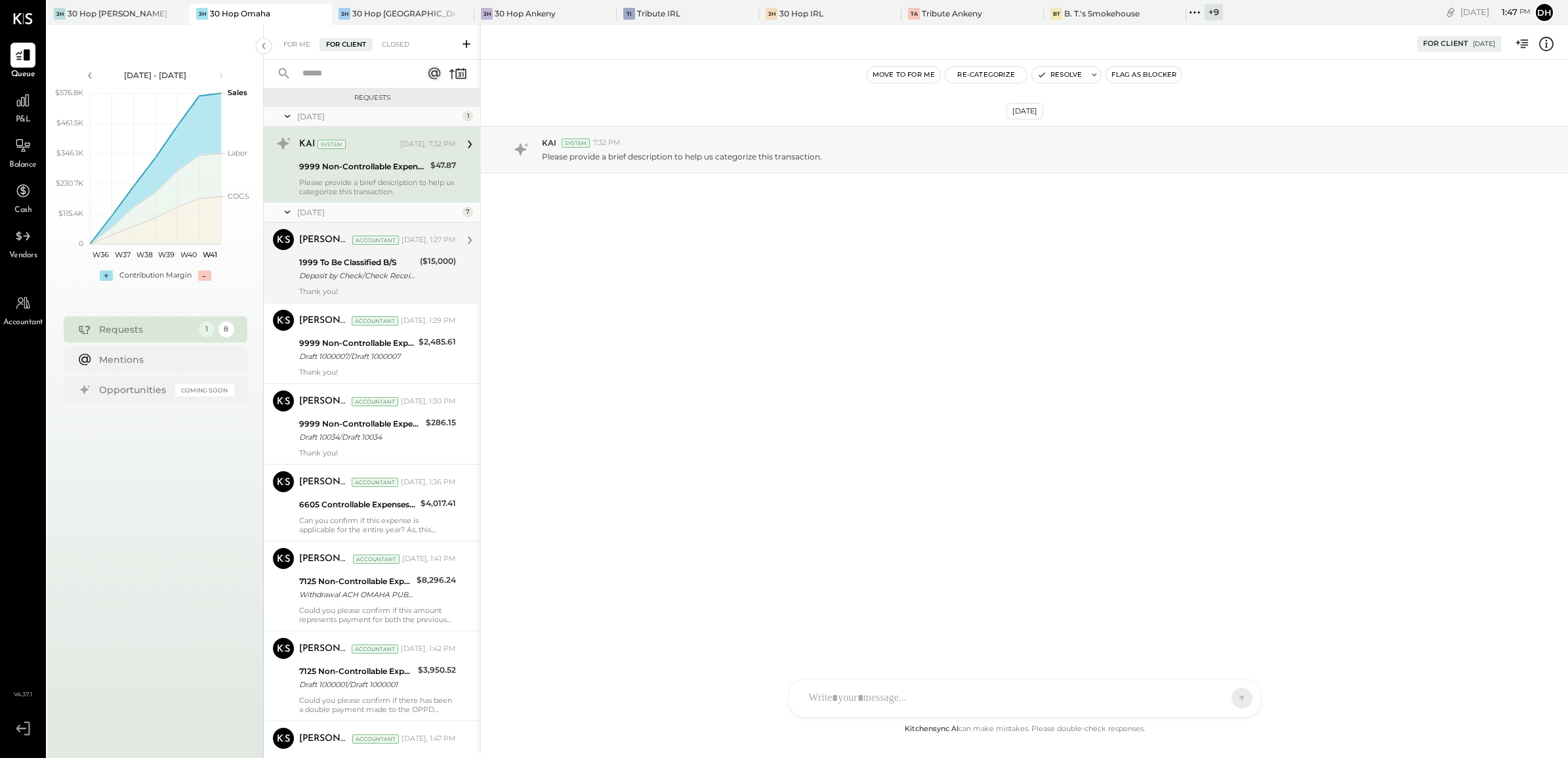
click at [339, 261] on div "1999 To Be Classified B/S" at bounding box center [357, 262] width 117 height 13
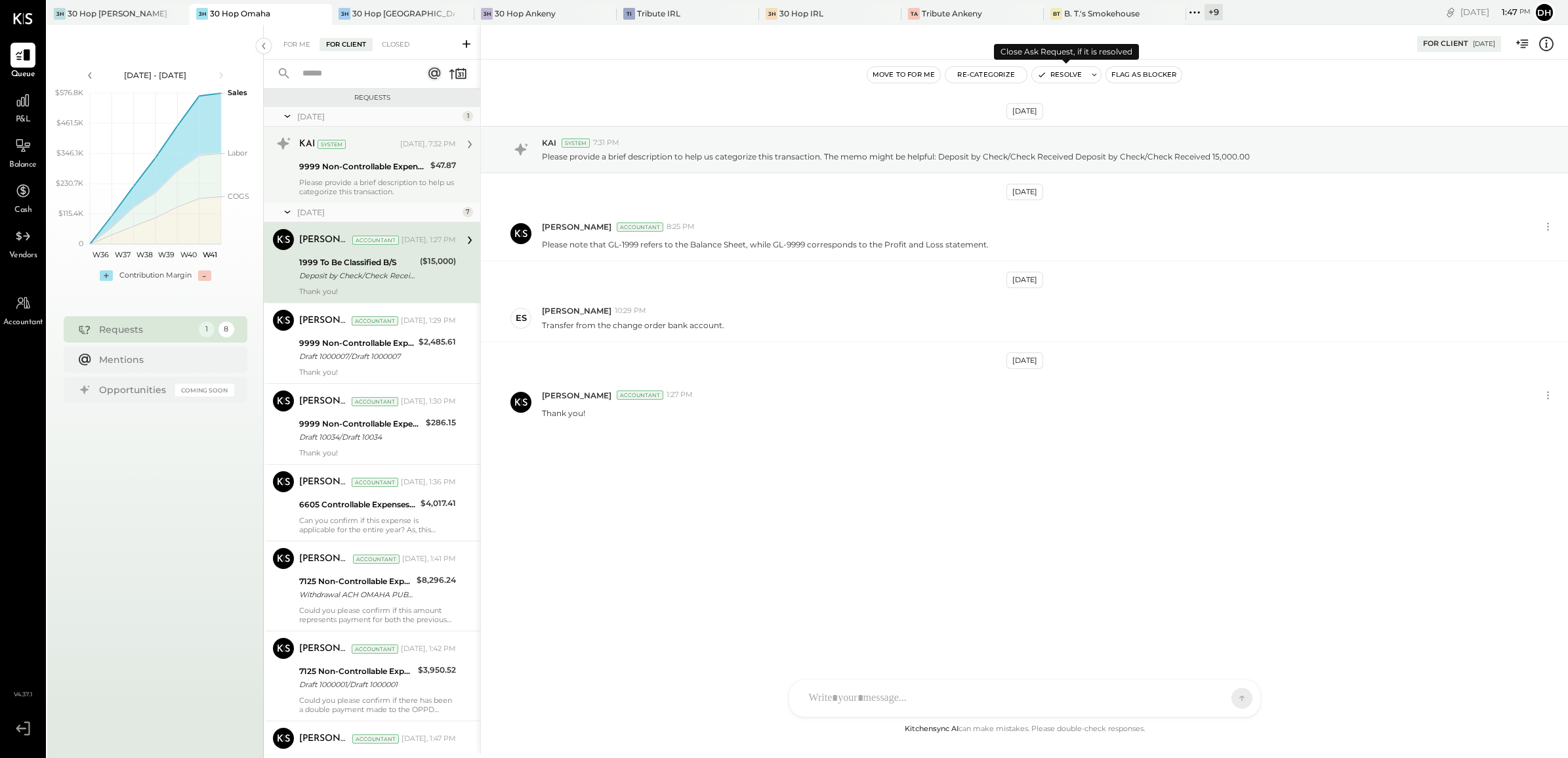
click at [1051, 71] on button "Resolve" at bounding box center [1059, 75] width 55 height 16
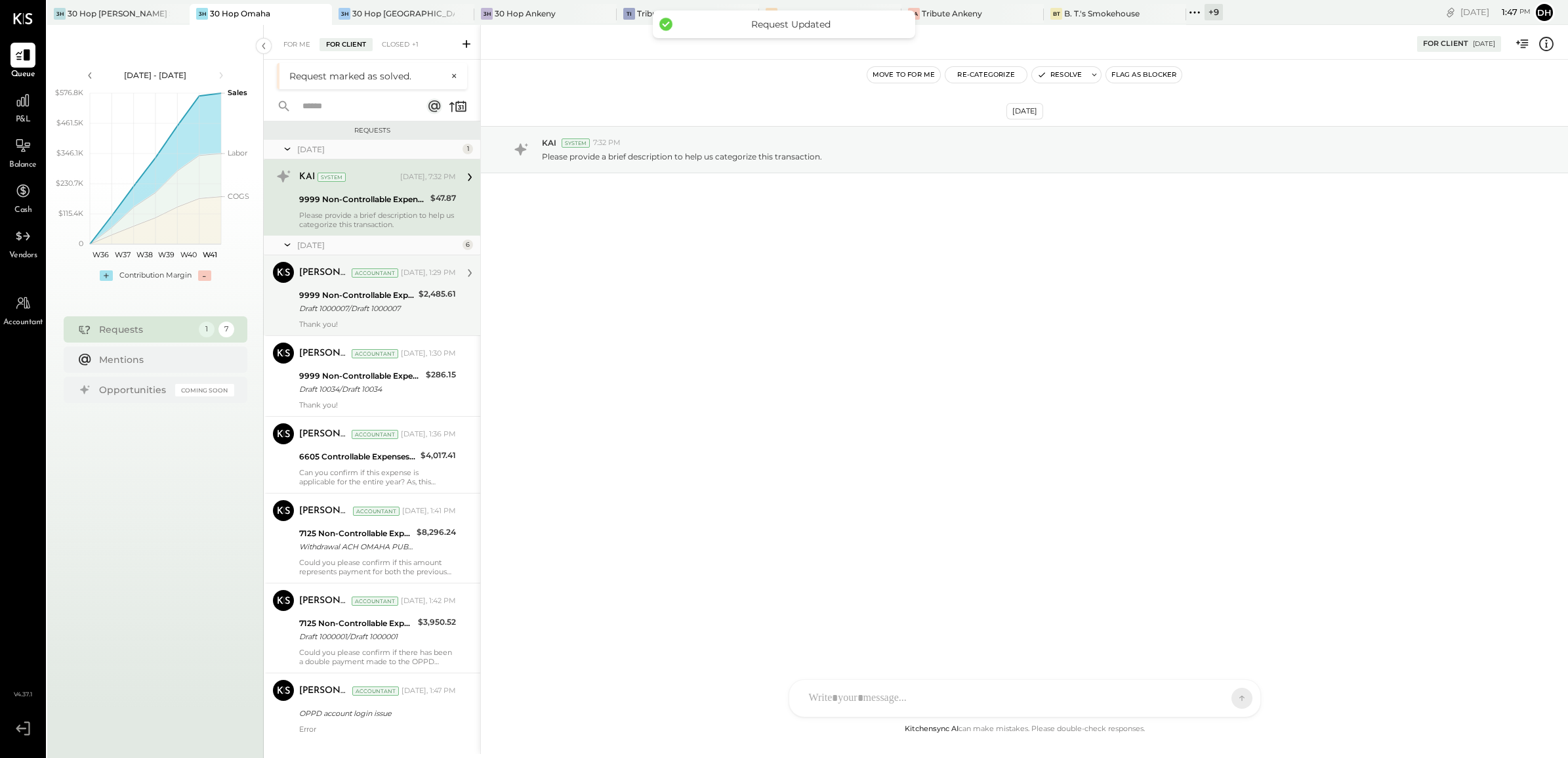
click at [351, 294] on div "9999 Non-Controllable Expenses:Other Income and Expenses:To Be Classified P&L" at bounding box center [357, 296] width 116 height 13
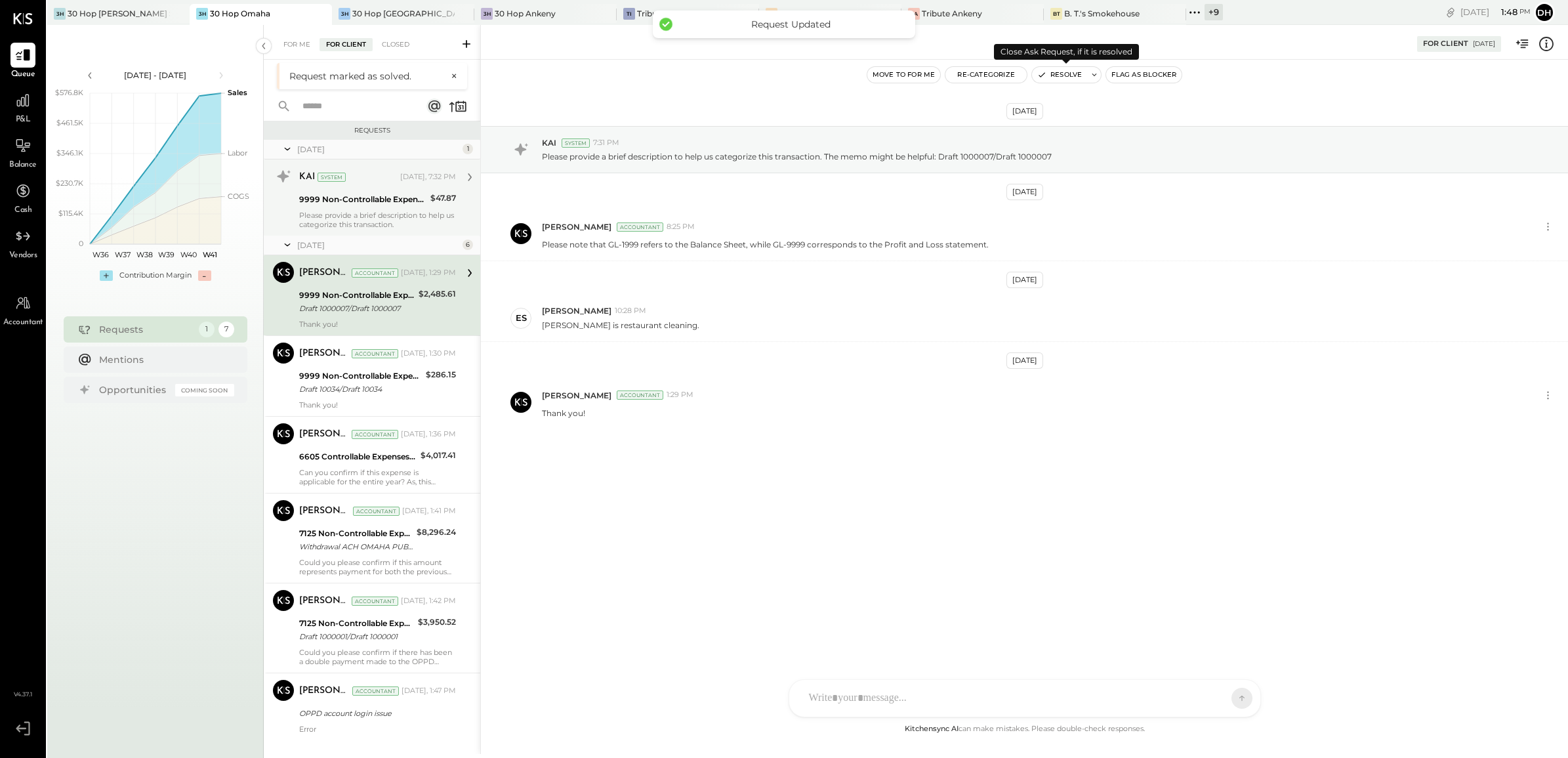
click at [1070, 74] on button "Resolve" at bounding box center [1059, 75] width 55 height 16
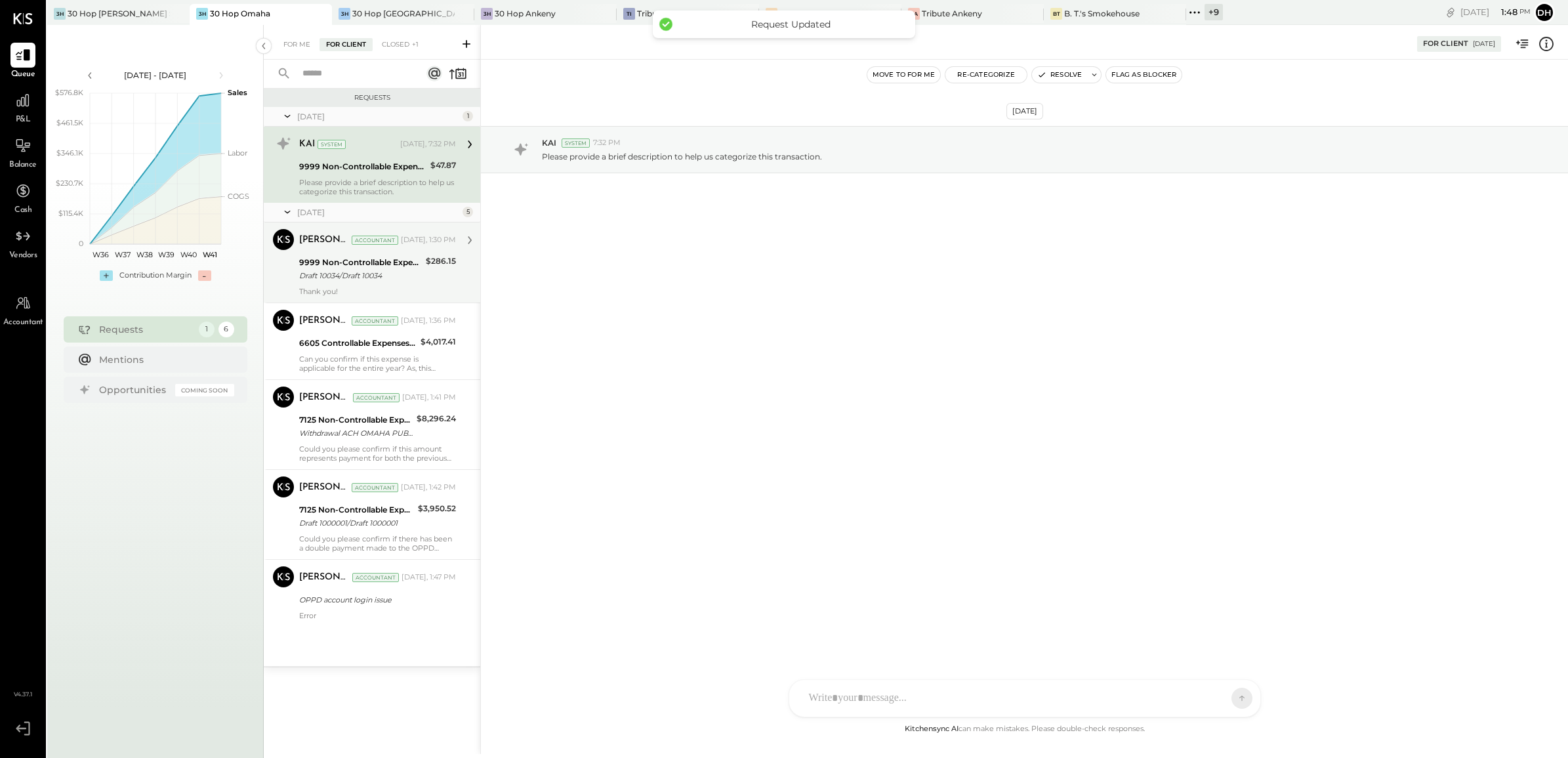
click at [327, 264] on div "9999 Non-Controllable Expenses:Other Income and Expenses:To Be Classified P&L" at bounding box center [360, 262] width 123 height 13
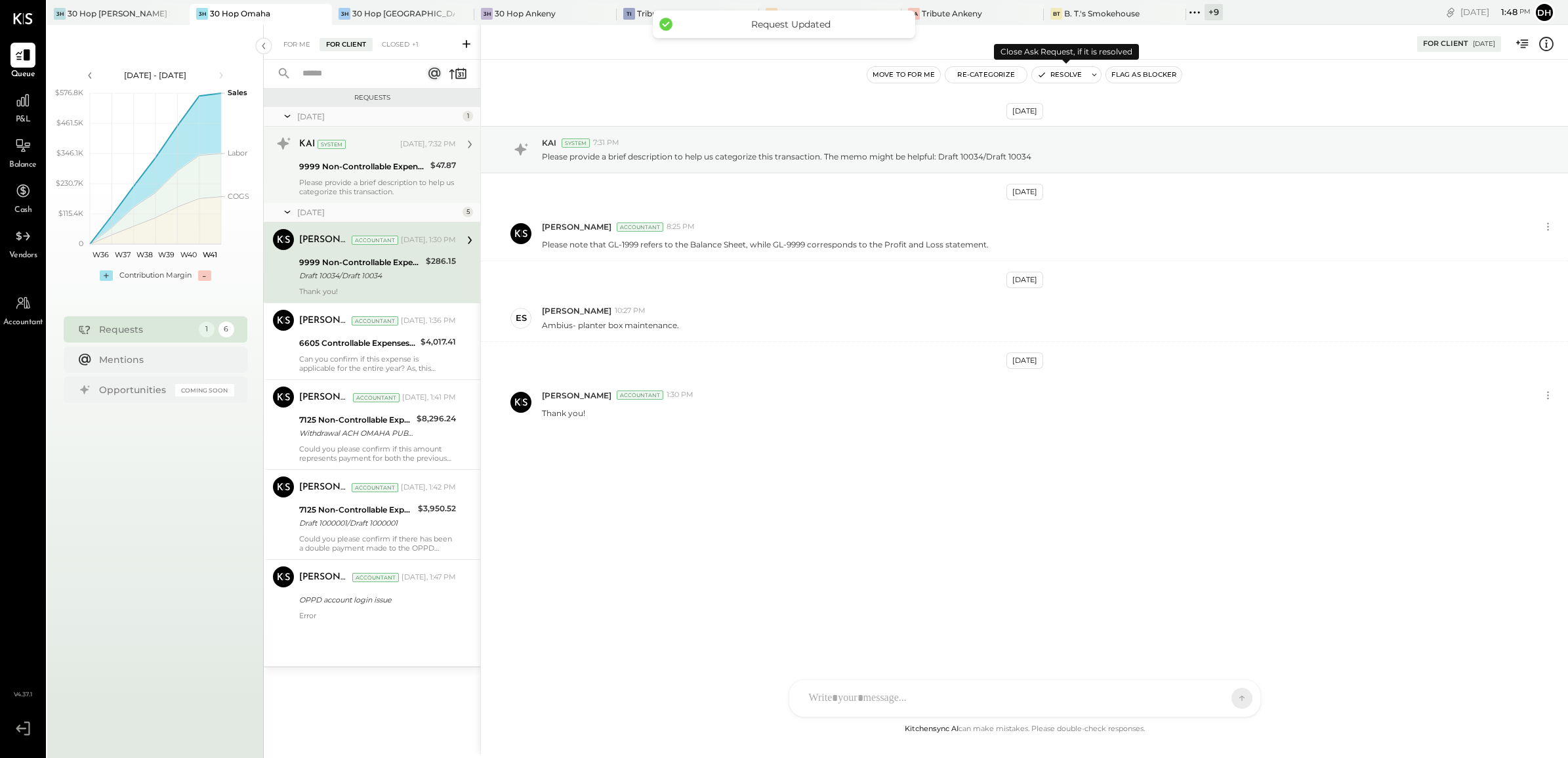
click at [1053, 77] on button "Resolve" at bounding box center [1059, 75] width 55 height 16
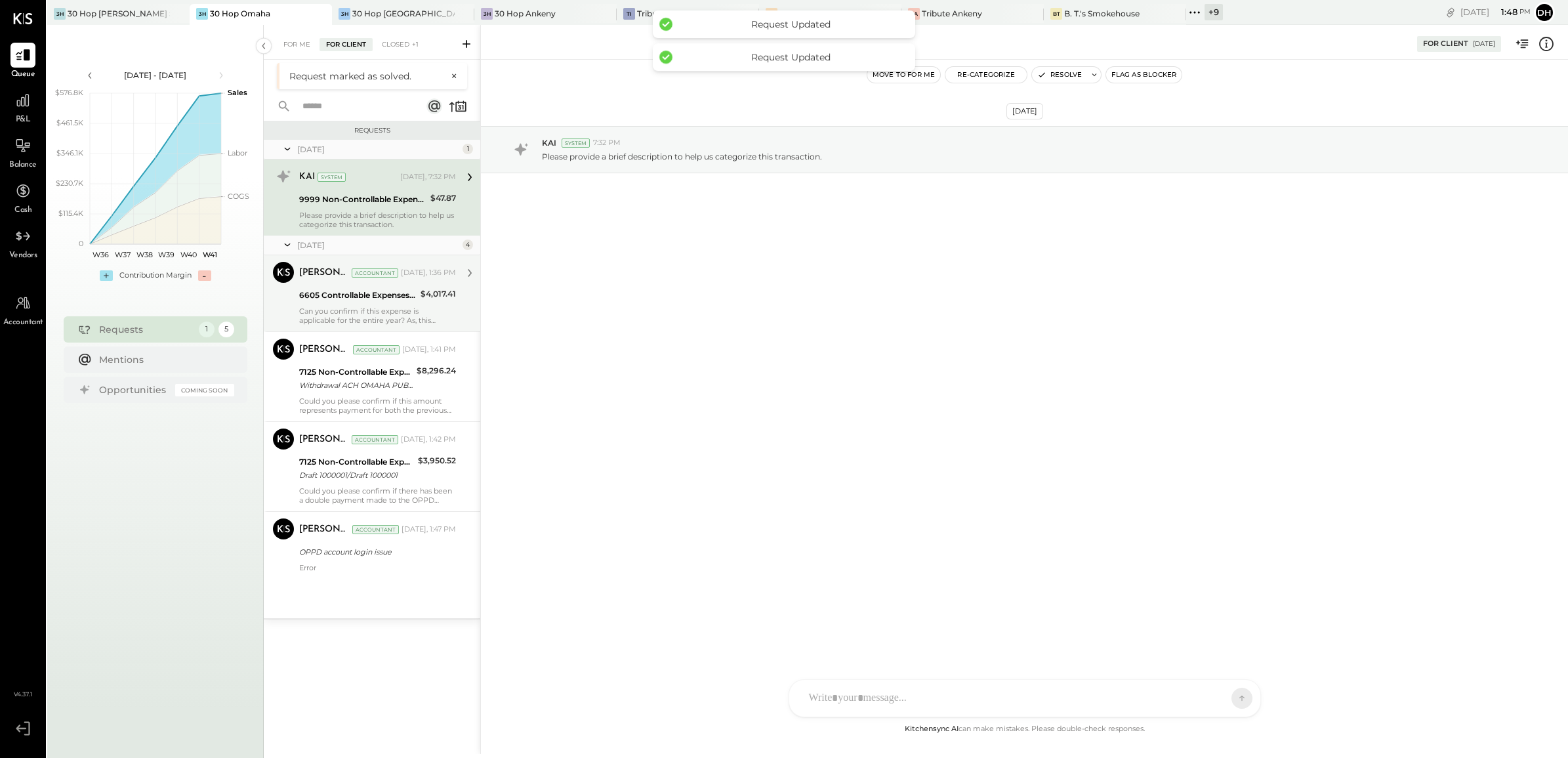
click at [335, 288] on div "6605 Controllable Expenses:General & Administrative Expenses:Phone and Internet" at bounding box center [357, 296] width 118 height 16
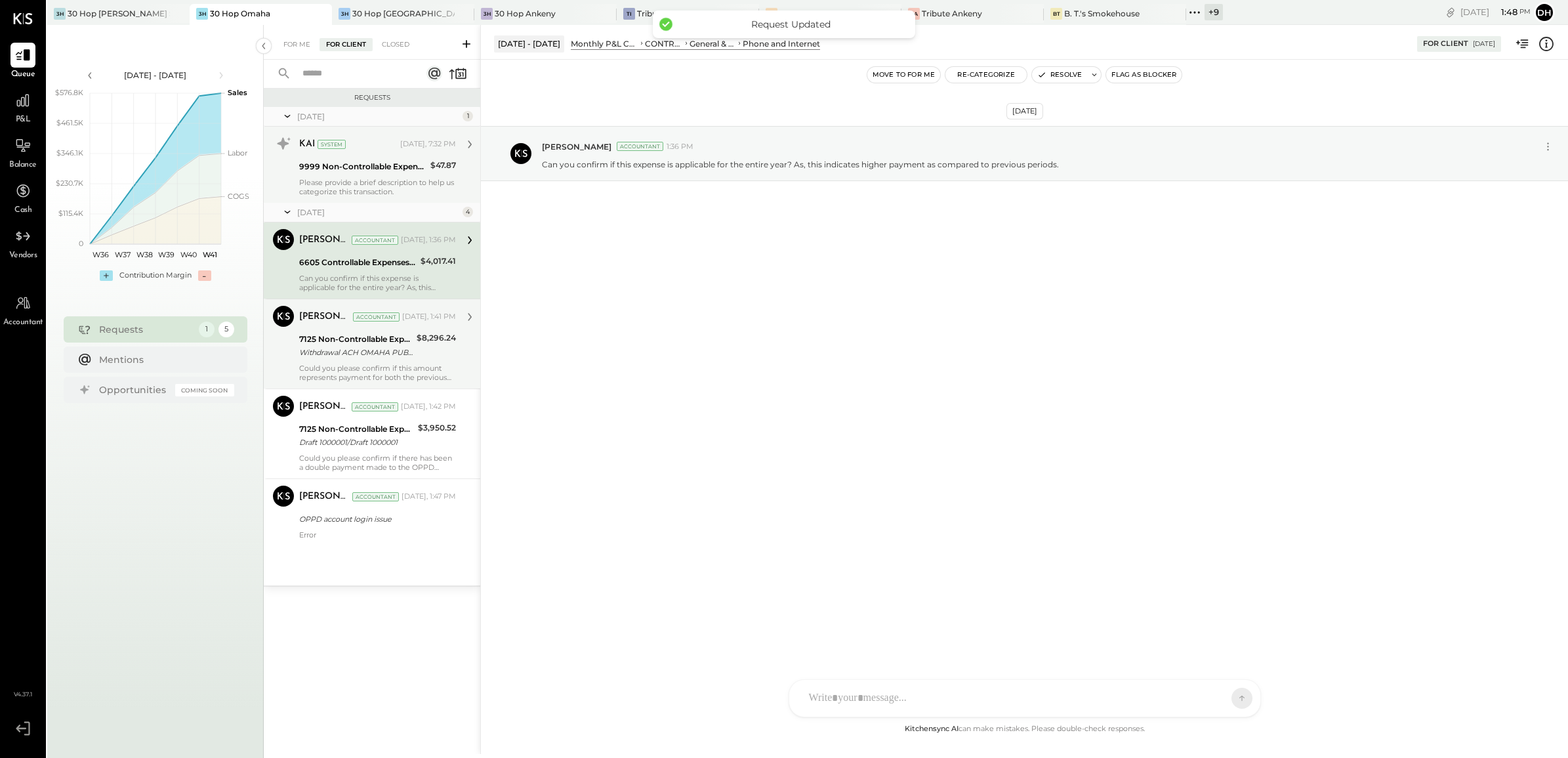
click at [296, 355] on div "[PERSON_NAME] Accountant [PERSON_NAME] Accountant [DATE], 1:41 PM 7125 Non-Cont…" at bounding box center [372, 343] width 217 height 90
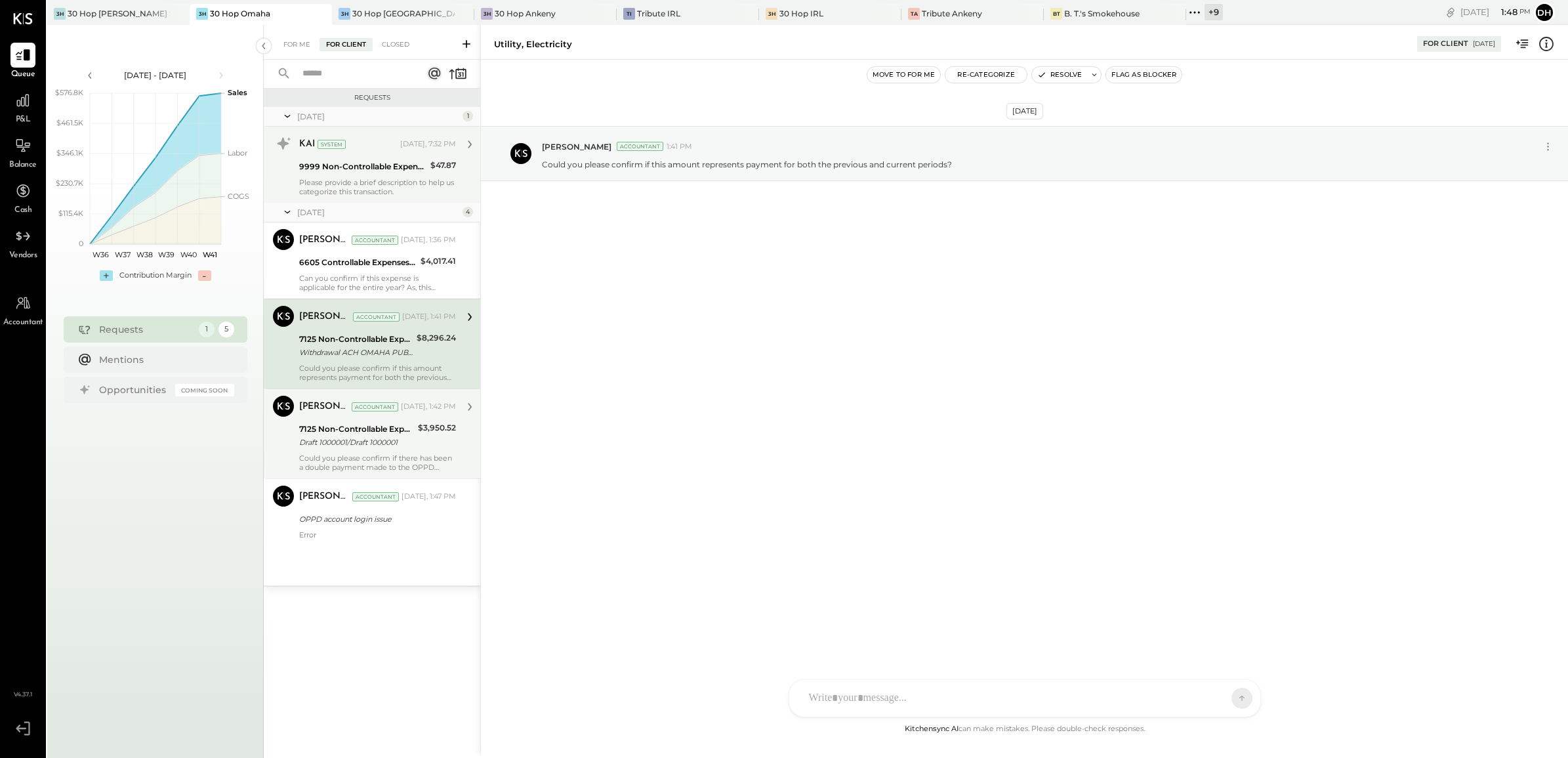
click at [319, 437] on div "Draft 1000001/Draft 1000001" at bounding box center [356, 442] width 115 height 13
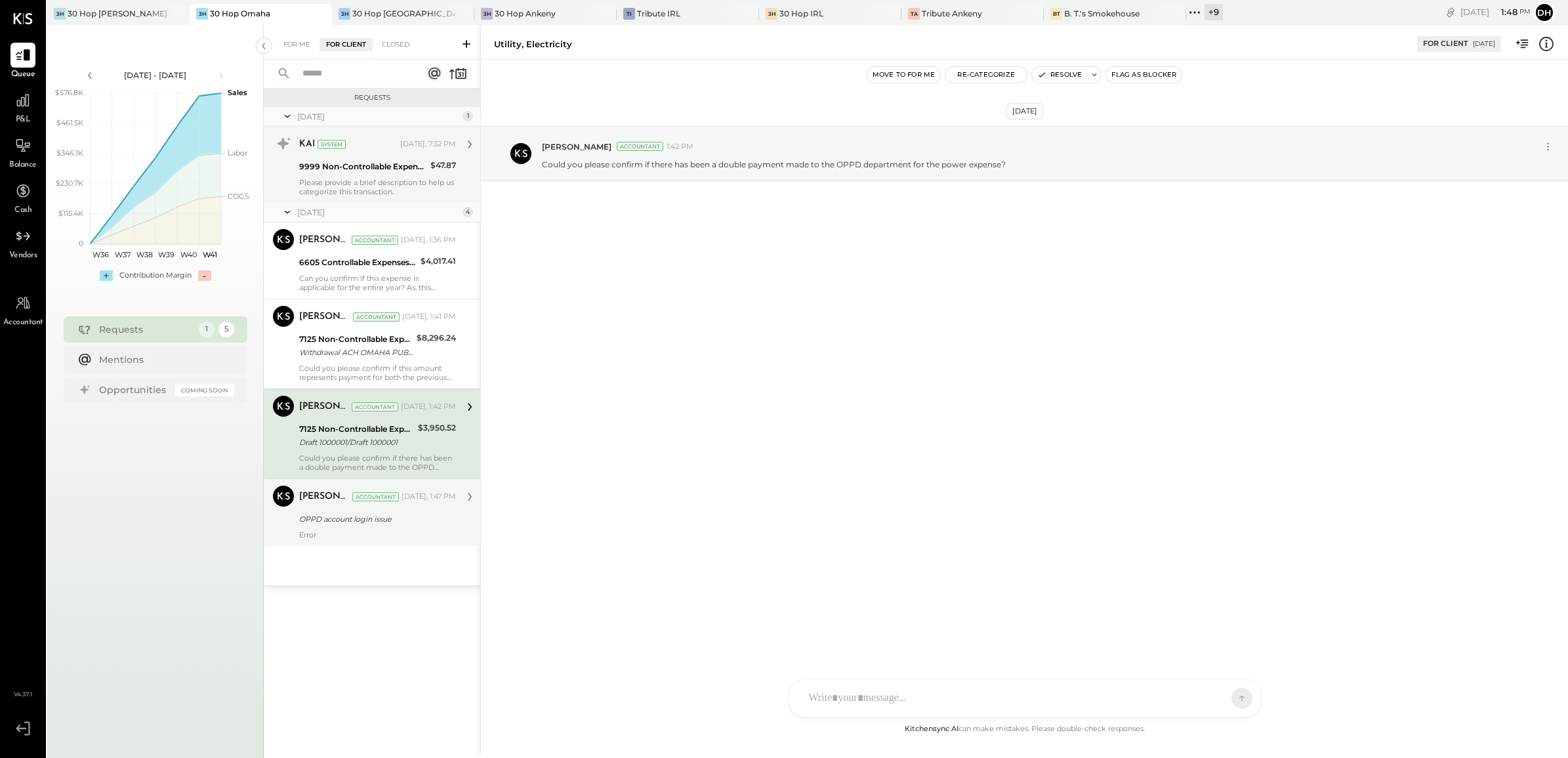
click at [319, 525] on div "OPPD account login issue" at bounding box center [375, 519] width 153 height 13
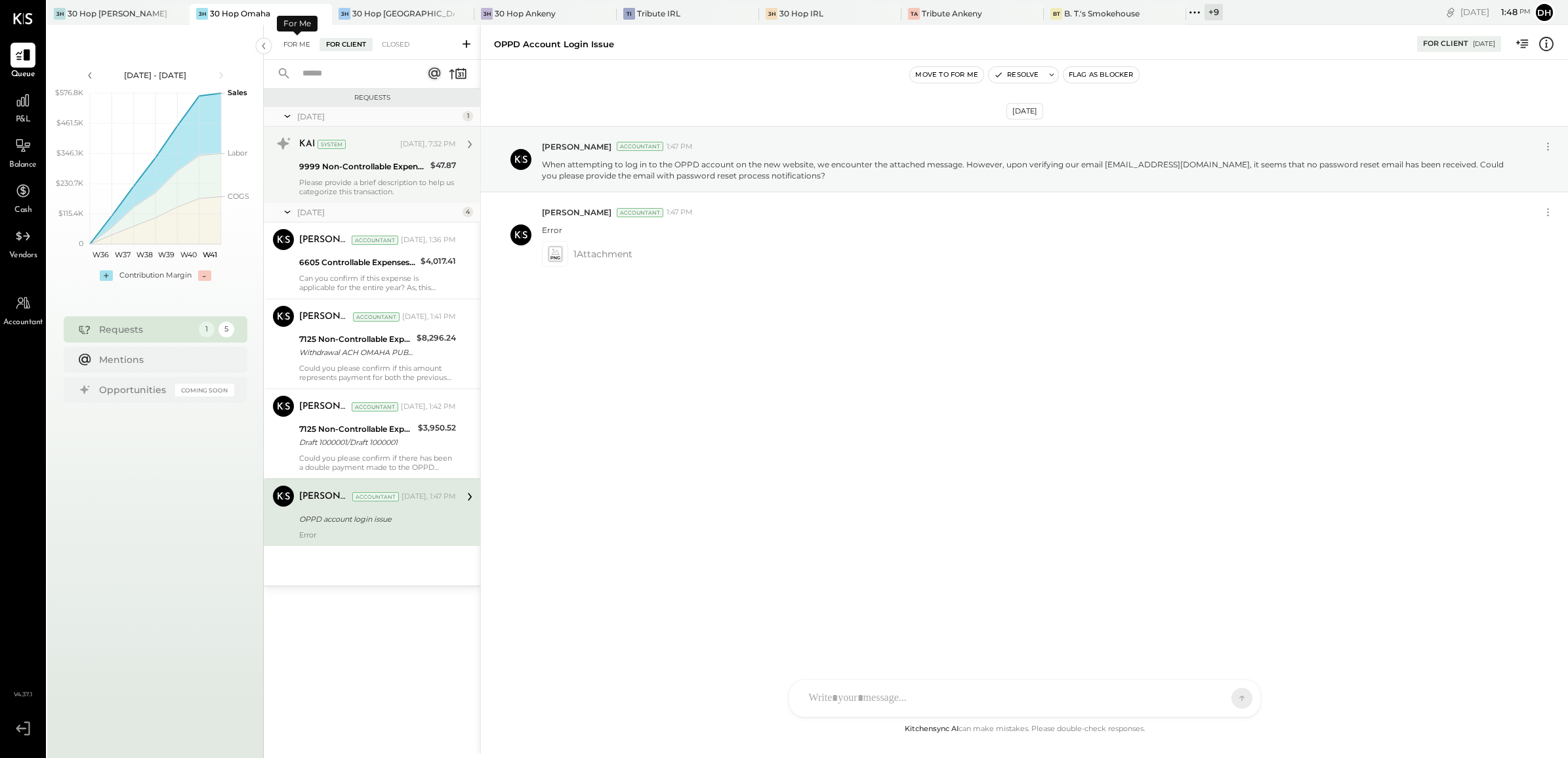
click at [291, 44] on div "For Me" at bounding box center [297, 45] width 40 height 13
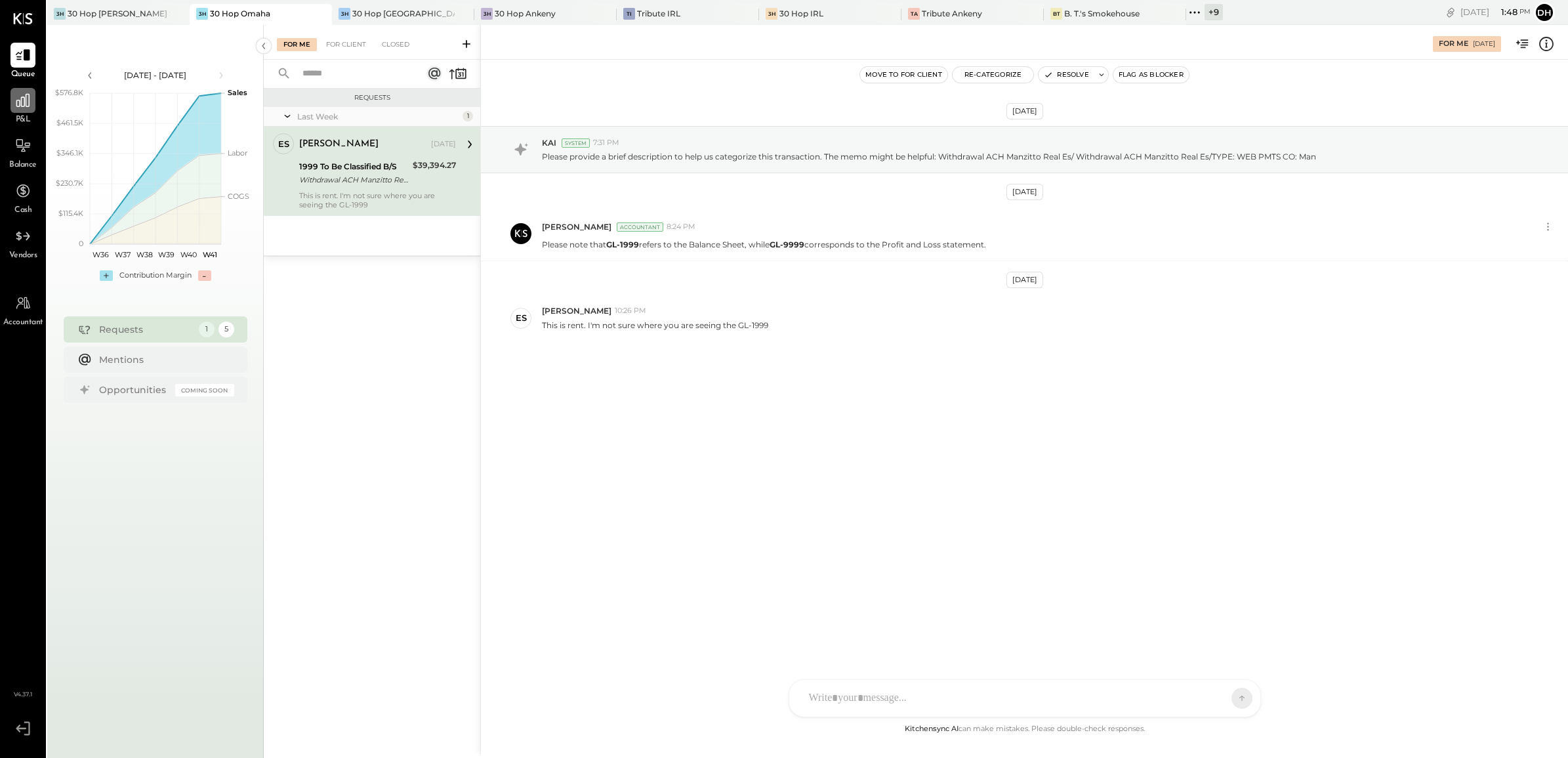
click at [29, 106] on icon at bounding box center [23, 100] width 17 height 17
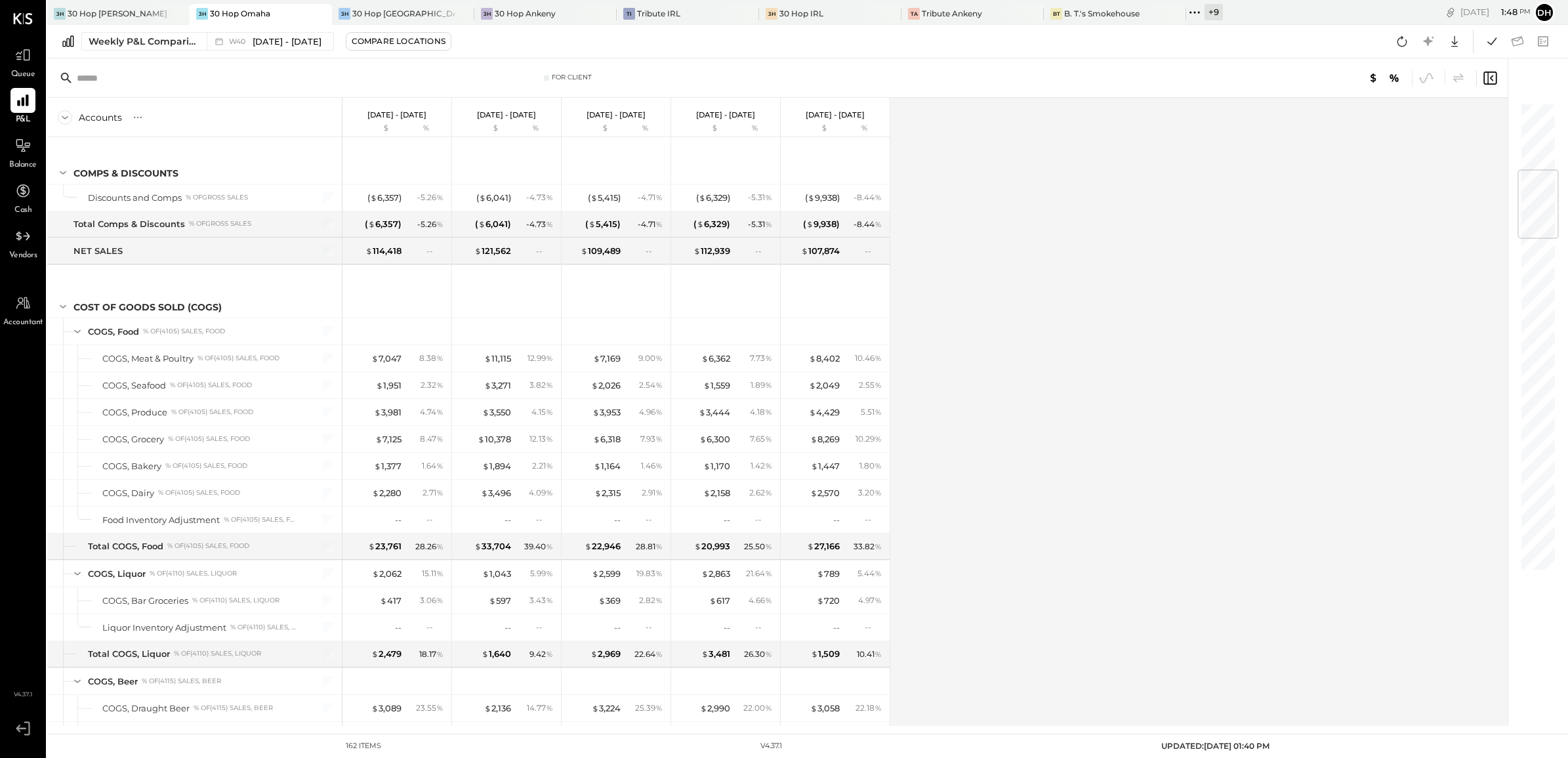
scroll to position [574, 0]
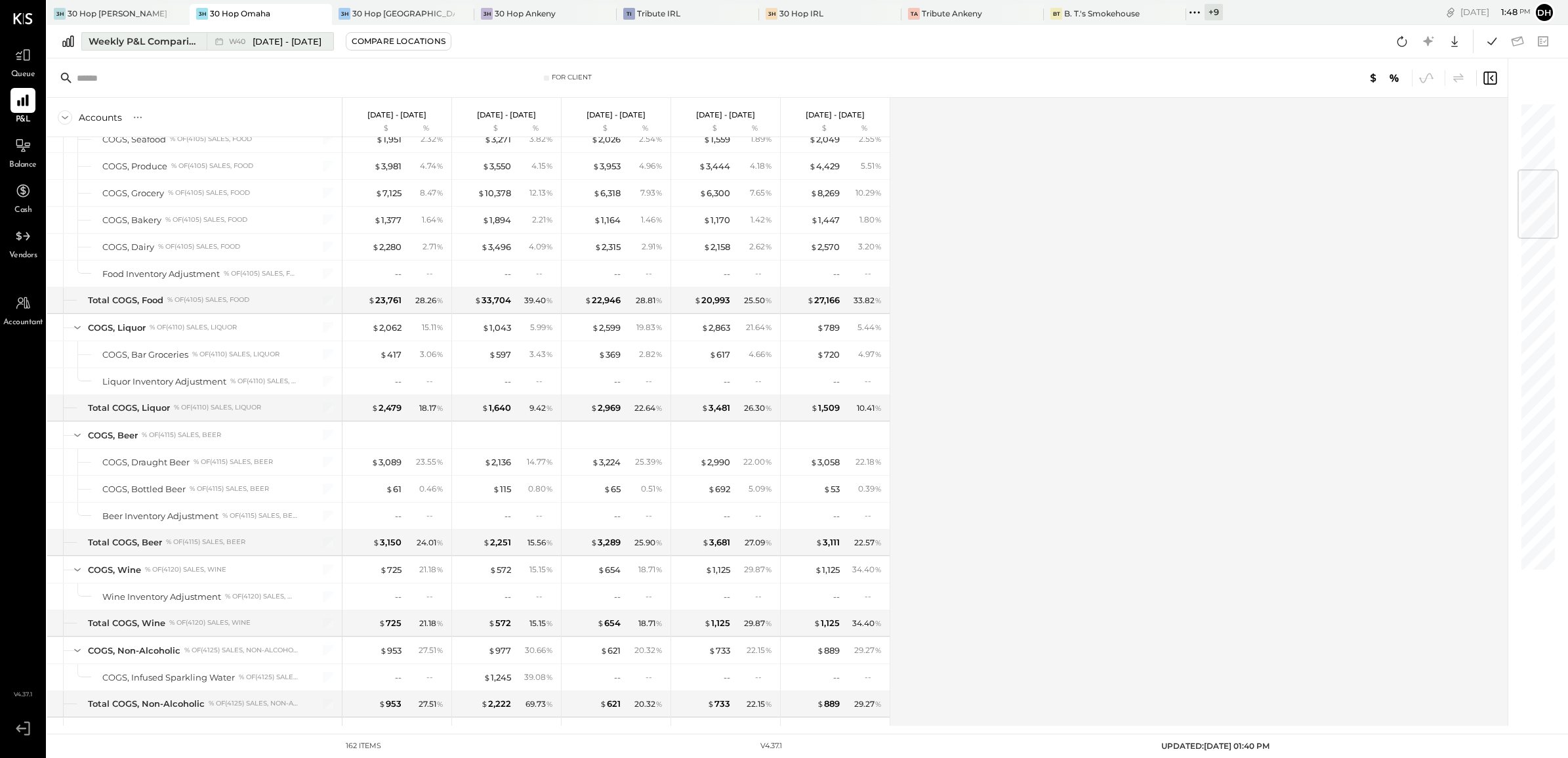
click at [99, 41] on div "Weekly P&L Comparison" at bounding box center [143, 41] width 110 height 13
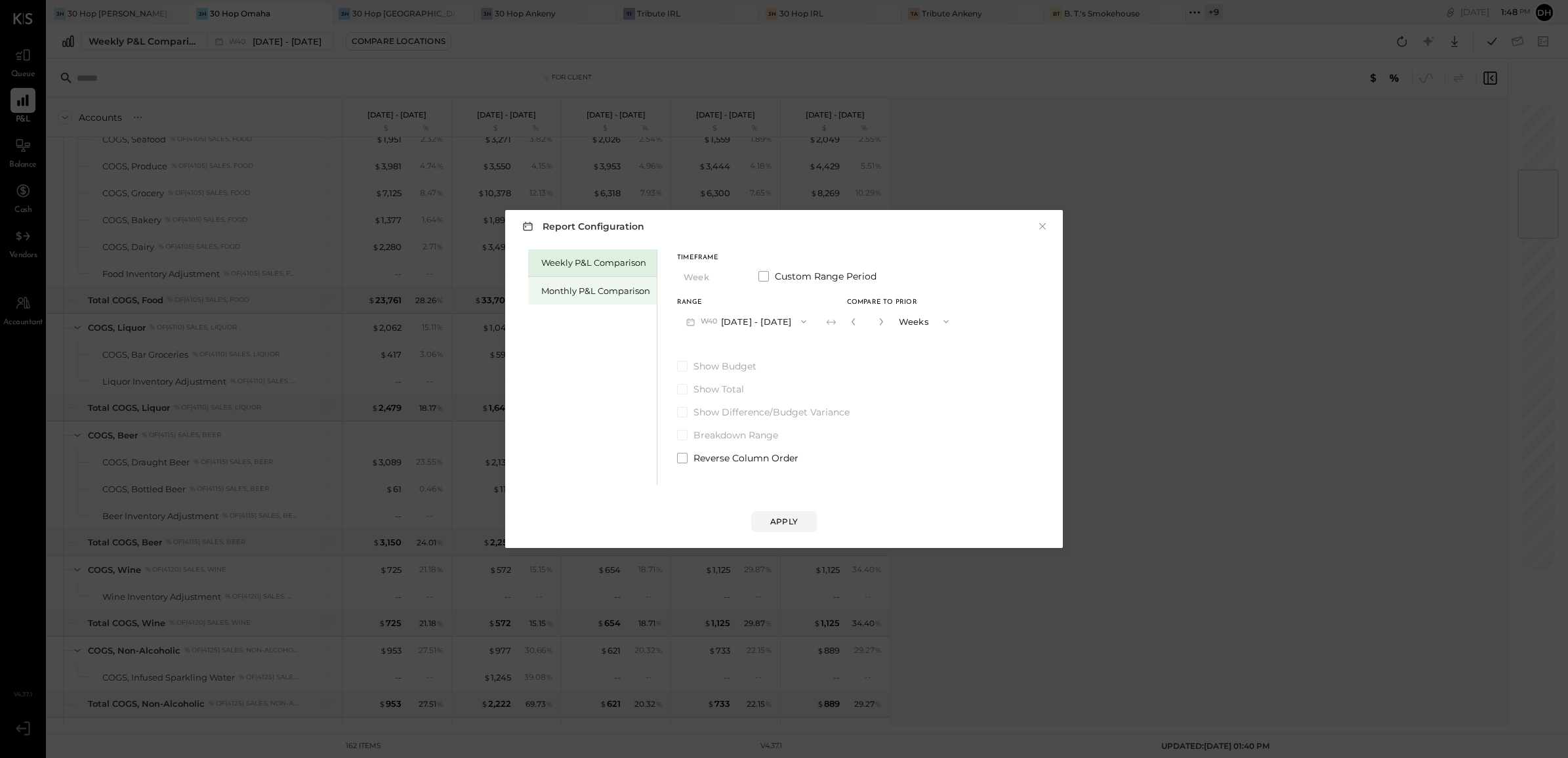
click at [570, 299] on div "Monthly P&L Comparison" at bounding box center [592, 290] width 129 height 27
click at [773, 319] on button "M10 [DATE] - [DATE]" at bounding box center [744, 321] width 136 height 25
click at [760, 348] on span "[DATE] - [DATE]" at bounding box center [741, 351] width 62 height 11
click at [851, 325] on div "Compare" at bounding box center [857, 324] width 43 height 11
click at [867, 323] on input "*" at bounding box center [867, 321] width 17 height 22
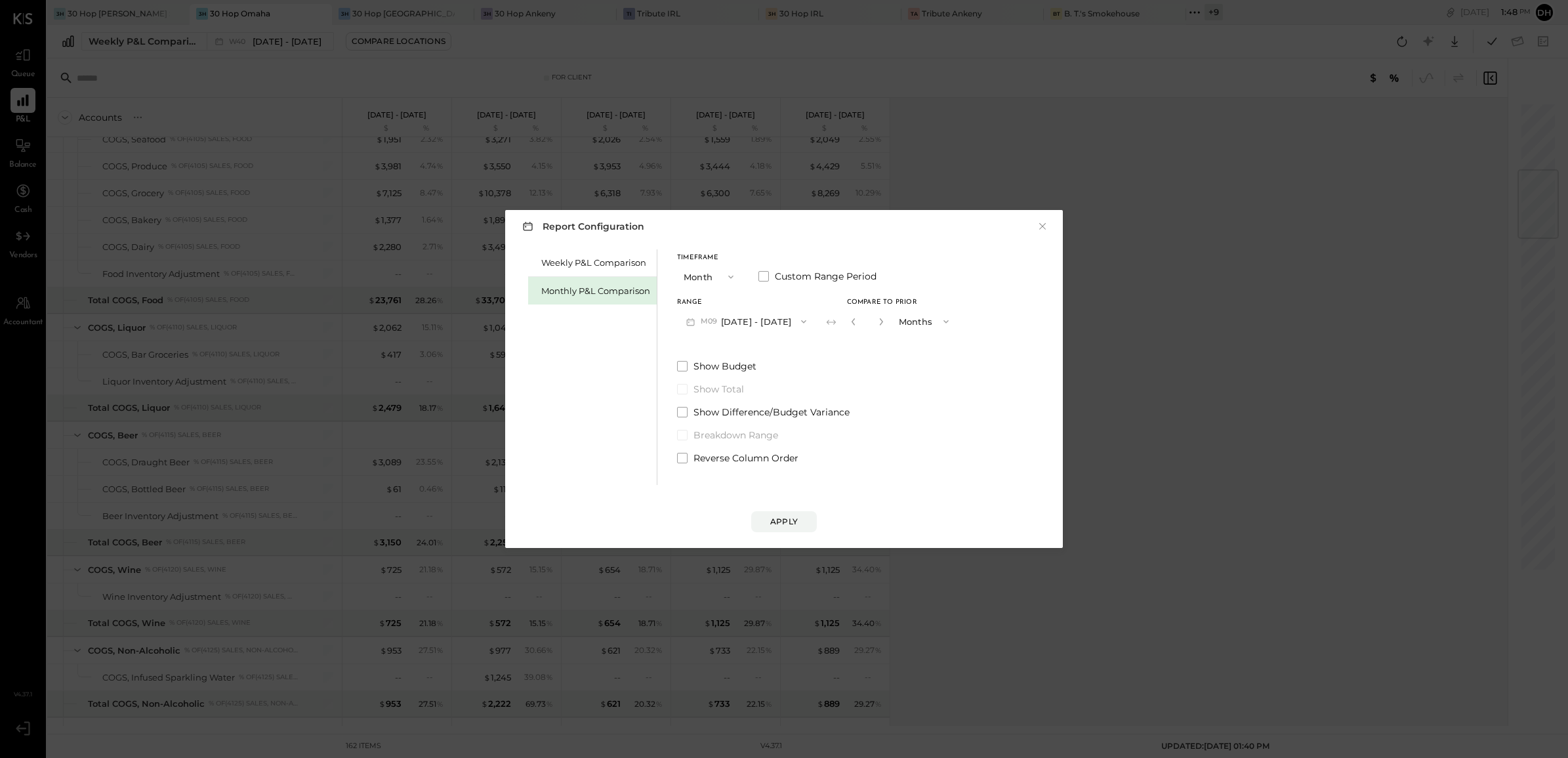
click at [867, 323] on input "*" at bounding box center [867, 321] width 17 height 22
click at [877, 318] on icon "button" at bounding box center [881, 322] width 8 height 8
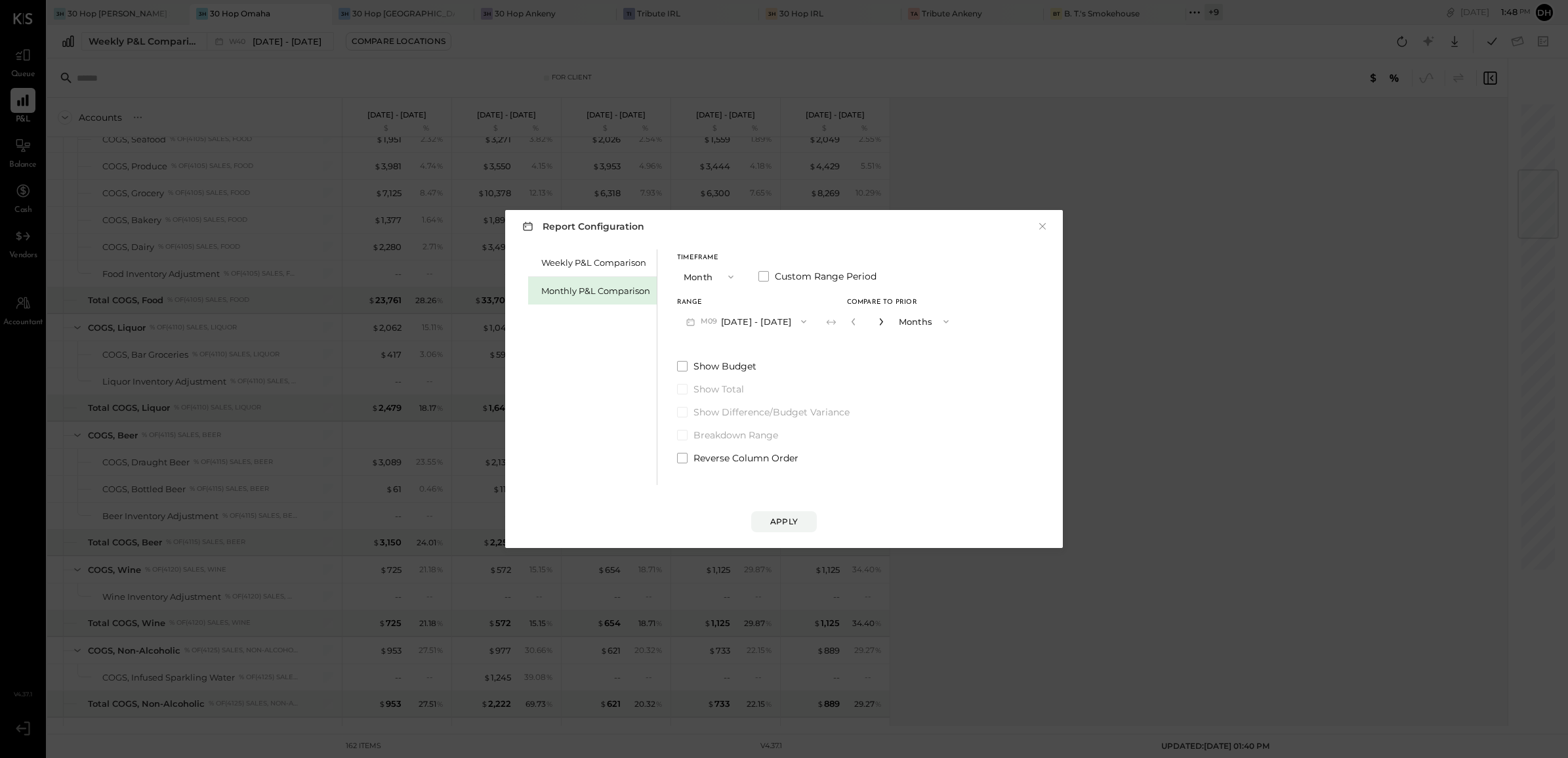
type input "*"
click at [782, 518] on div "Apply" at bounding box center [784, 521] width 27 height 11
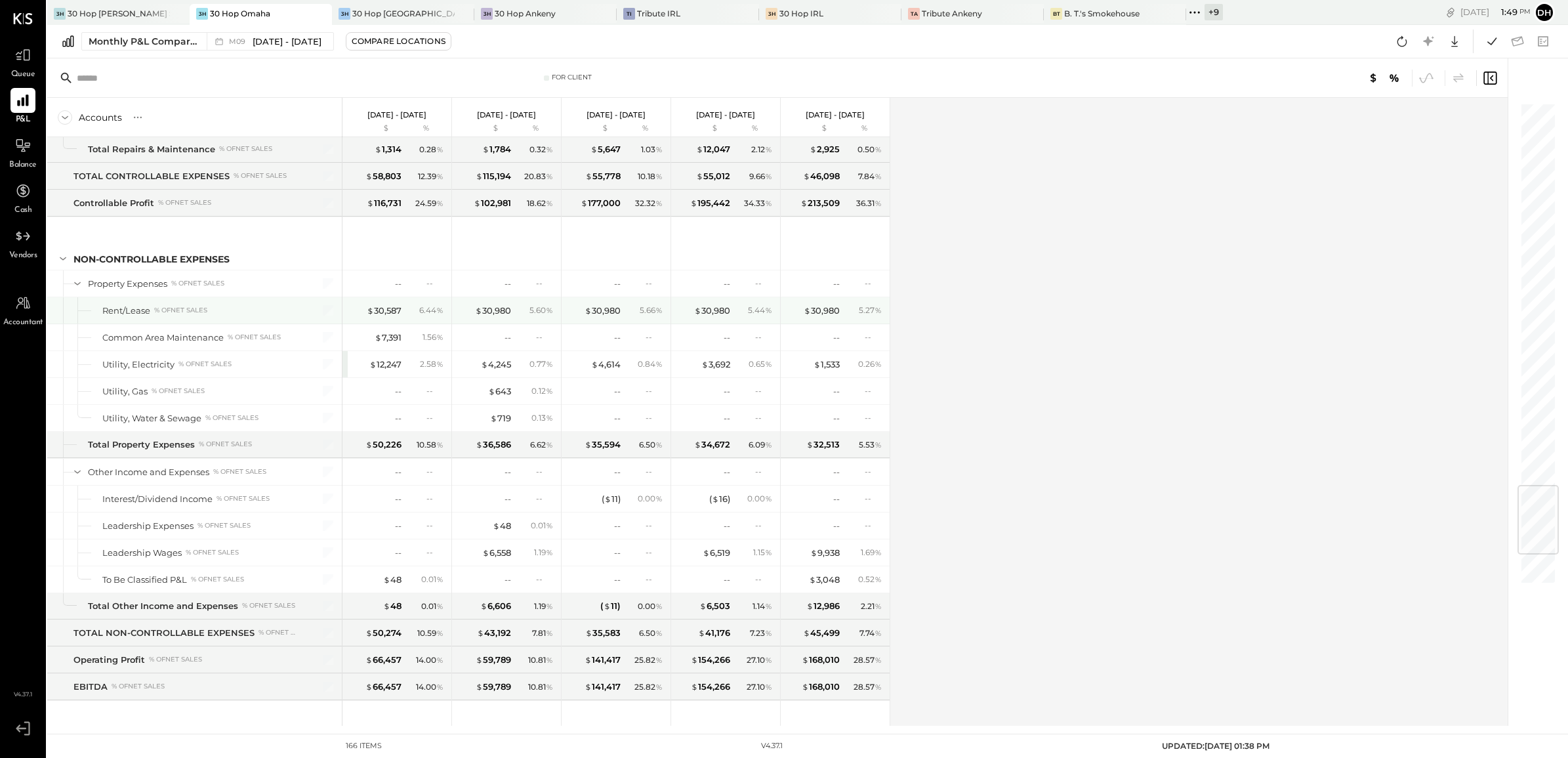
scroll to position [3251, 0]
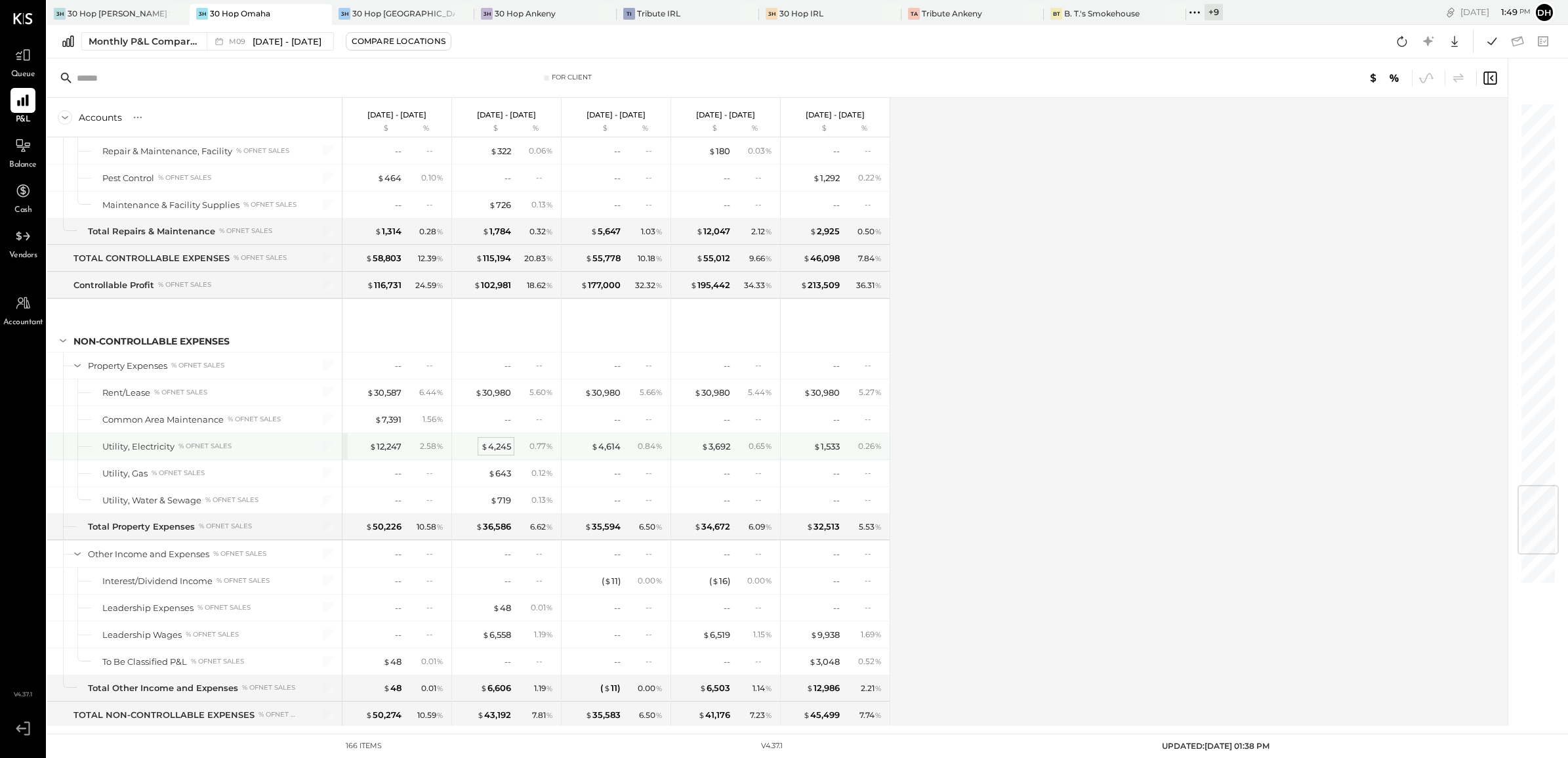
click at [509, 453] on div "$ 4,245" at bounding box center [495, 446] width 30 height 13
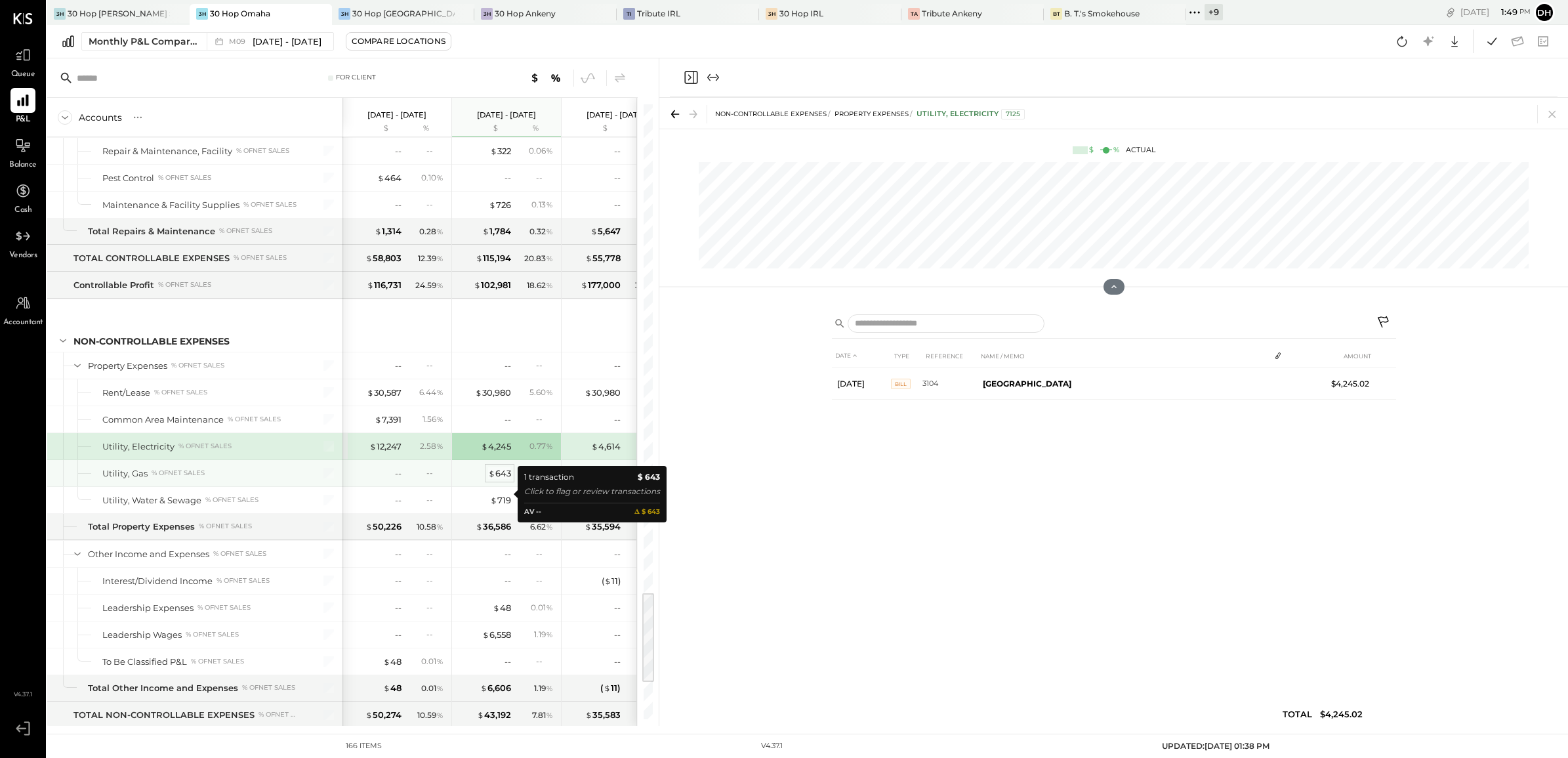
click at [507, 480] on div "$ 643" at bounding box center [499, 473] width 23 height 13
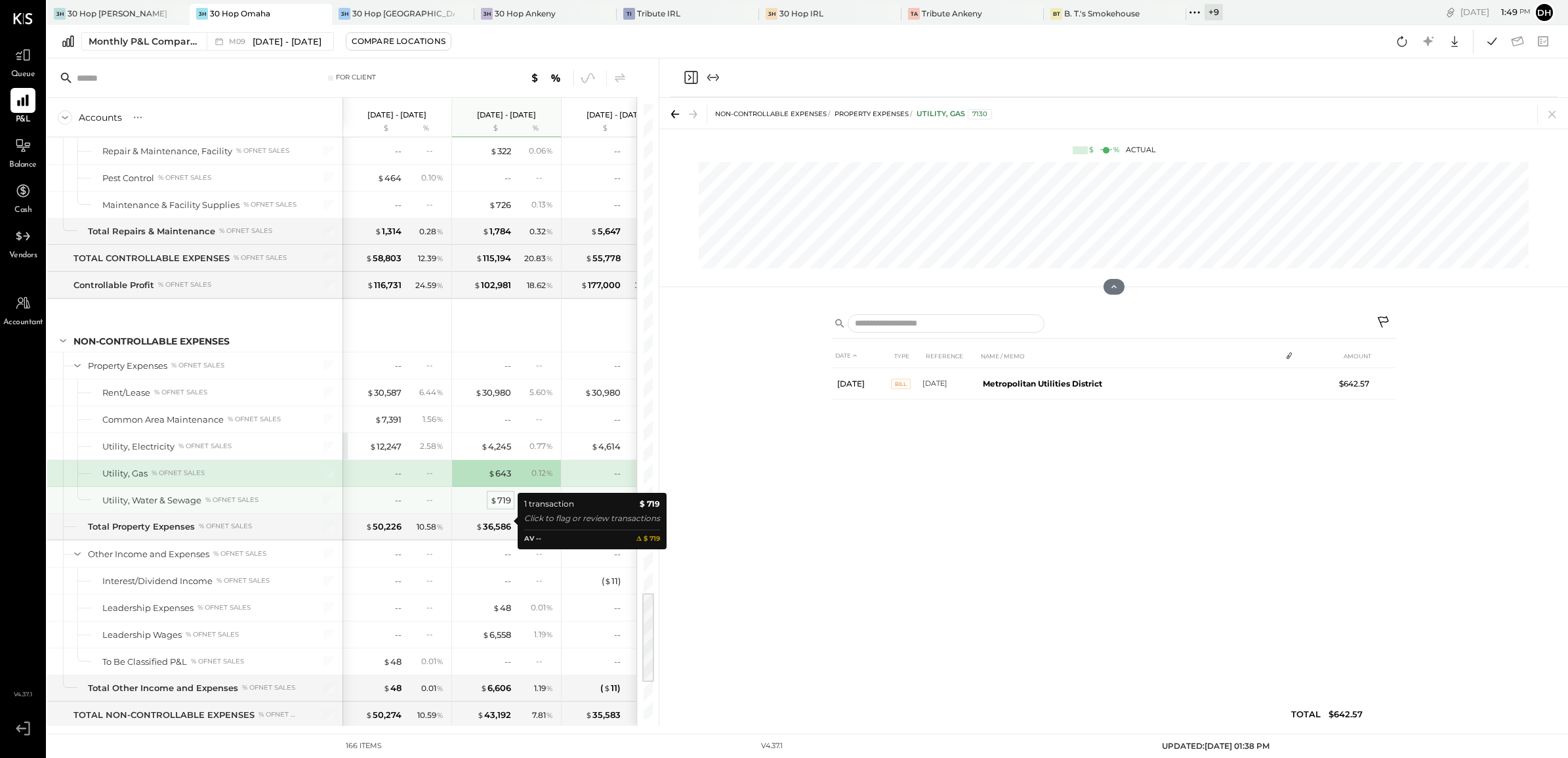
click at [501, 507] on div "$ 719" at bounding box center [501, 500] width 21 height 13
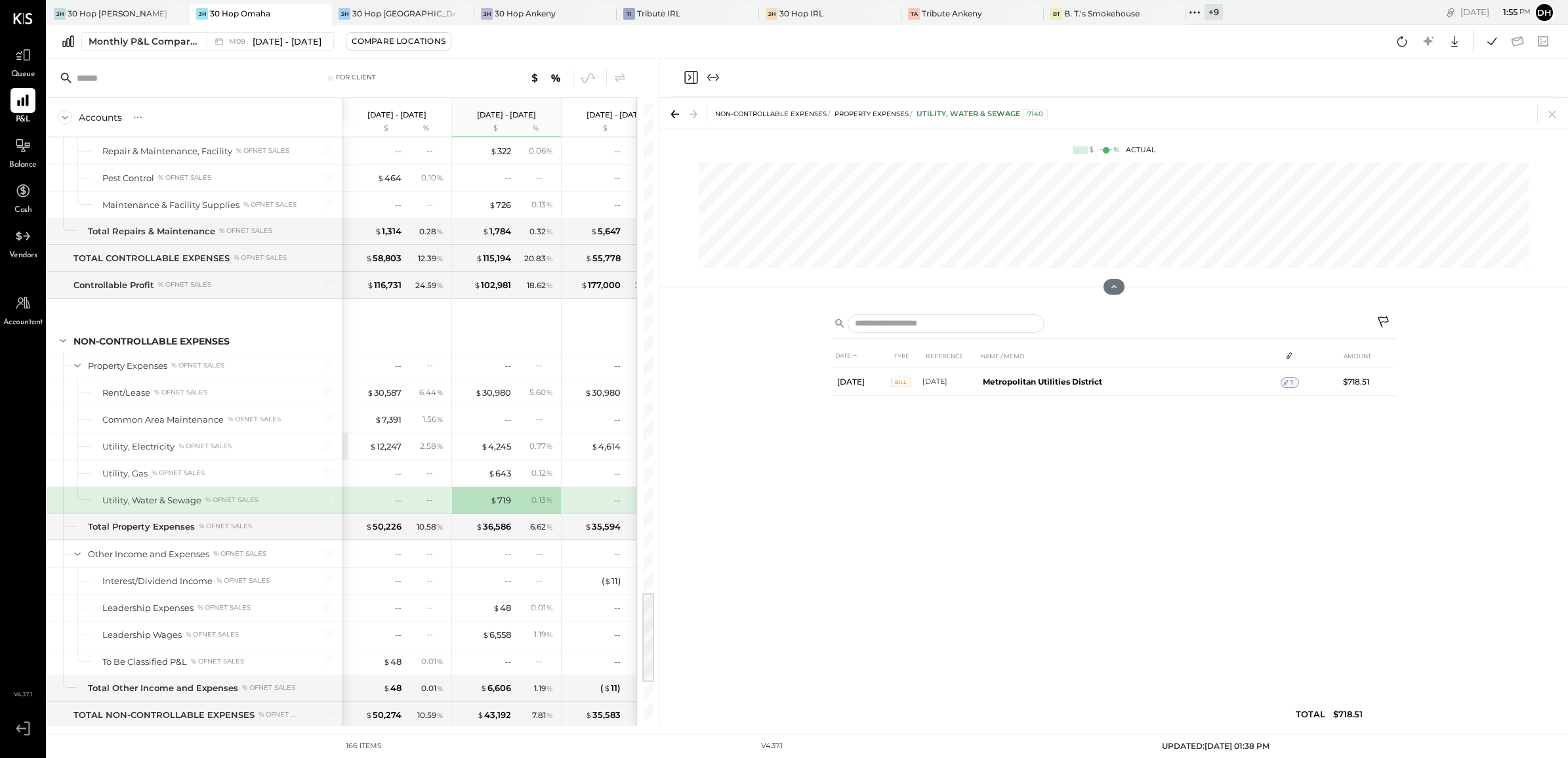
drag, startPoint x: 847, startPoint y: 564, endPoint x: 837, endPoint y: 560, distance: 10.8
click at [847, 564] on div "DATE TYPE REFERENCE NAME / MEMO AMOUNT [DATE] BILL [DATE] Metropolitan Utilitie…" at bounding box center [1113, 538] width 564 height 389
click at [677, 116] on icon at bounding box center [675, 114] width 19 height 19
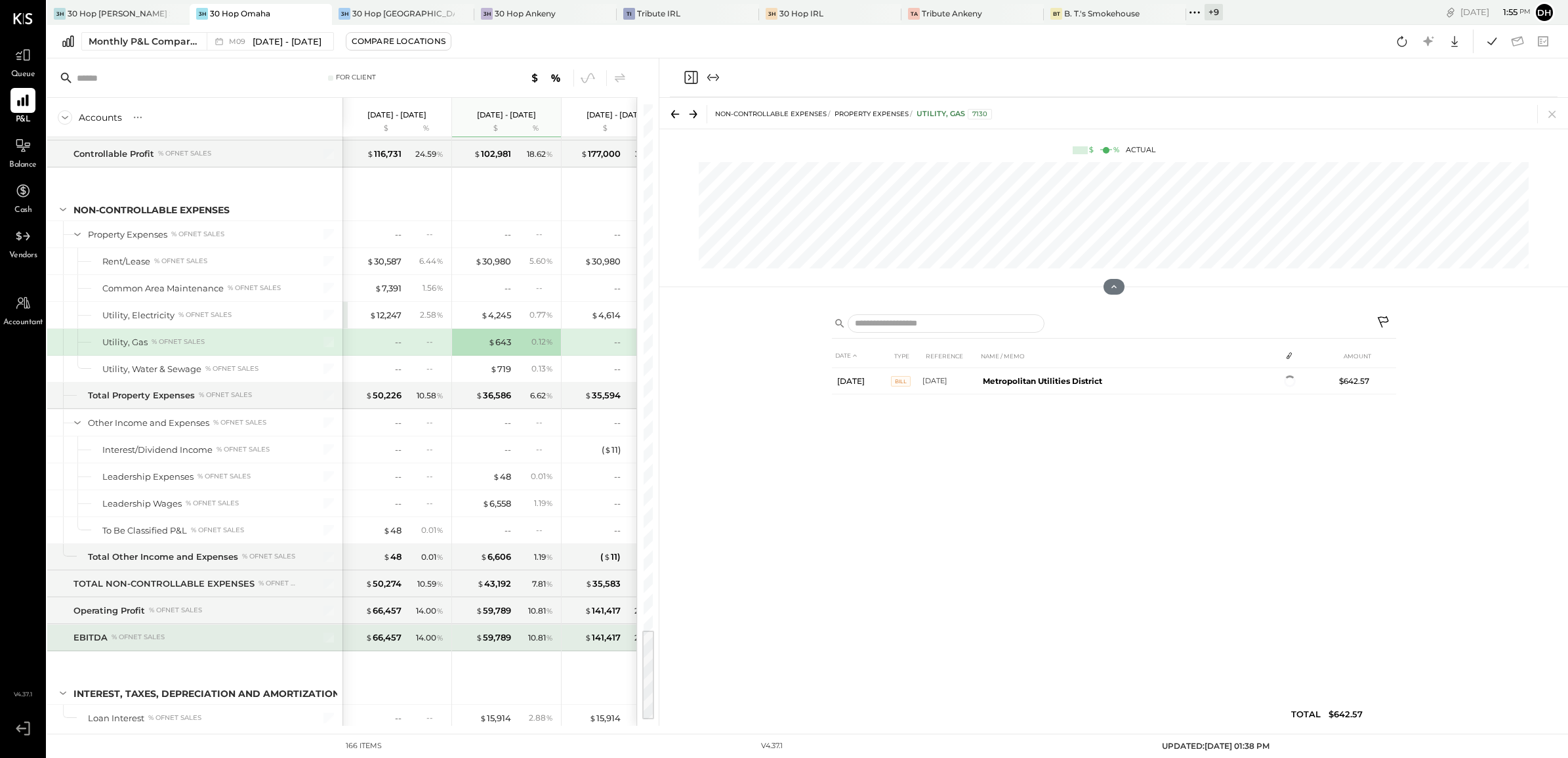
scroll to position [3498, 0]
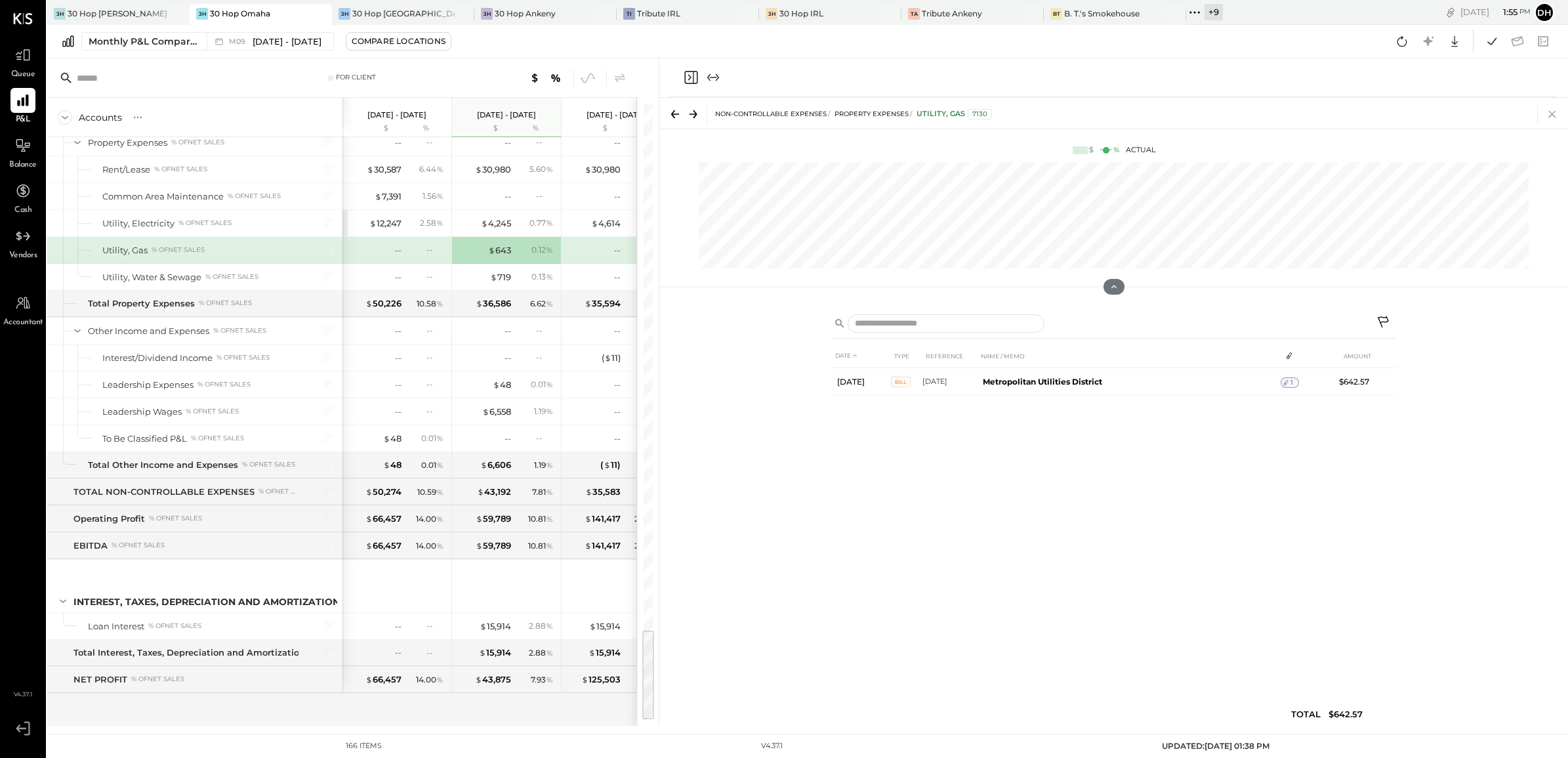
click at [1553, 115] on icon at bounding box center [1552, 114] width 19 height 19
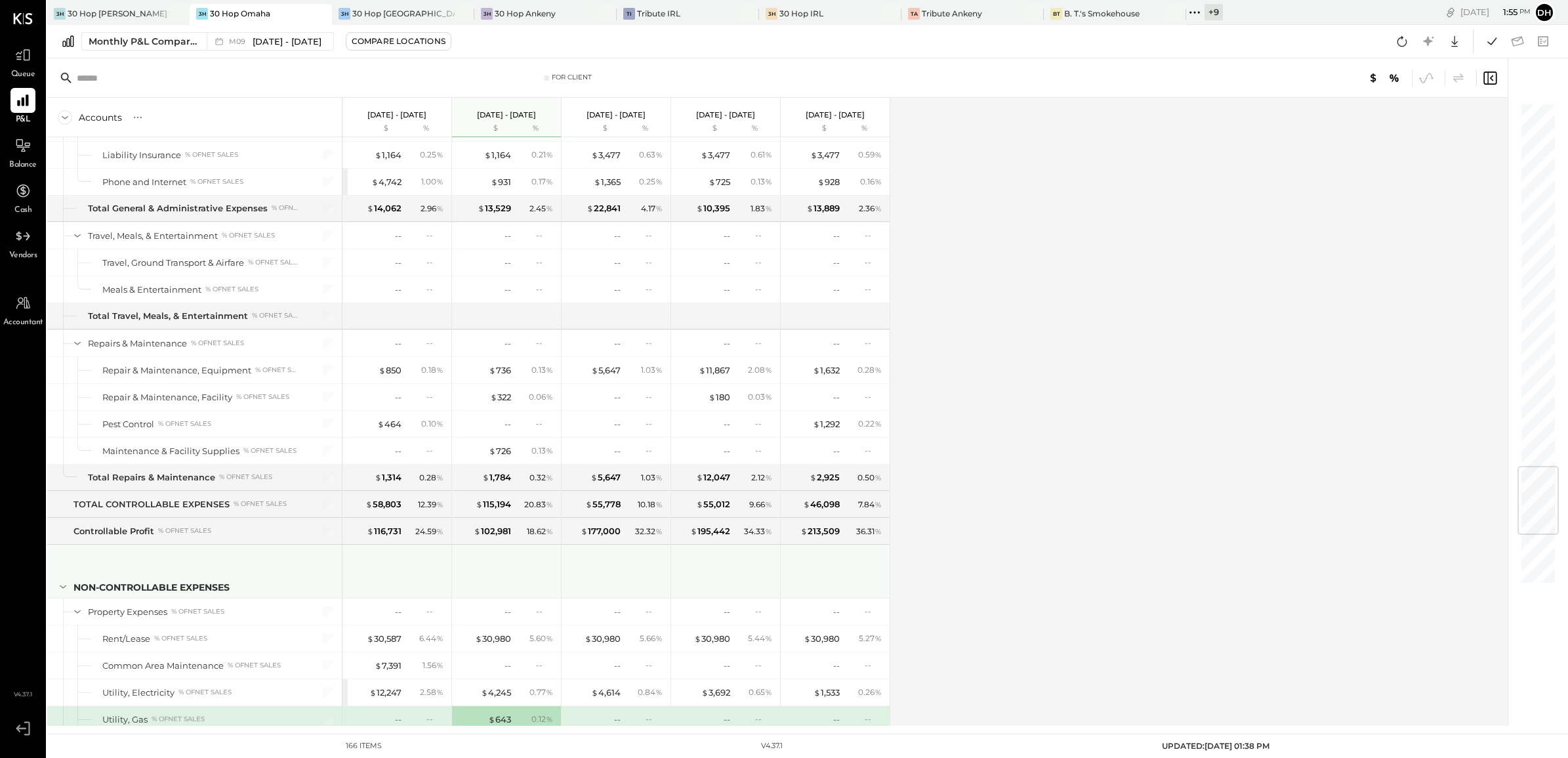
scroll to position [3087, 0]
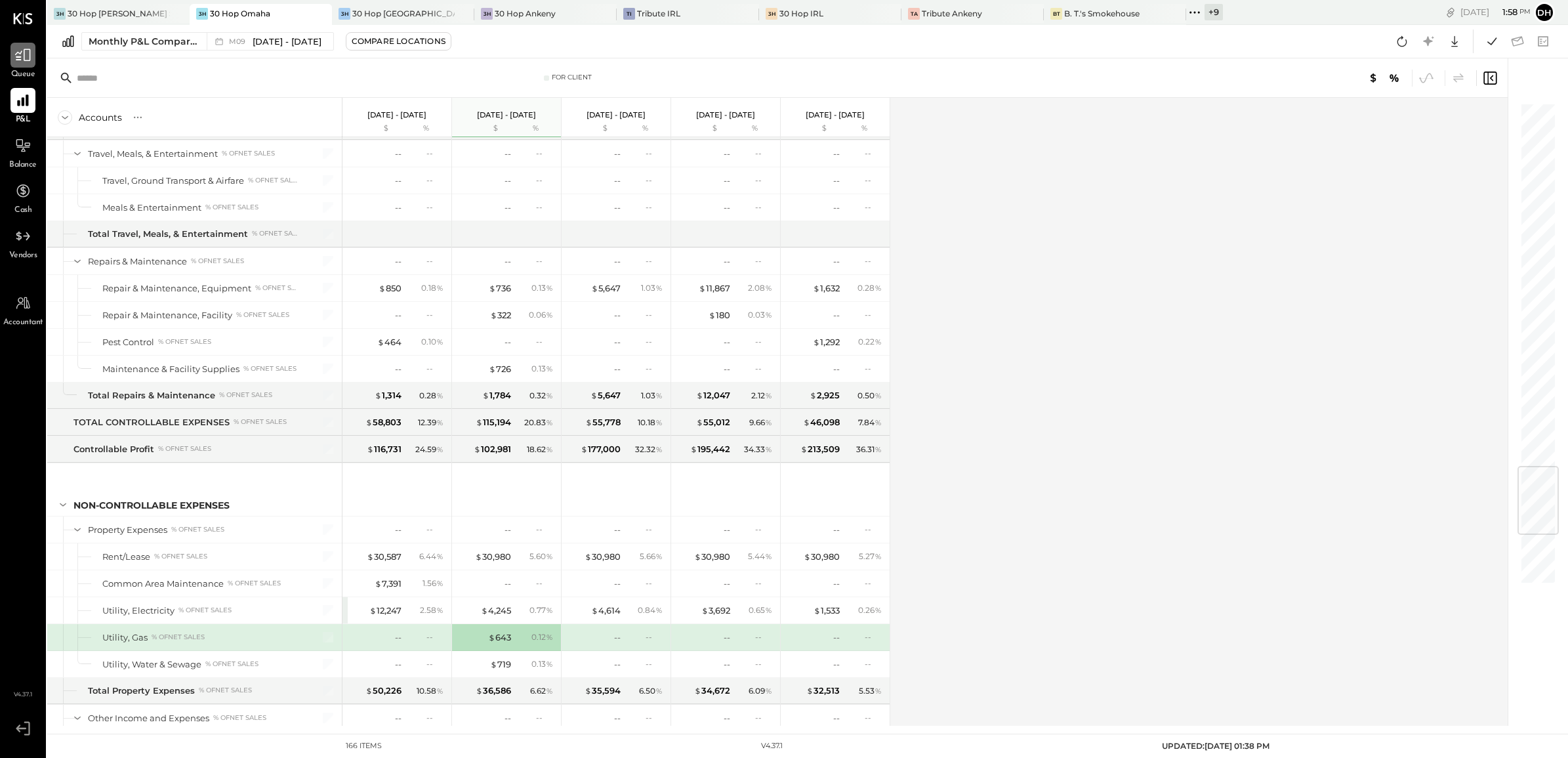
click at [27, 54] on icon at bounding box center [23, 55] width 17 height 17
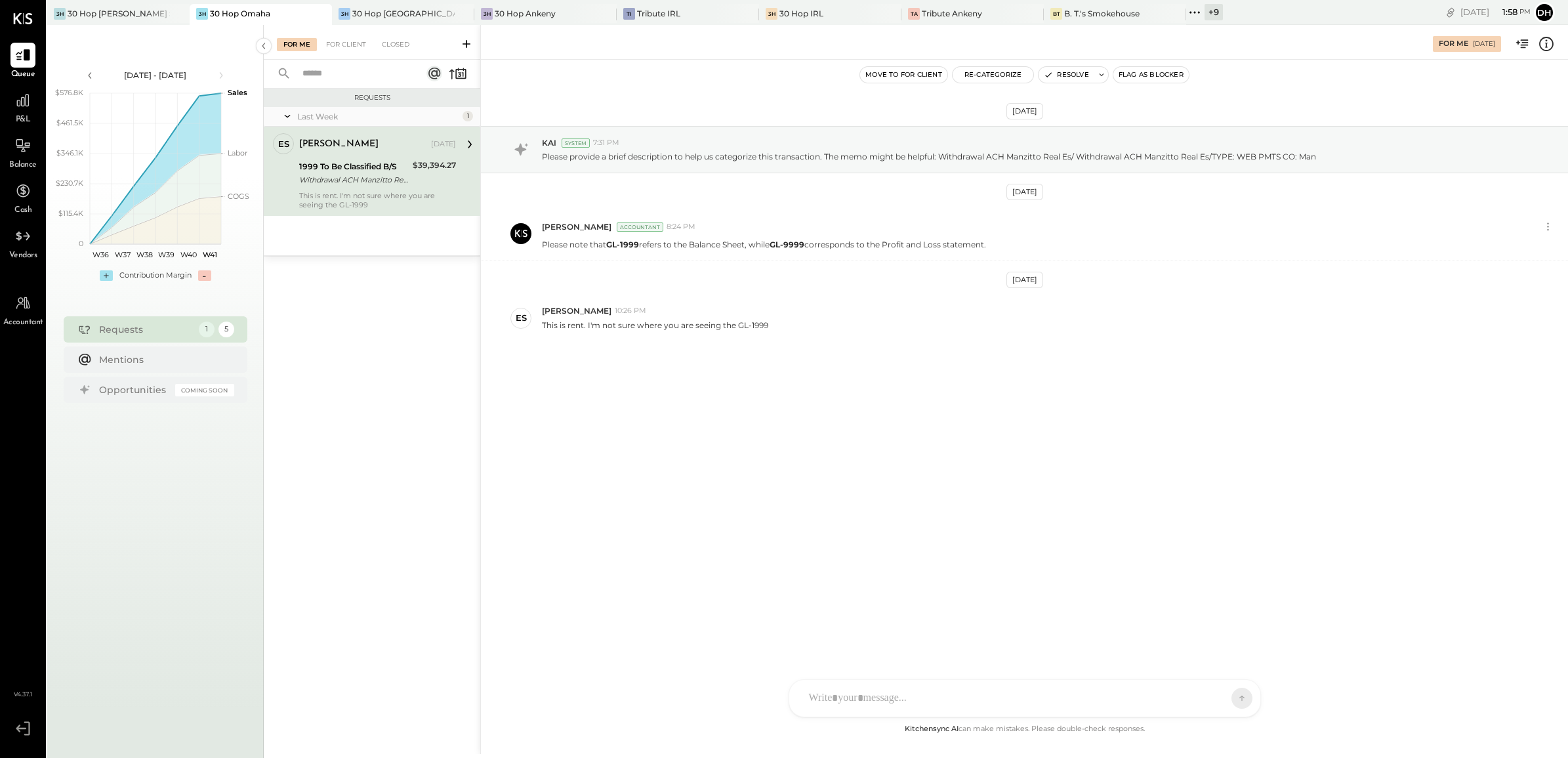
click at [861, 691] on div "AM [PERSON_NAME] [PERSON_NAME] DB [PERSON_NAME] ES [PERSON_NAME] BF [PERSON_NAM…" at bounding box center [1024, 698] width 472 height 38
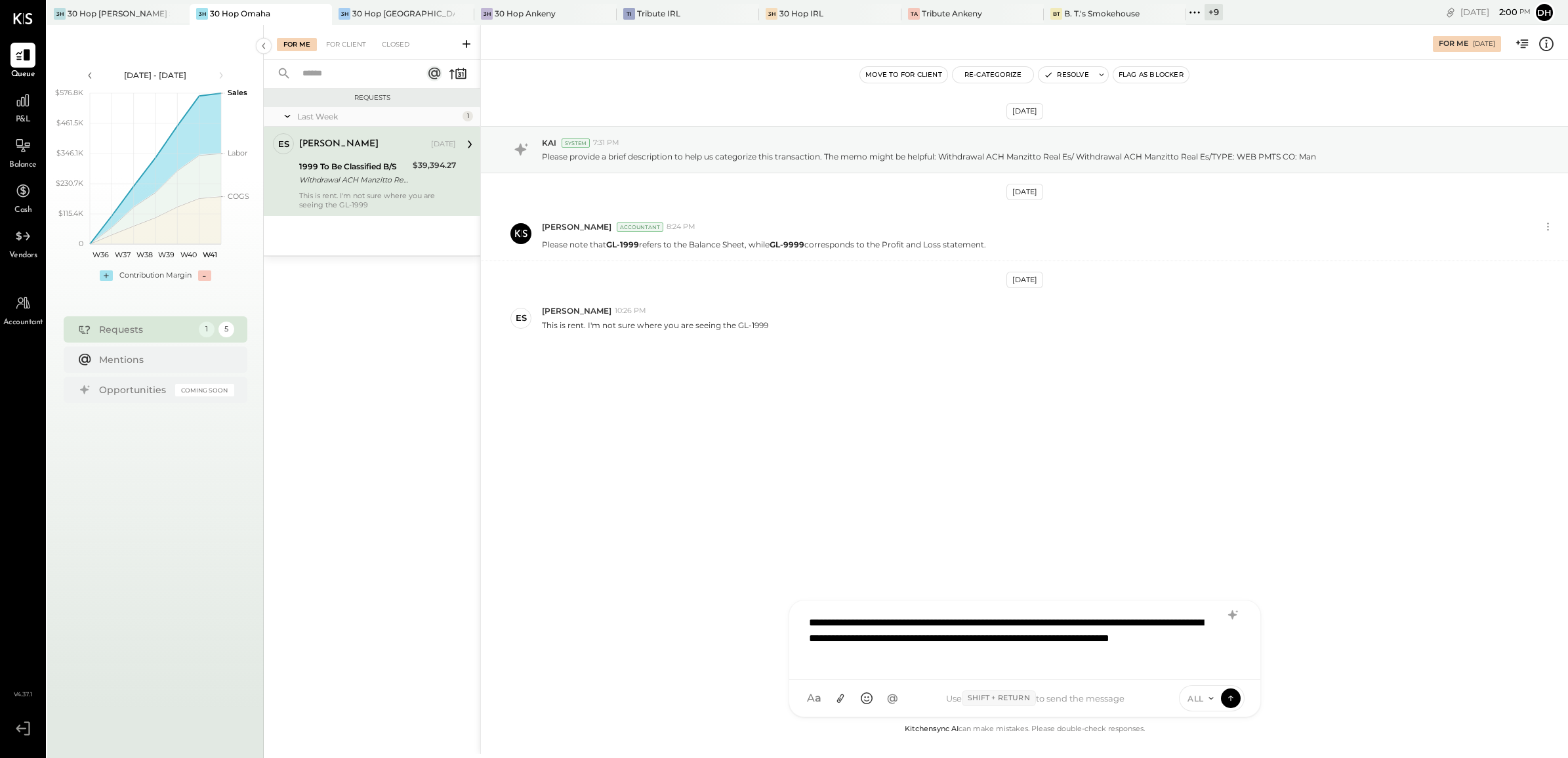
click at [691, 460] on div "[DATE] KAI System 7:31 PM Please provide a brief description to help us categor…" at bounding box center [1024, 391] width 1087 height 662
click at [837, 699] on icon at bounding box center [839, 698] width 14 height 14
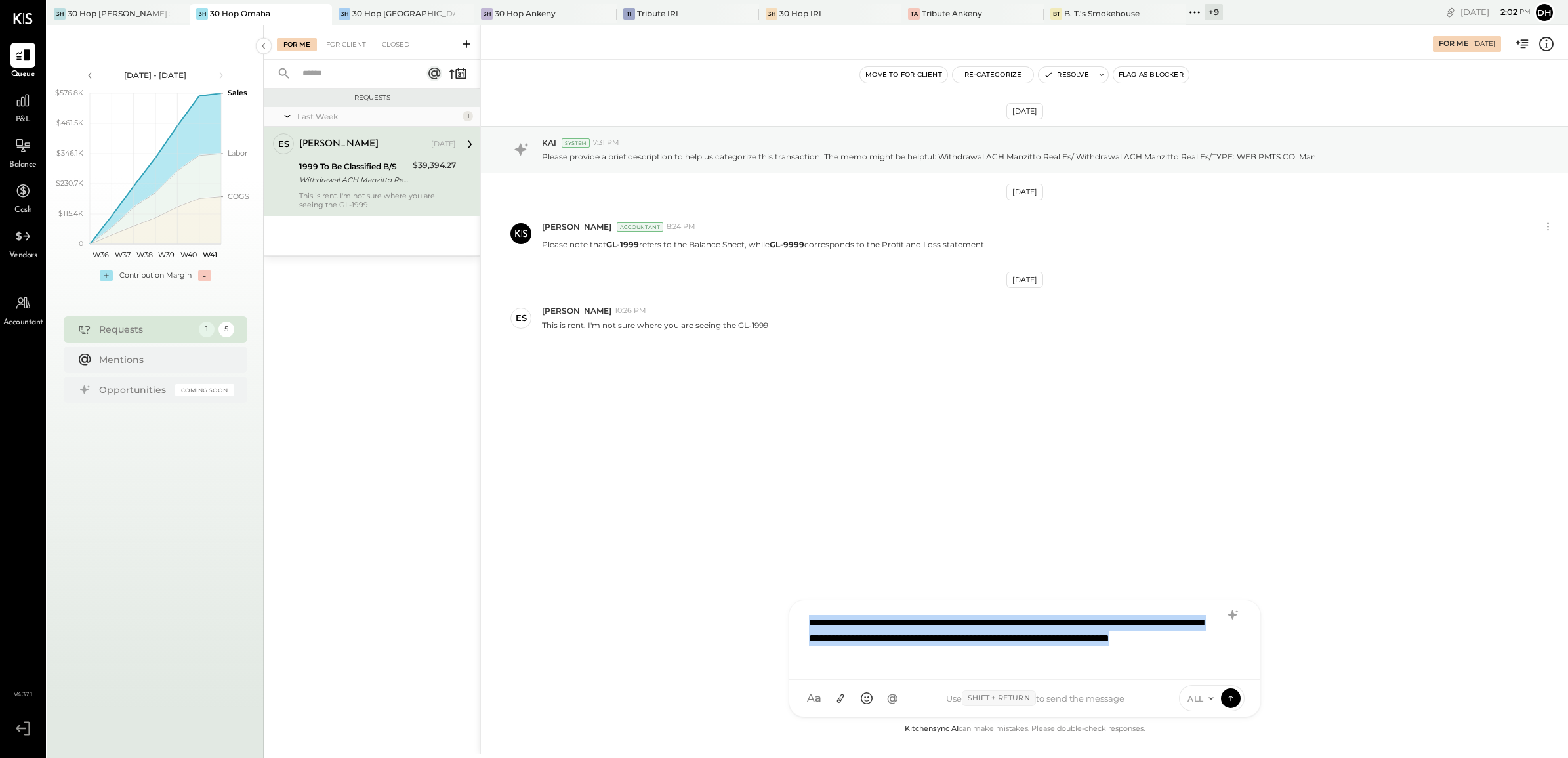
drag, startPoint x: 975, startPoint y: 660, endPoint x: 798, endPoint y: 612, distance: 183.4
click at [798, 612] on div "**********" at bounding box center [1024, 640] width 471 height 80
click at [963, 660] on div "**********" at bounding box center [1025, 638] width 445 height 60
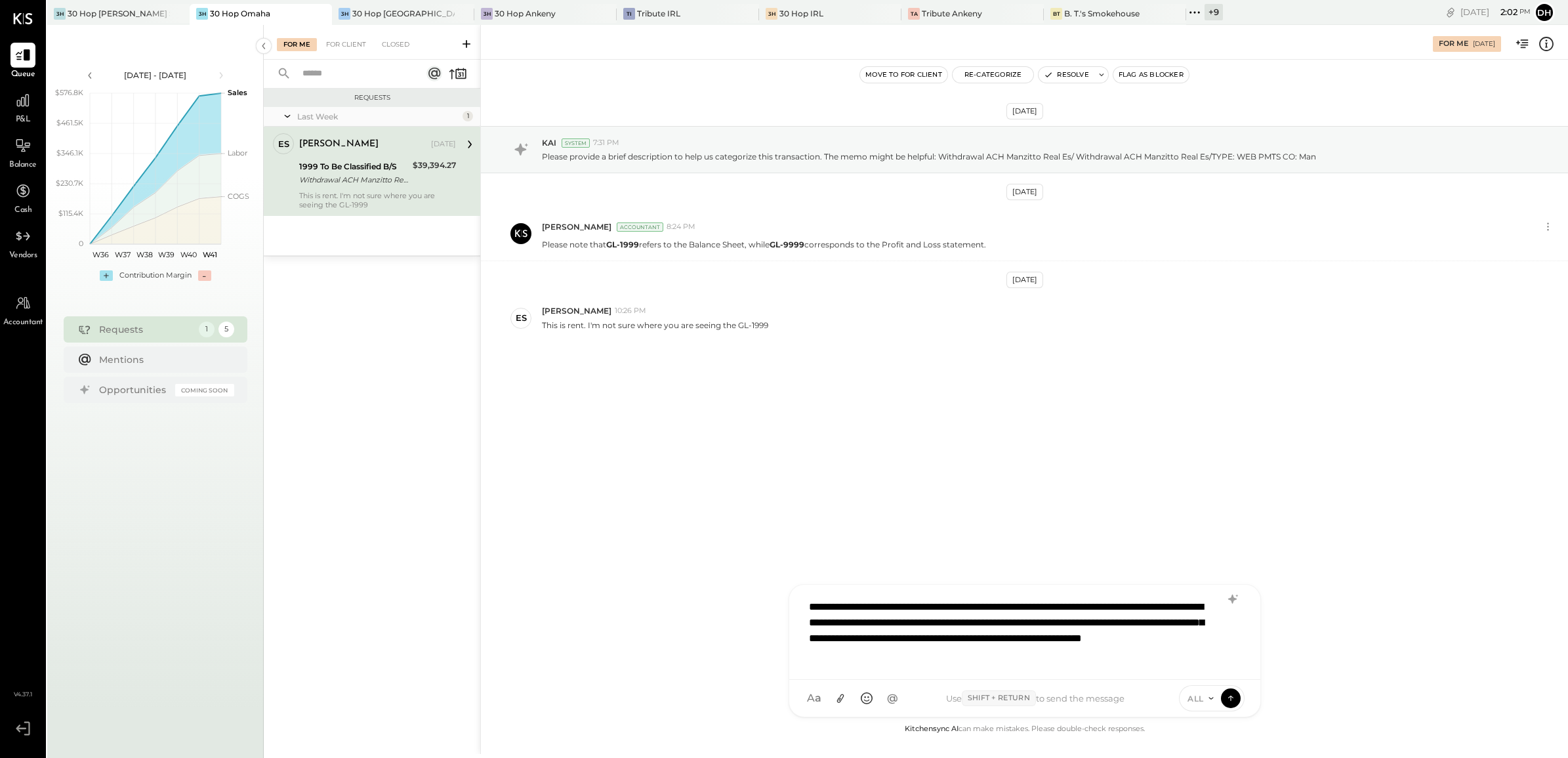
click at [1228, 599] on icon at bounding box center [1231, 599] width 9 height 9
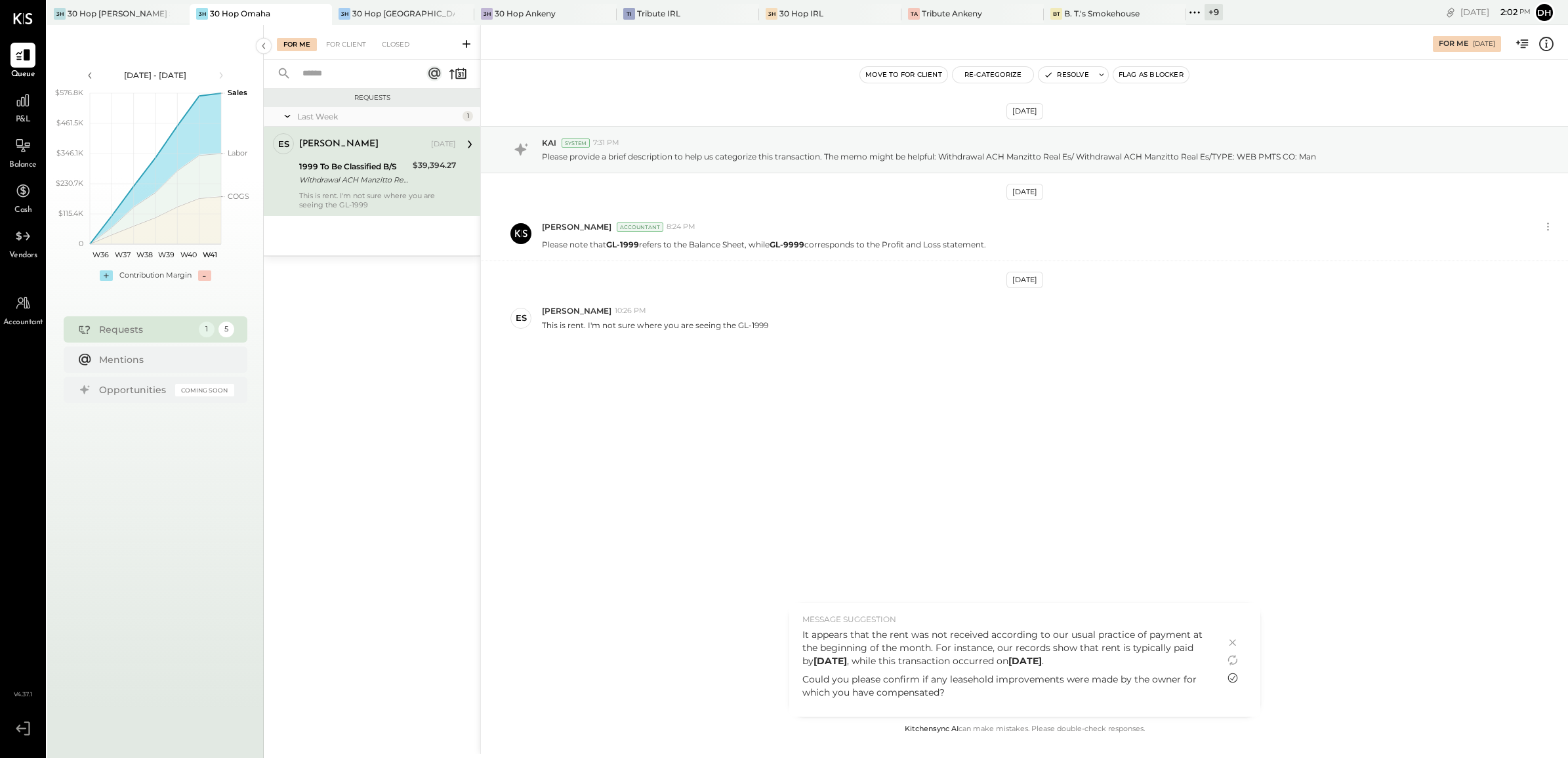
click at [1233, 676] on icon at bounding box center [1233, 678] width 16 height 16
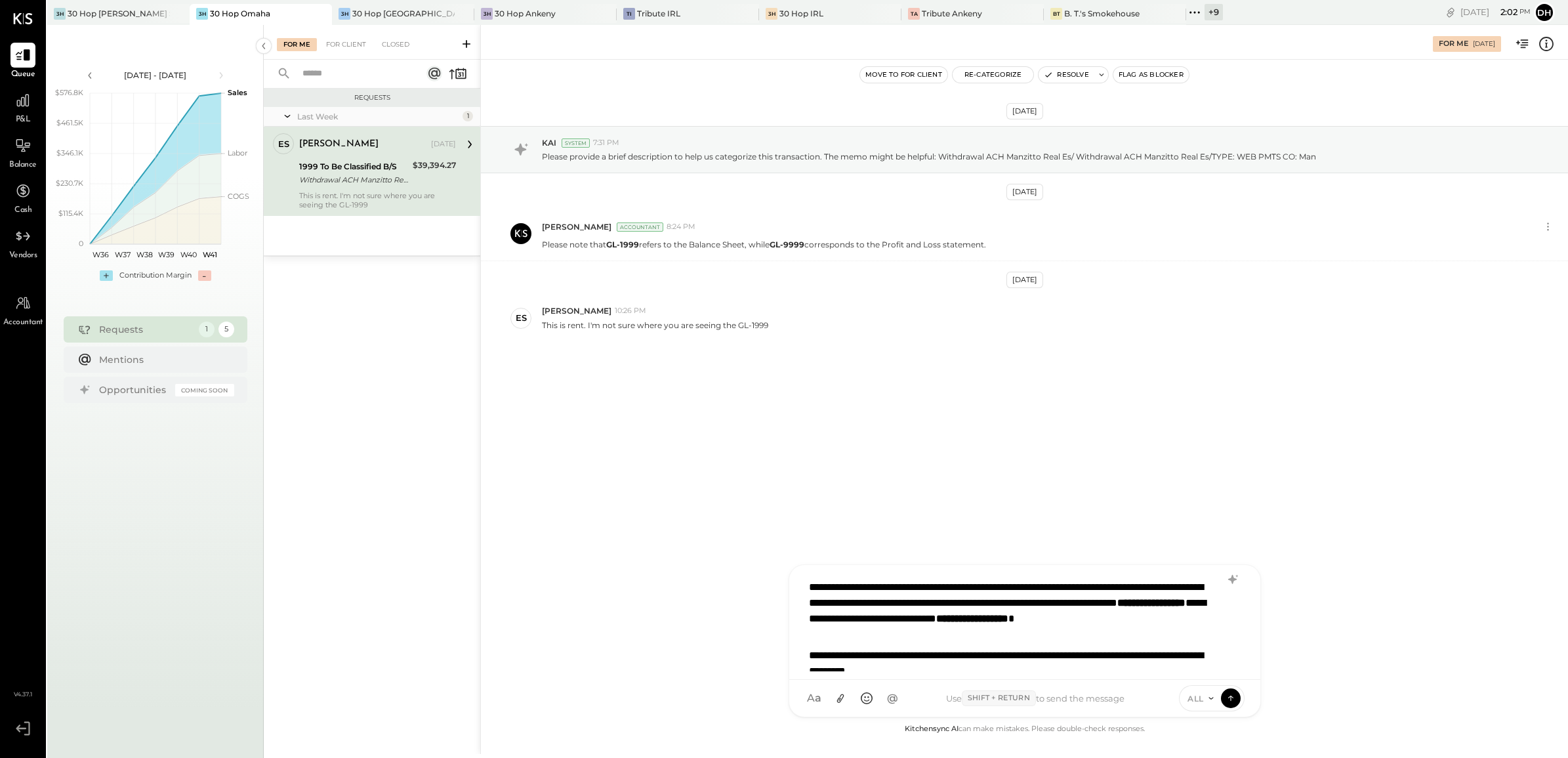
scroll to position [2, 0]
click at [1105, 623] on p "**********" at bounding box center [1007, 609] width 398 height 63
click at [1035, 656] on p "**********" at bounding box center [1007, 661] width 398 height 31
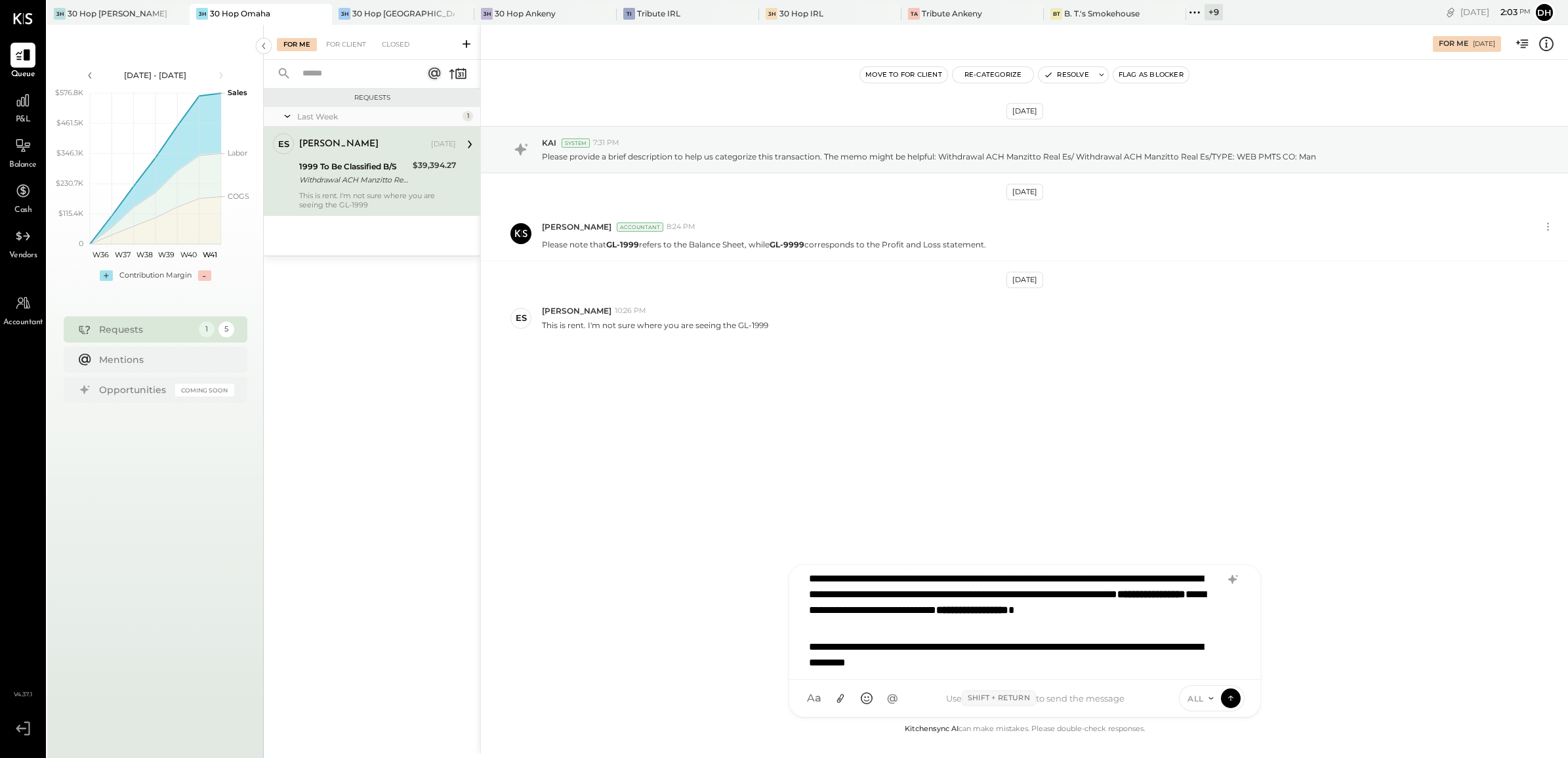
scroll to position [0, 0]
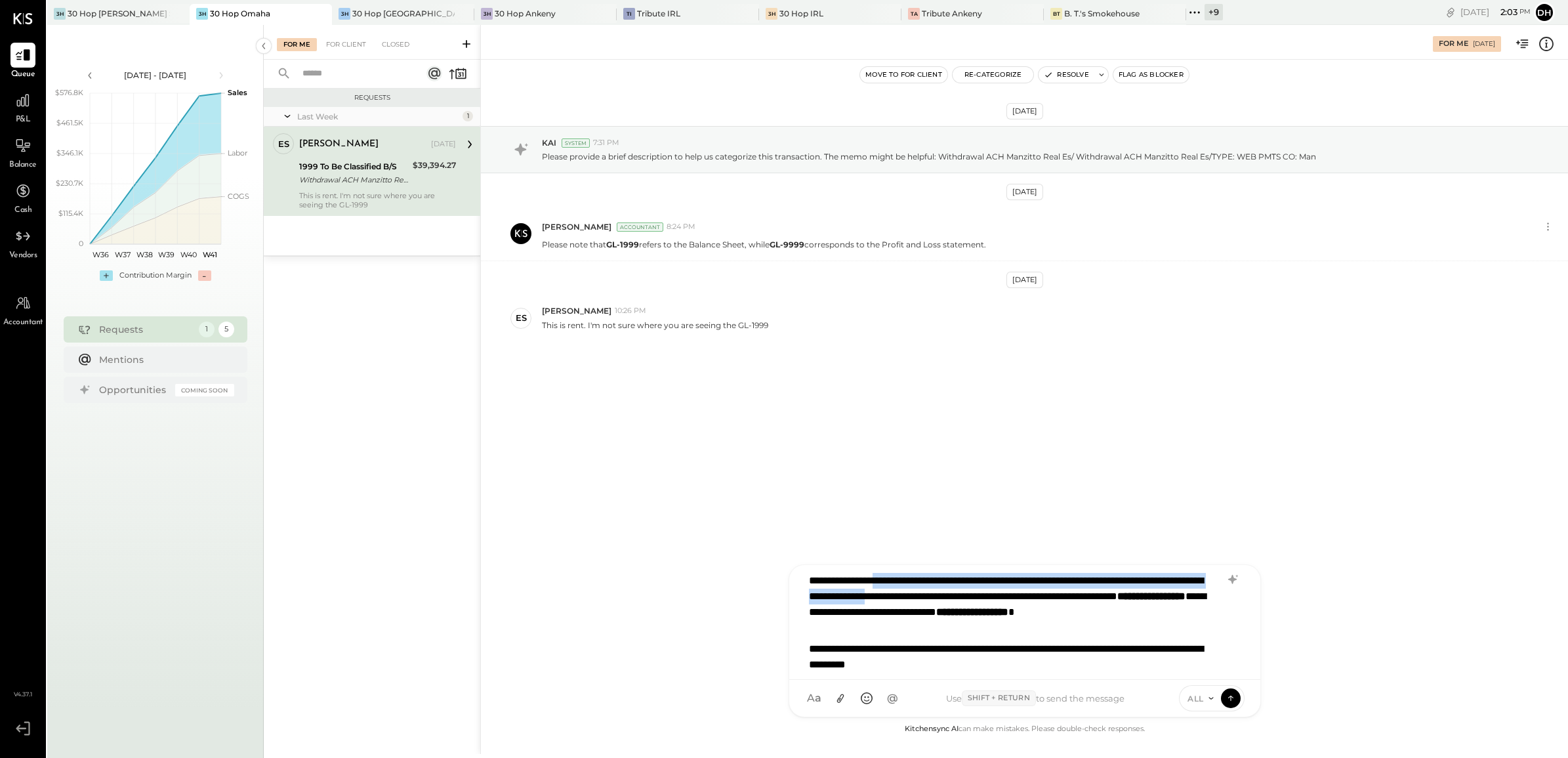
drag, startPoint x: 889, startPoint y: 579, endPoint x: 1018, endPoint y: 597, distance: 130.2
click at [1018, 597] on p "**********" at bounding box center [1007, 604] width 398 height 63
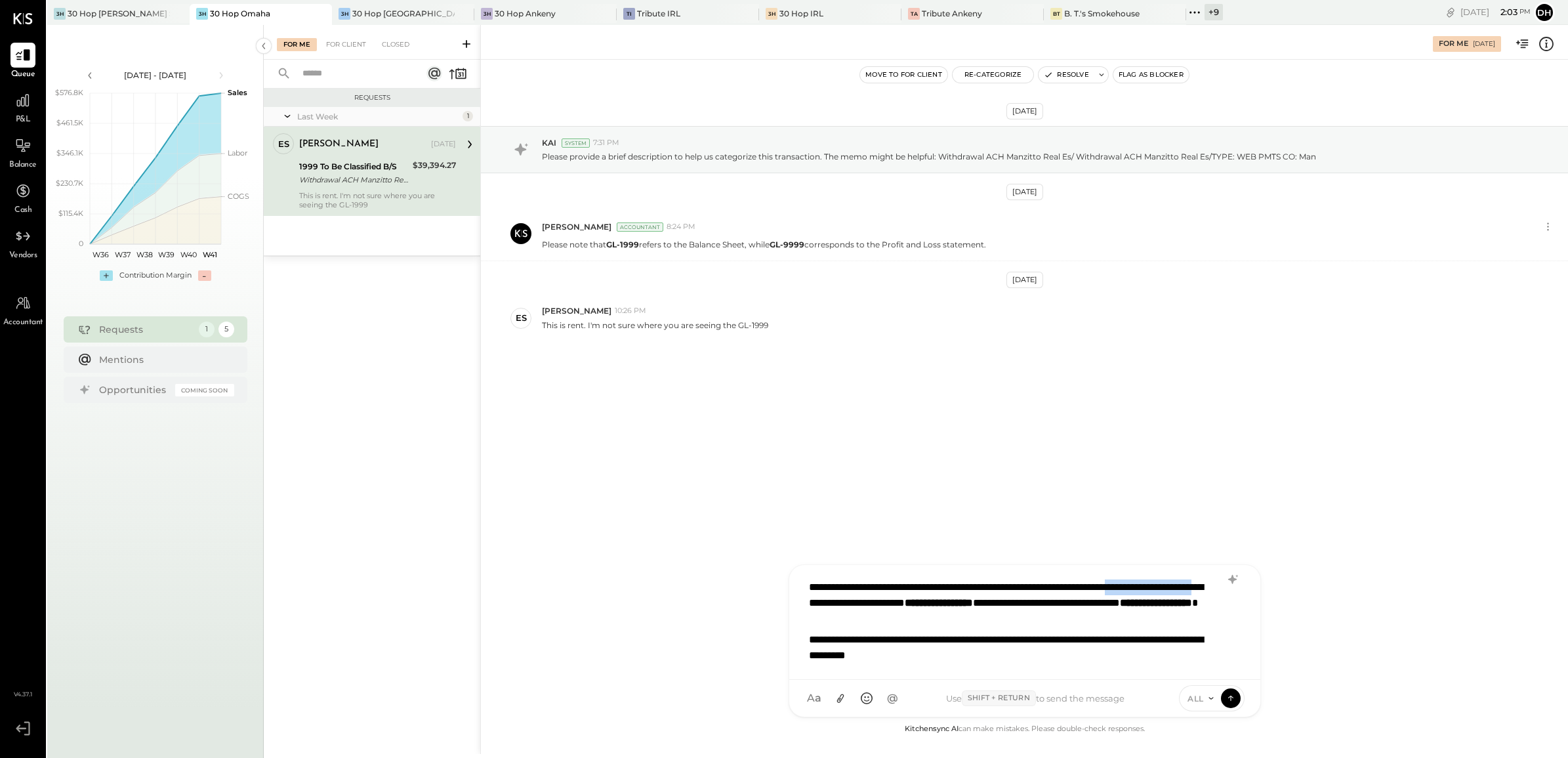
drag, startPoint x: 922, startPoint y: 601, endPoint x: 1185, endPoint y: 585, distance: 263.5
click at [1185, 585] on p "**********" at bounding box center [1007, 603] width 398 height 47
drag, startPoint x: 1096, startPoint y: 586, endPoint x: 1079, endPoint y: 583, distance: 17.3
click at [1079, 583] on p "**********" at bounding box center [1007, 603] width 398 height 47
click at [833, 699] on icon at bounding box center [839, 698] width 14 height 14
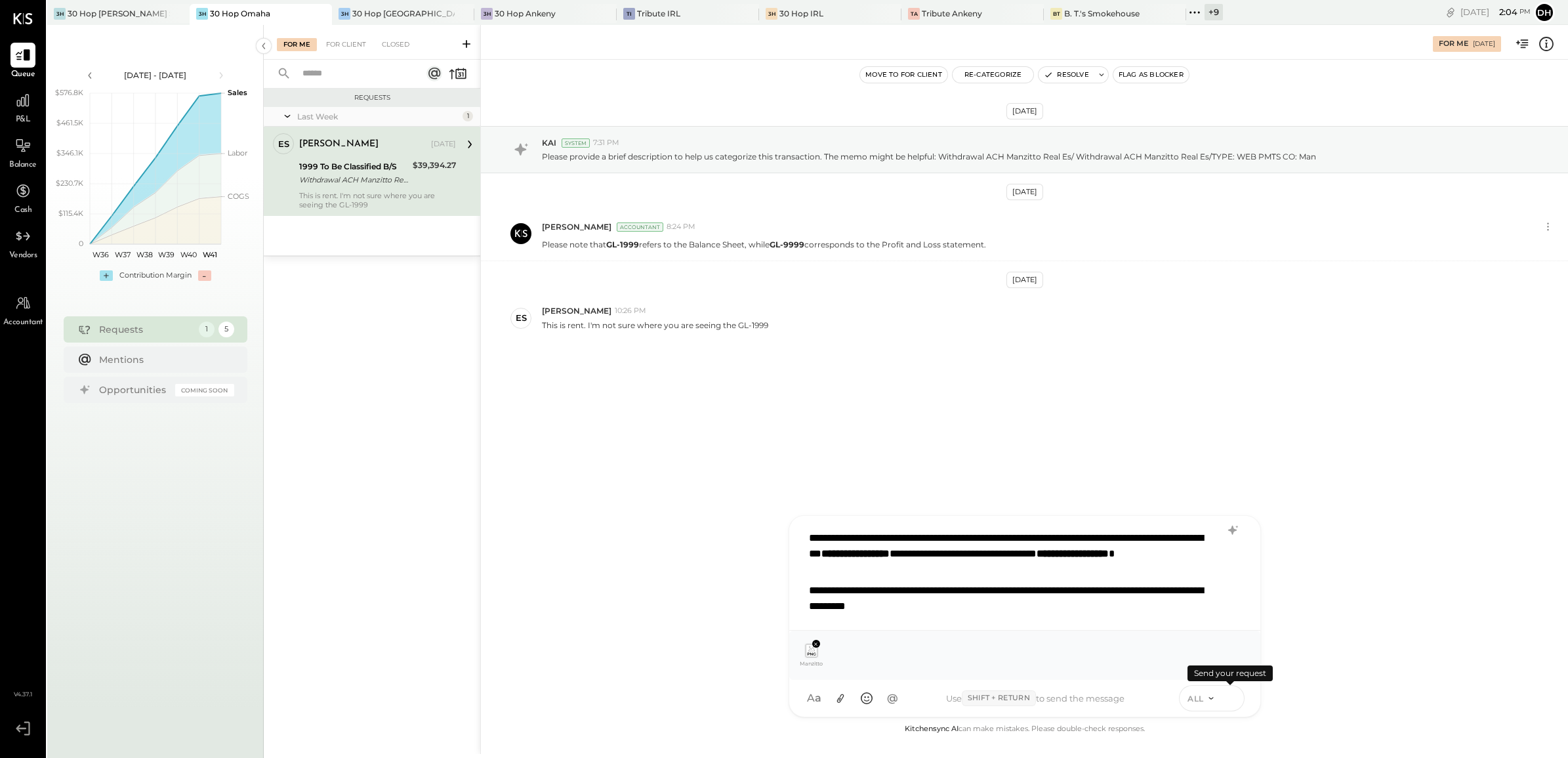
click at [1225, 698] on icon at bounding box center [1231, 698] width 12 height 13
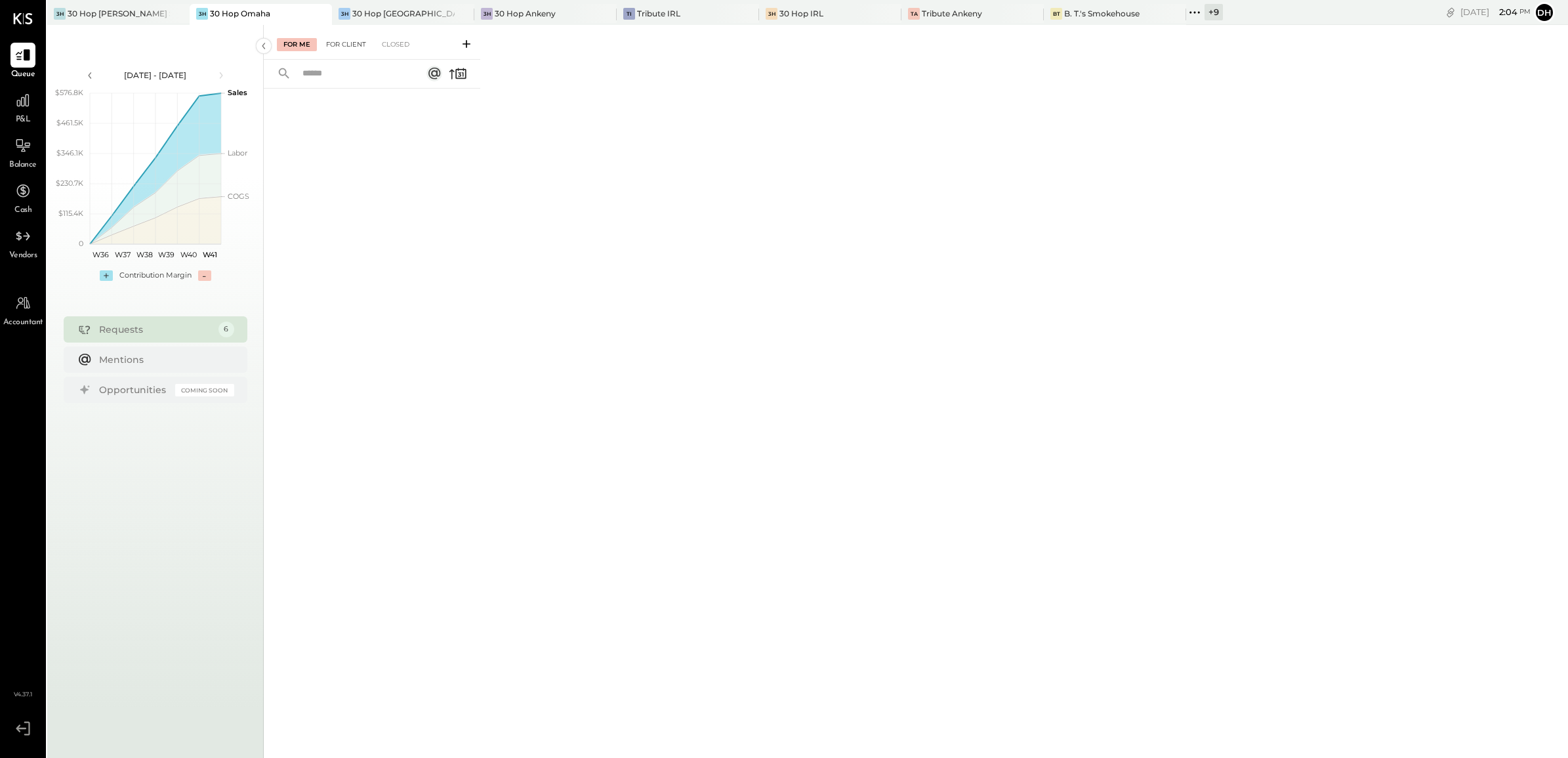
click at [345, 40] on div "For Client" at bounding box center [346, 45] width 53 height 13
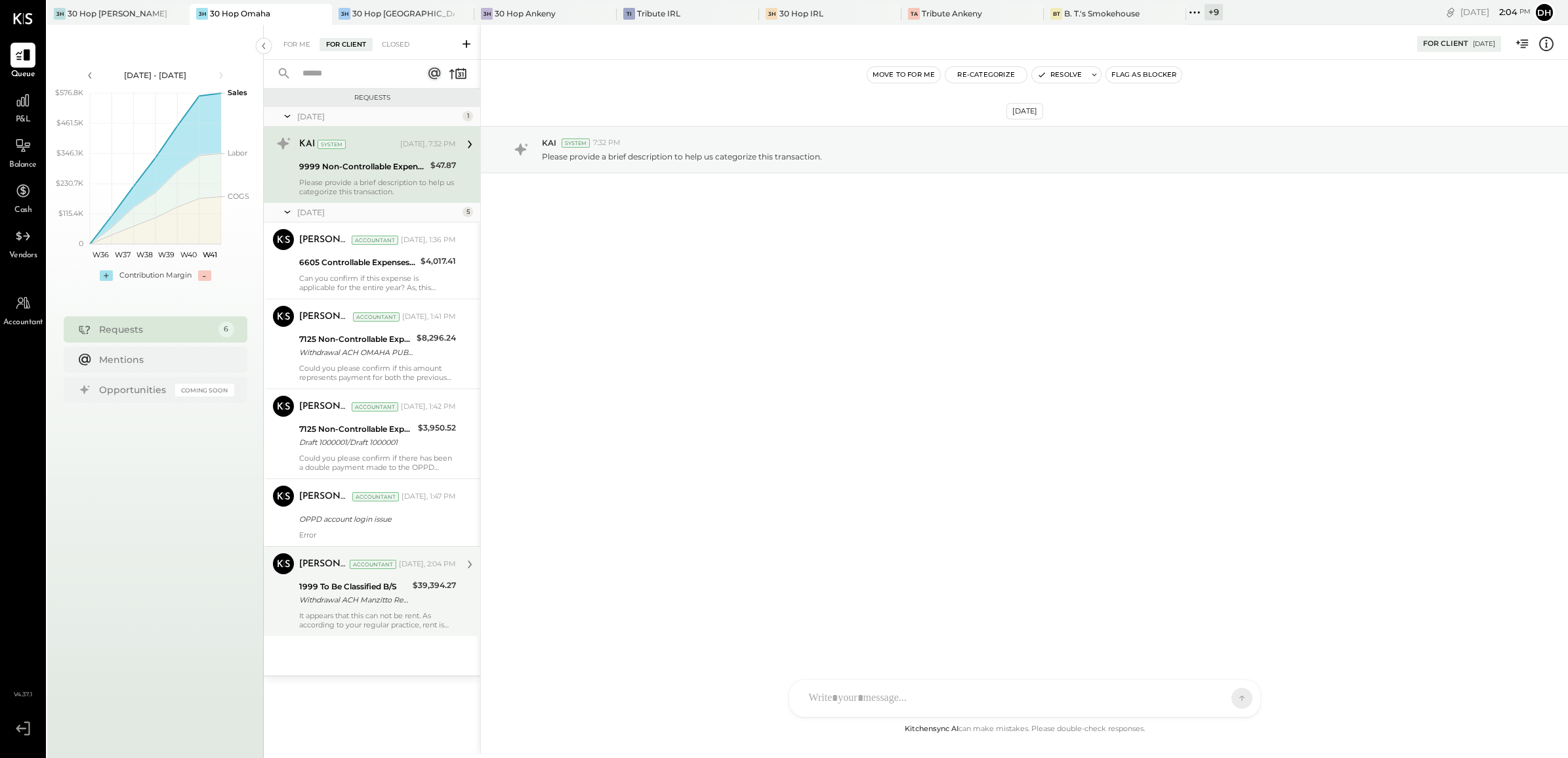
click at [348, 596] on div "Withdrawal ACH Manzitto Real Es/ Withdrawal ACH Manzitto Real Es/TYPE: WEB PMTS…" at bounding box center [353, 600] width 110 height 13
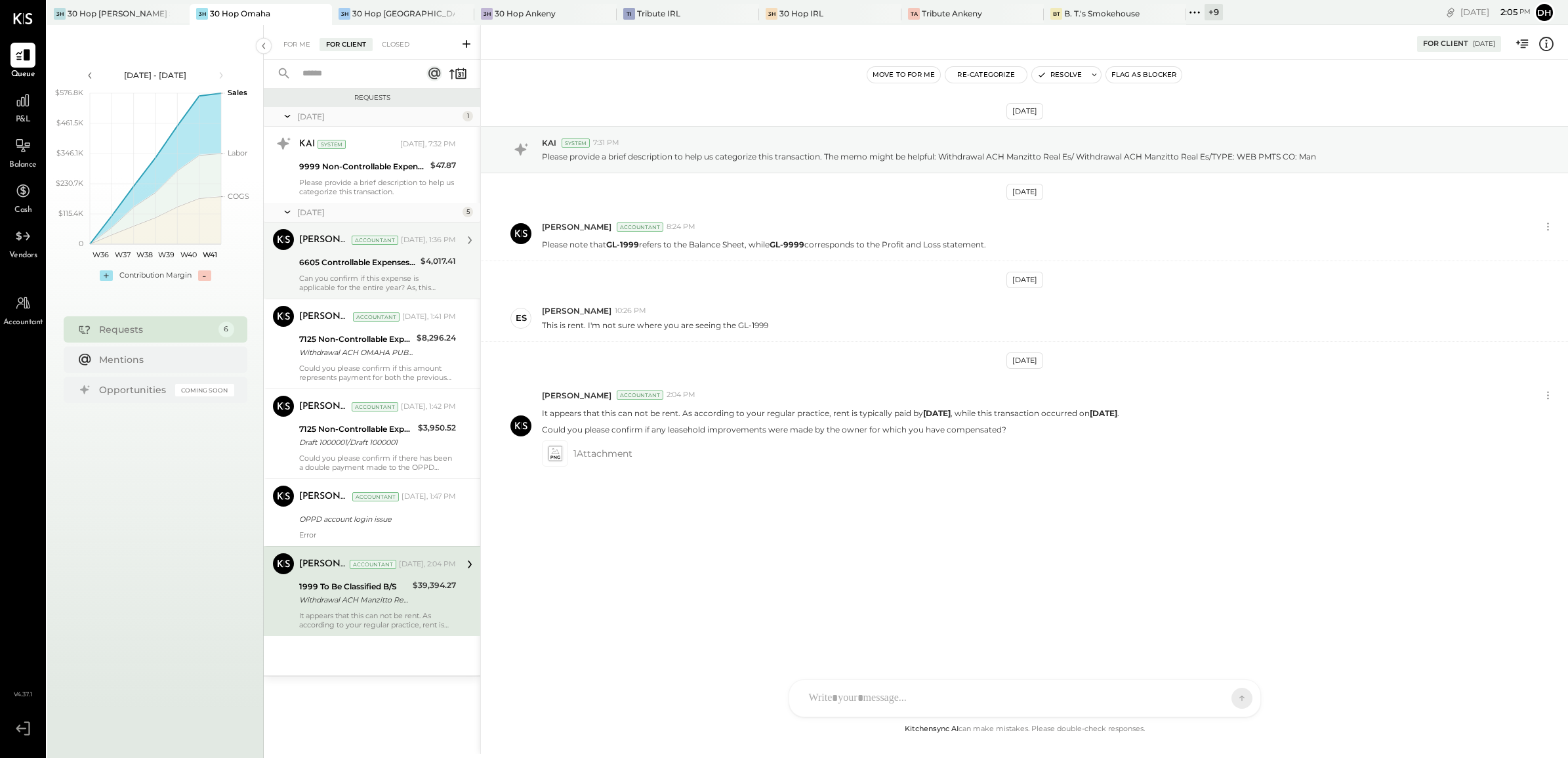
click at [349, 284] on div "Can you confirm if this expense is applicable for the entire year? As, this ind…" at bounding box center [377, 283] width 157 height 19
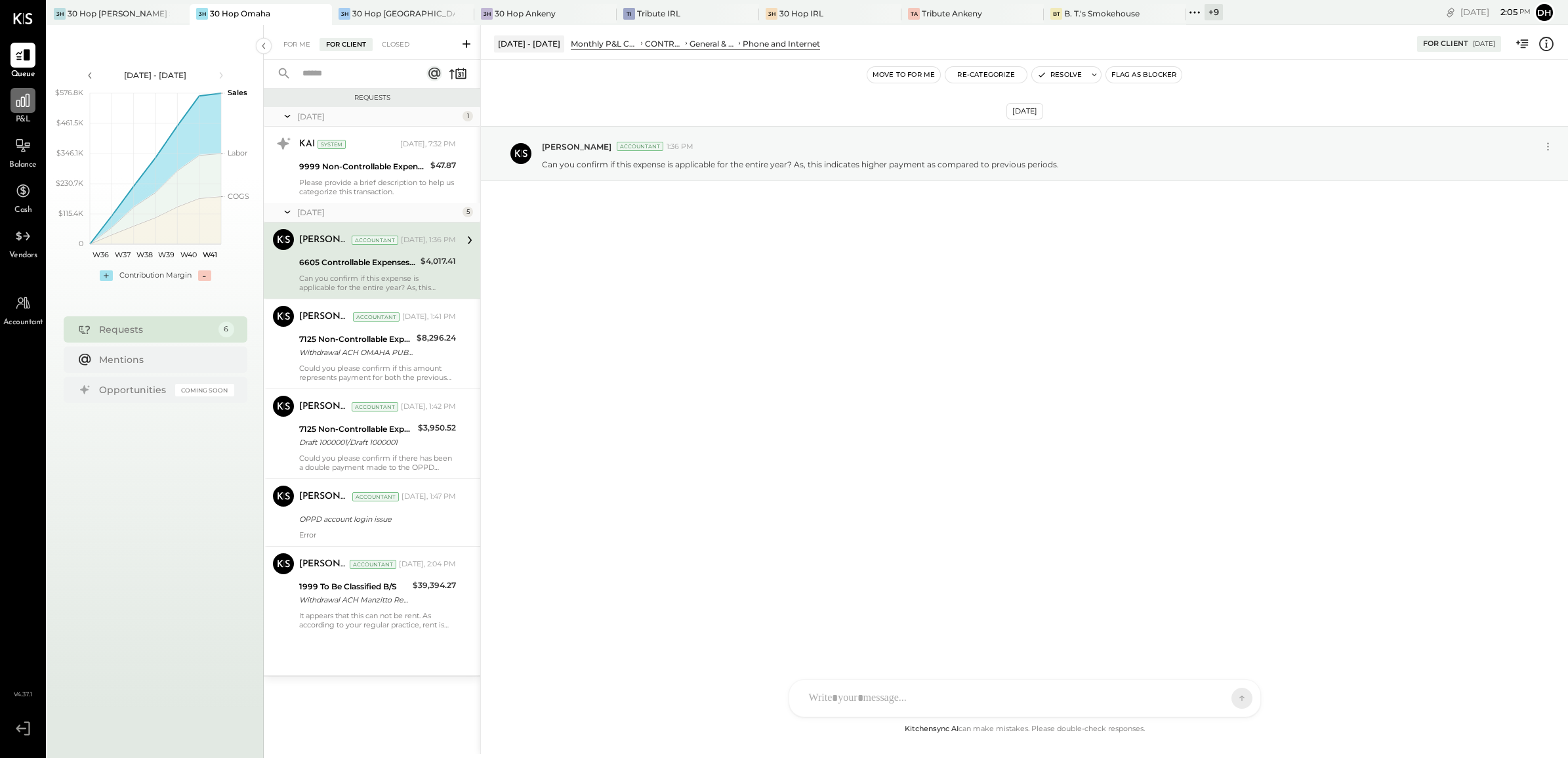
click at [31, 100] on icon at bounding box center [23, 100] width 17 height 17
